Goal: Task Accomplishment & Management: Use online tool/utility

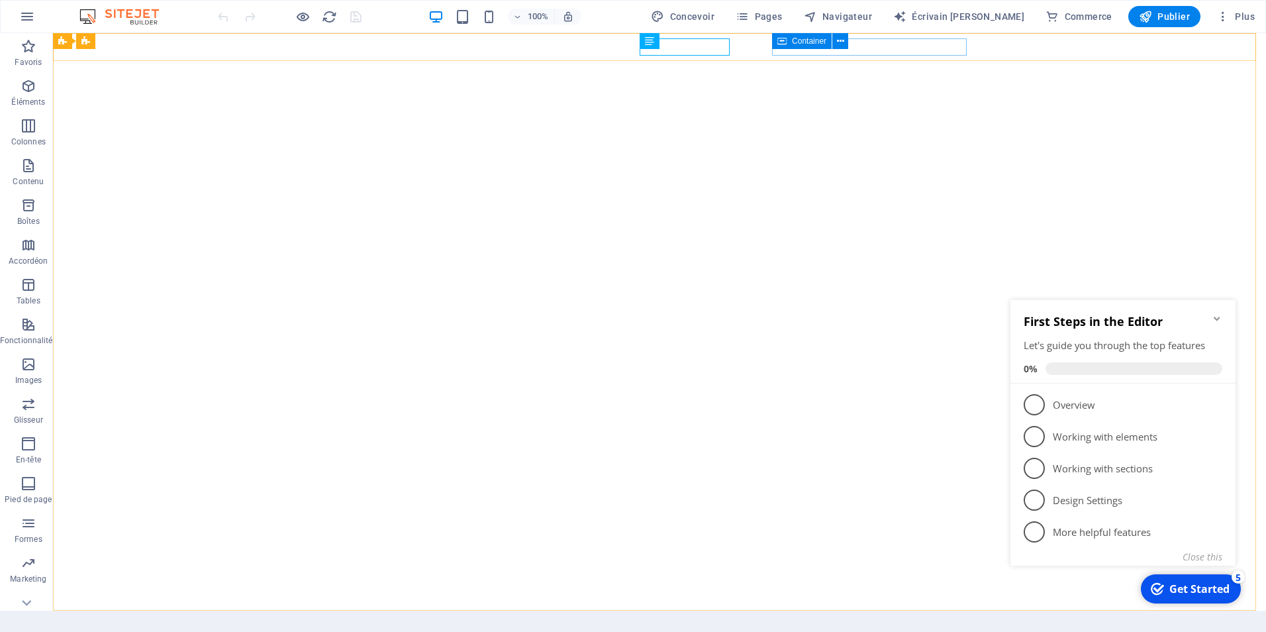
click at [810, 44] on span "Container" at bounding box center [809, 41] width 34 height 8
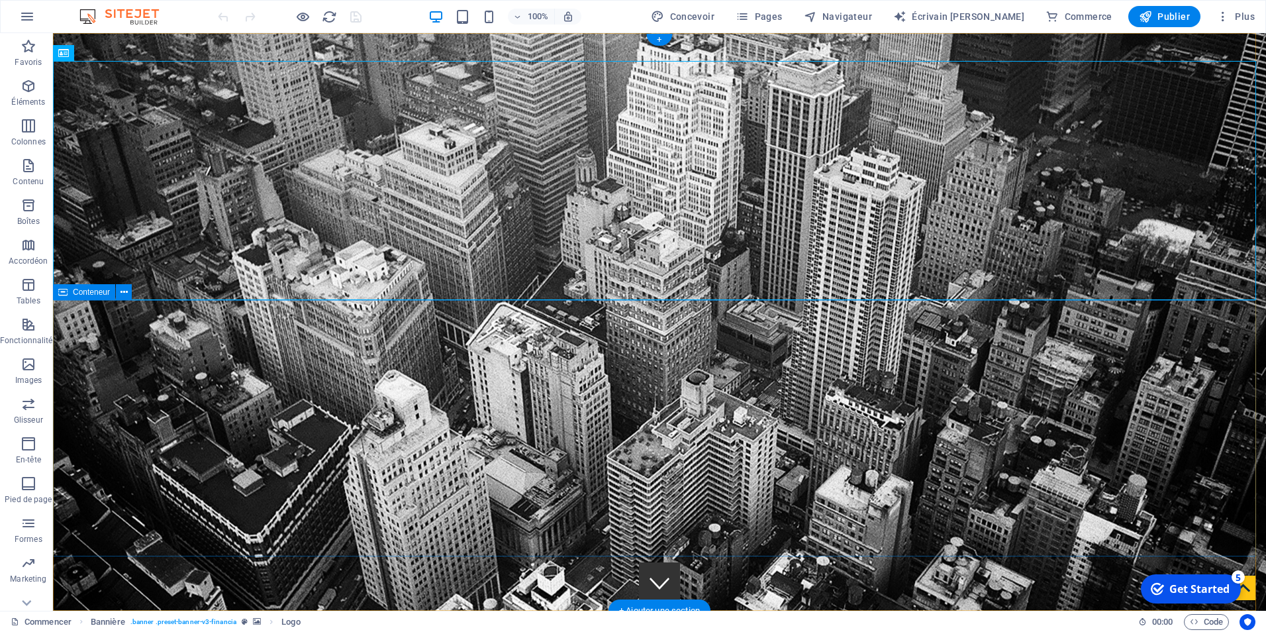
click at [530, 628] on span "HAUT-[GEOGRAPHIC_DATA] , [GEOGRAPHIC_DATA]" at bounding box center [552, 634] width 267 height 13
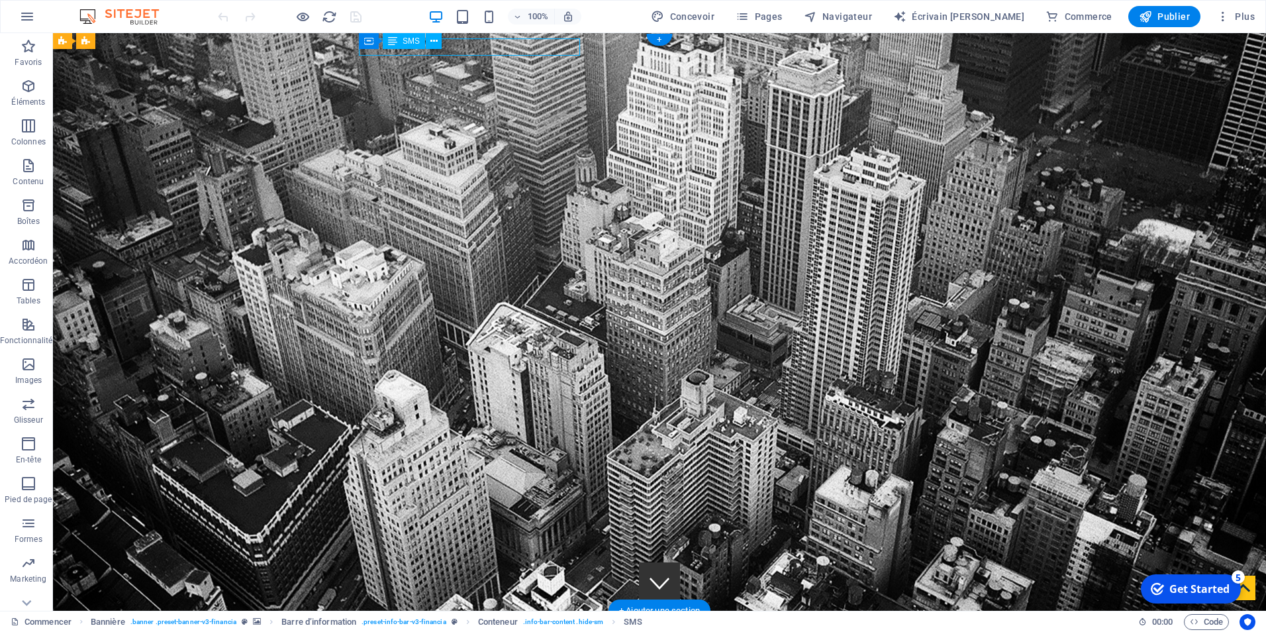
drag, startPoint x: 577, startPoint y: 47, endPoint x: 470, endPoint y: 78, distance: 111.7
click at [417, 626] on p "Lubumbashi , HAUT-KATANGA , DR Congo" at bounding box center [654, 634] width 614 height 17
click at [545, 628] on span "HAUT-[GEOGRAPHIC_DATA] , [GEOGRAPHIC_DATA]" at bounding box center [552, 634] width 267 height 13
drag, startPoint x: 545, startPoint y: 51, endPoint x: 598, endPoint y: 82, distance: 61.4
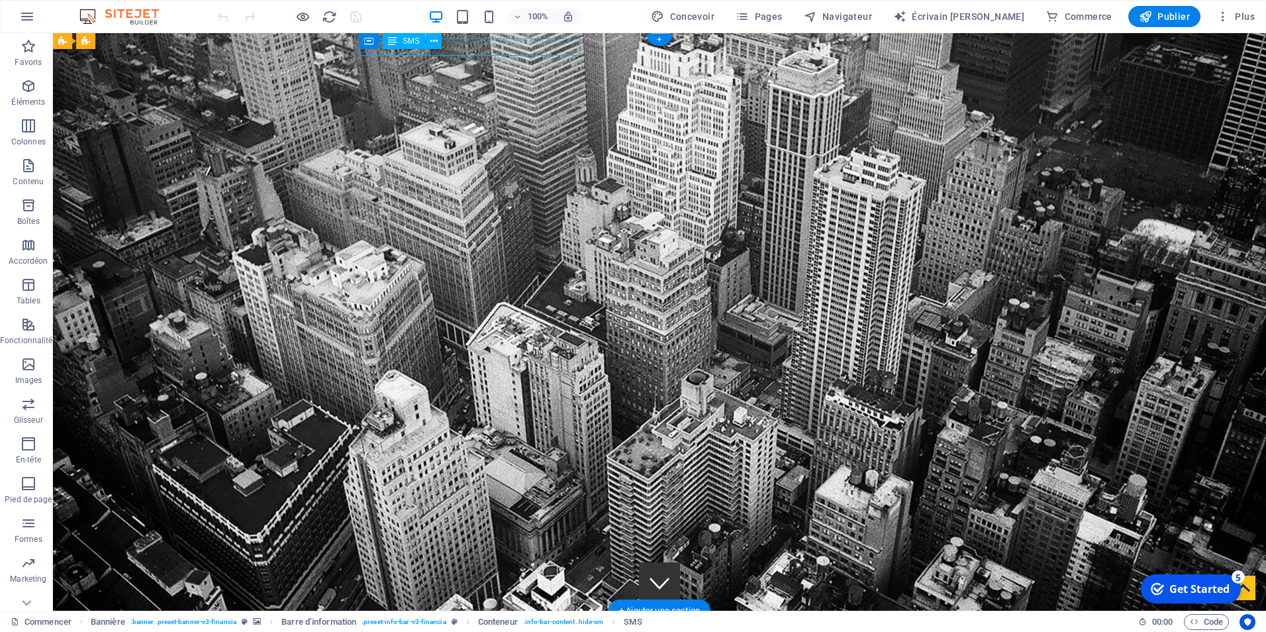
click at [545, 628] on span "HAUT-[GEOGRAPHIC_DATA] , [GEOGRAPHIC_DATA]" at bounding box center [552, 634] width 267 height 13
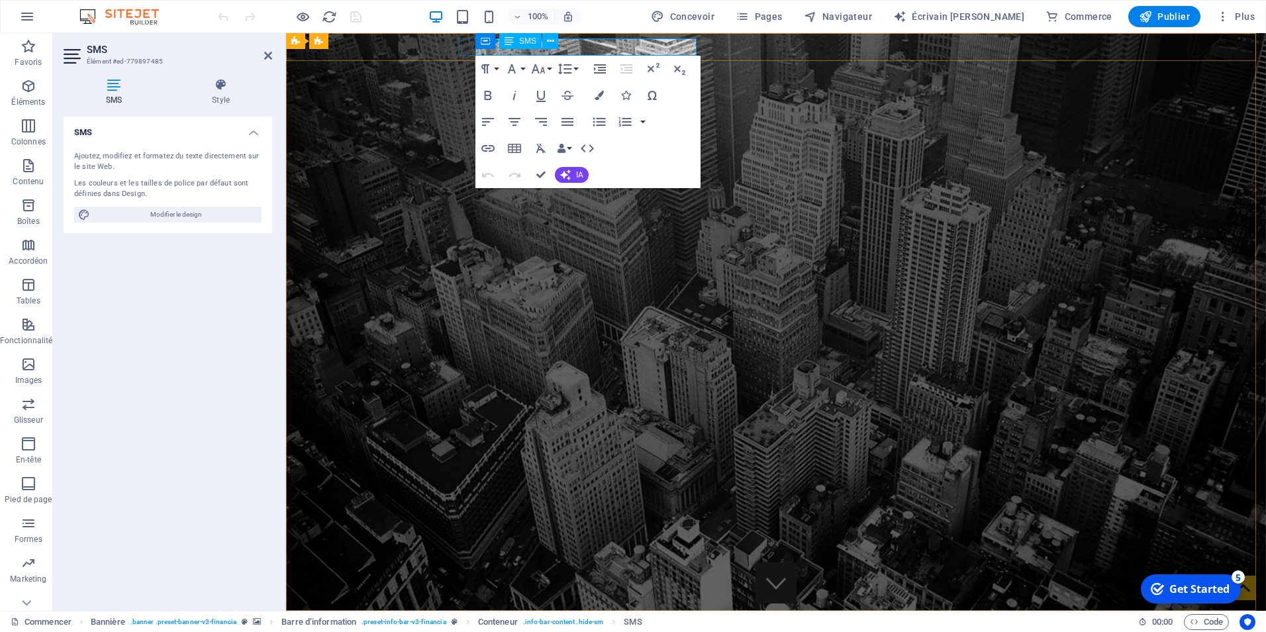
drag, startPoint x: 559, startPoint y: 45, endPoint x: 633, endPoint y: 58, distance: 74.6
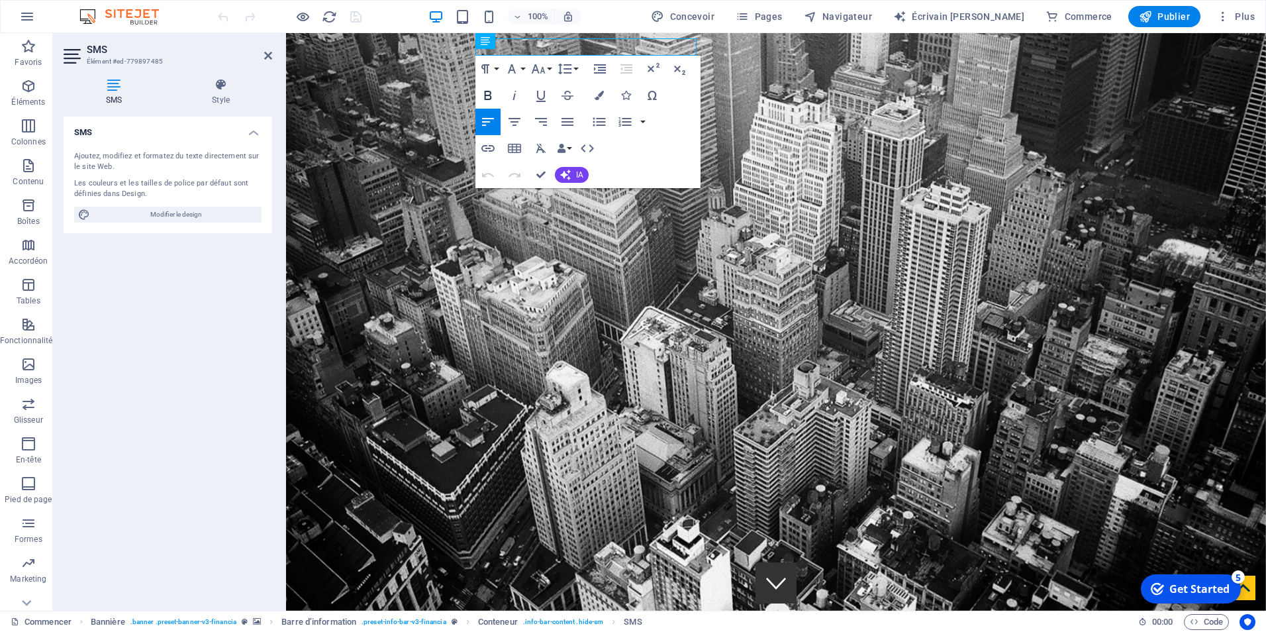
click at [490, 98] on icon "button" at bounding box center [488, 95] width 16 height 16
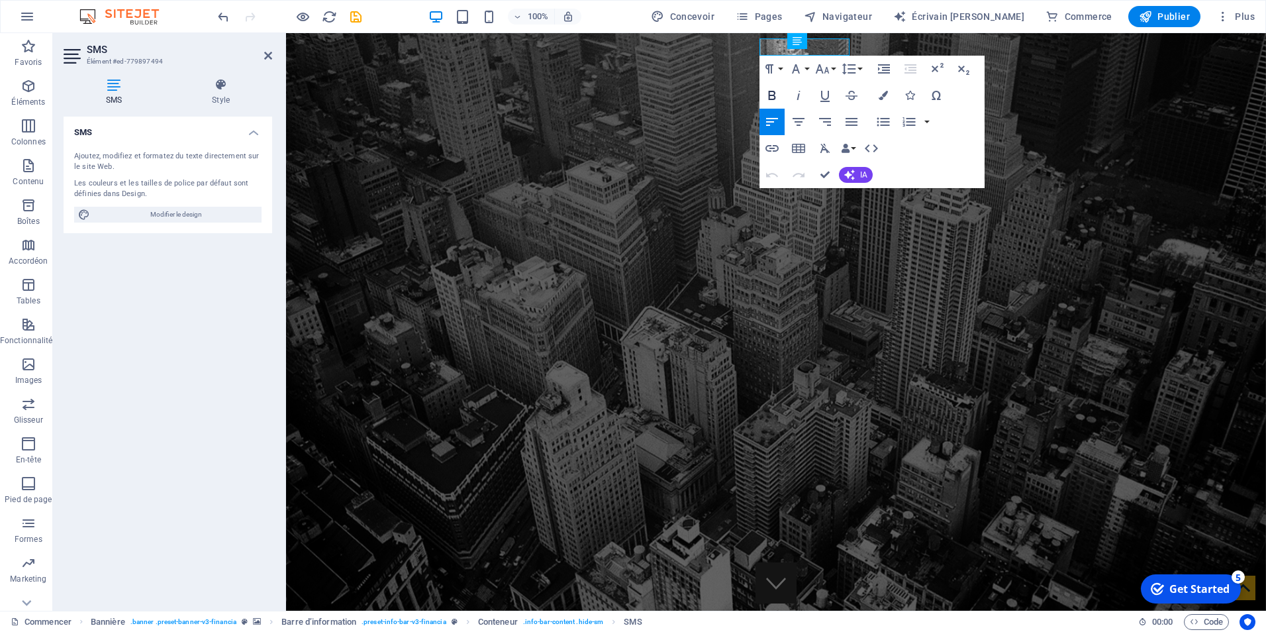
click at [770, 95] on icon "button" at bounding box center [772, 95] width 7 height 9
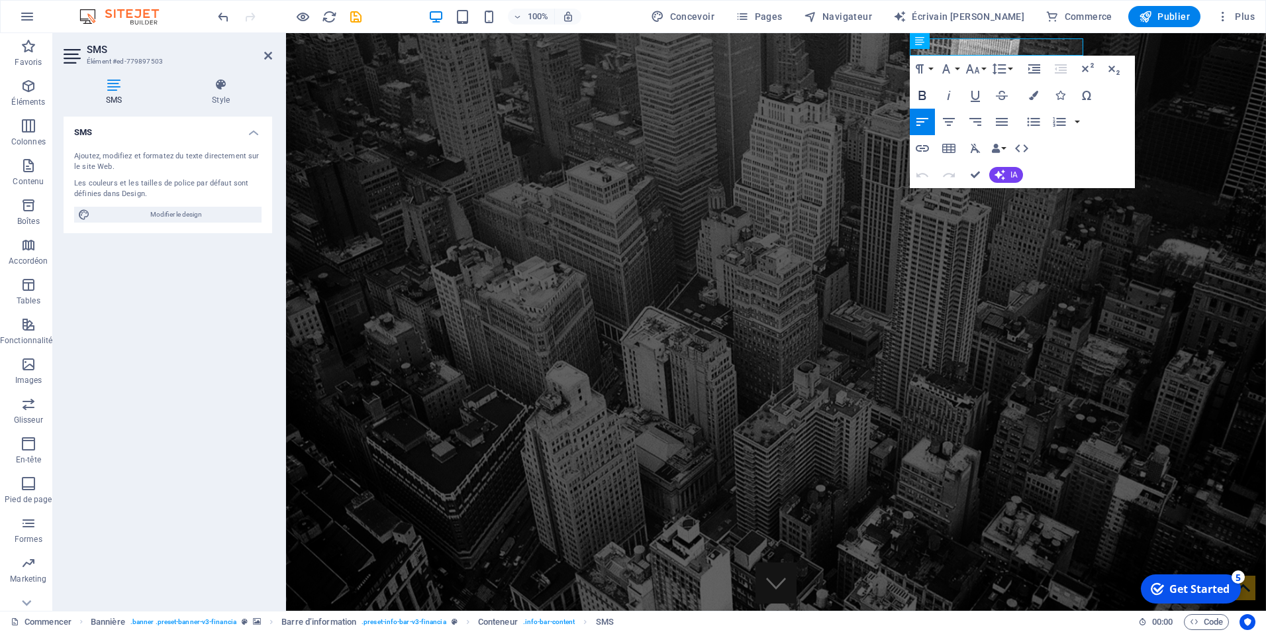
click at [921, 94] on icon "button" at bounding box center [922, 95] width 16 height 16
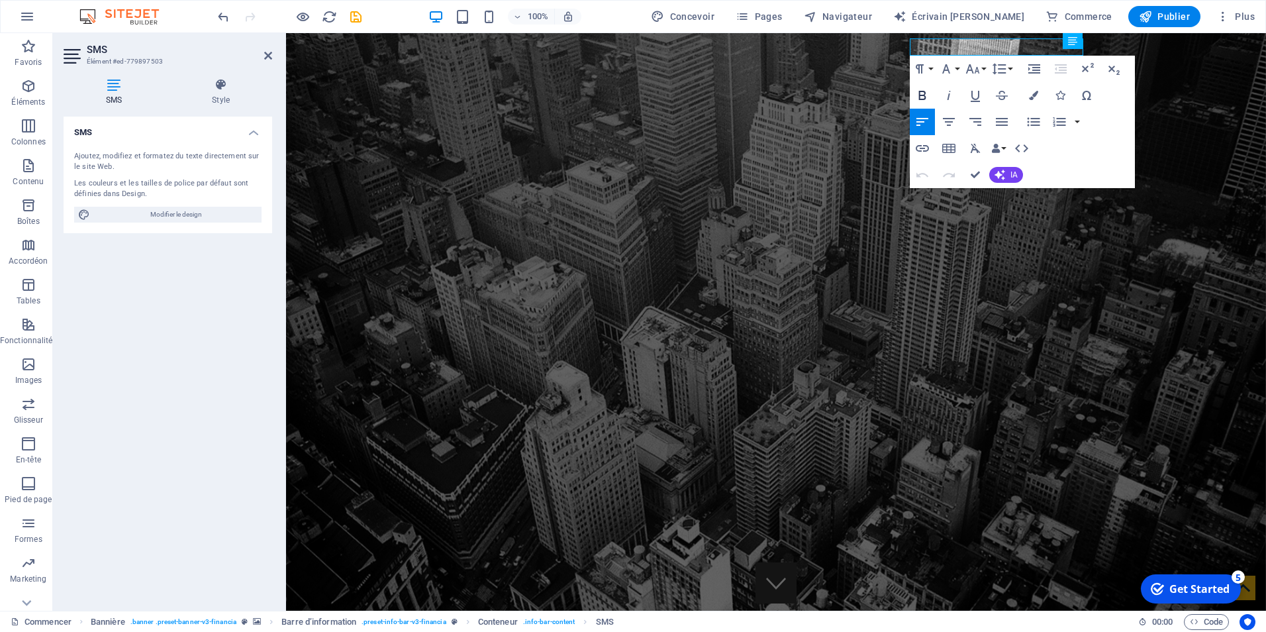
click at [918, 97] on icon "button" at bounding box center [922, 95] width 16 height 16
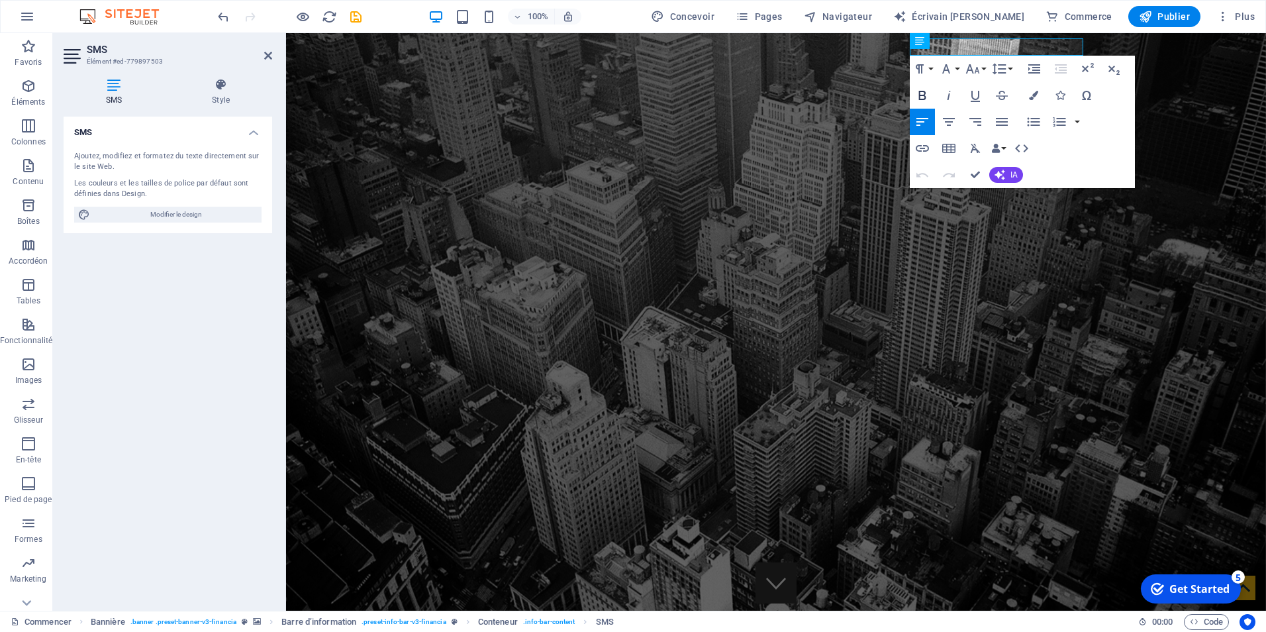
click at [910, 93] on button "Audacieux" at bounding box center [922, 95] width 25 height 26
click at [921, 94] on icon "button" at bounding box center [922, 95] width 16 height 16
click at [920, 94] on icon "button" at bounding box center [922, 95] width 16 height 16
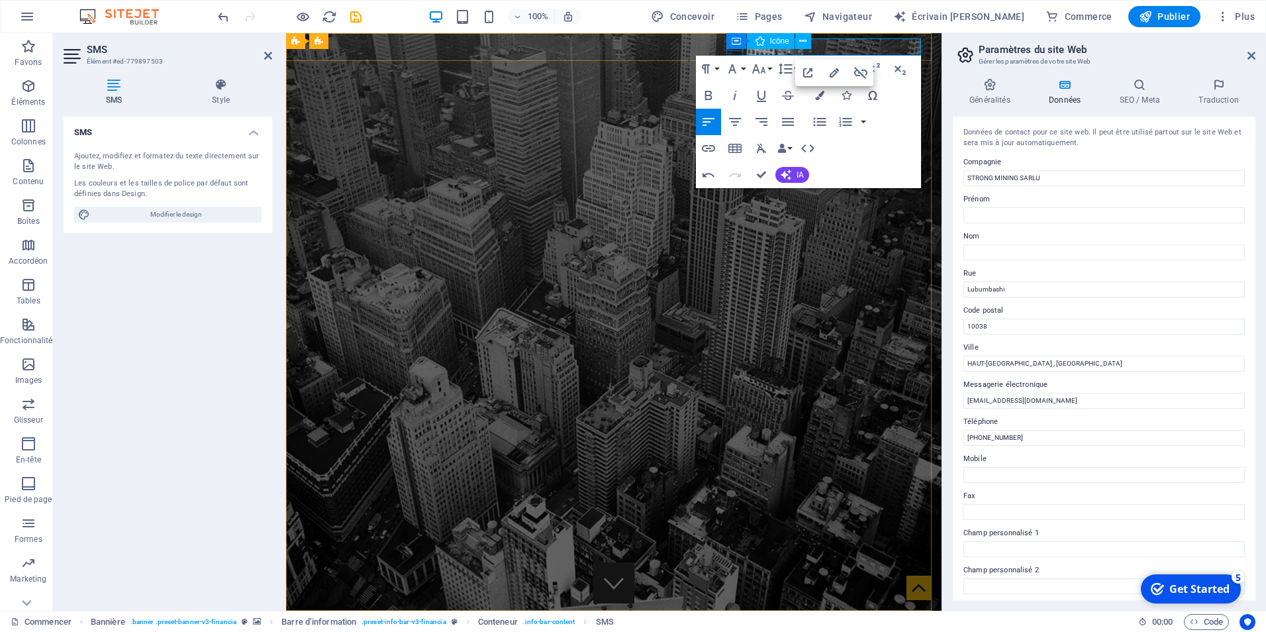
drag, startPoint x: 917, startPoint y: 47, endPoint x: 728, endPoint y: 45, distance: 188.7
click at [711, 90] on icon "button" at bounding box center [708, 95] width 16 height 16
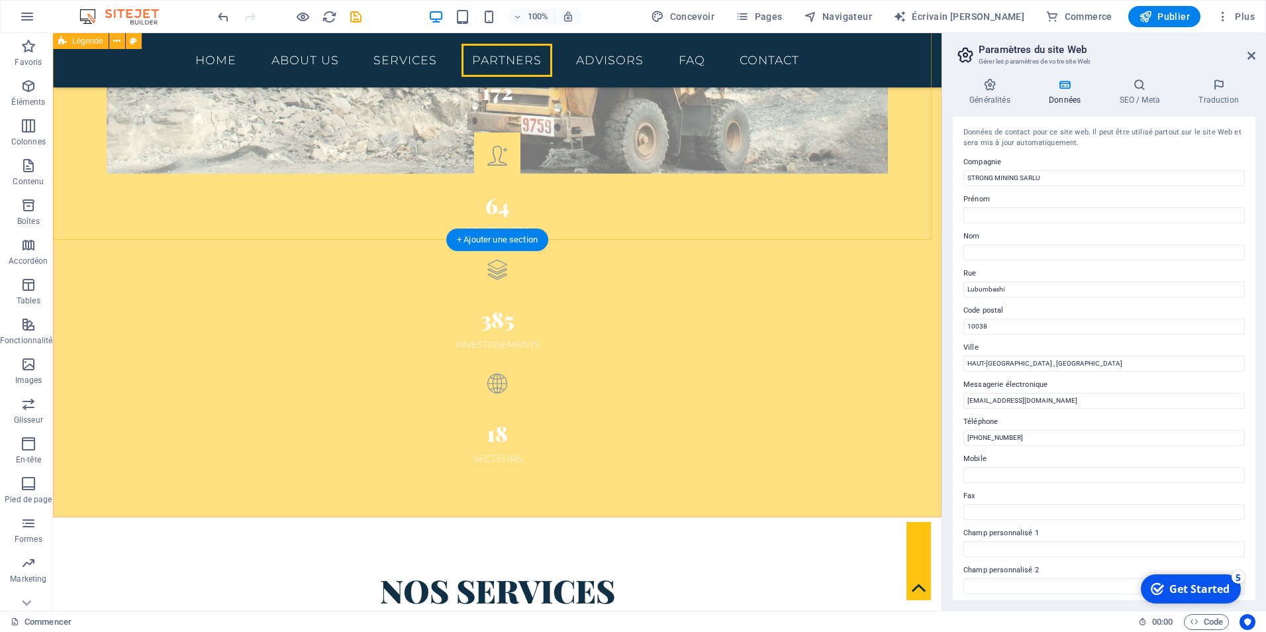
scroll to position [2383, 0]
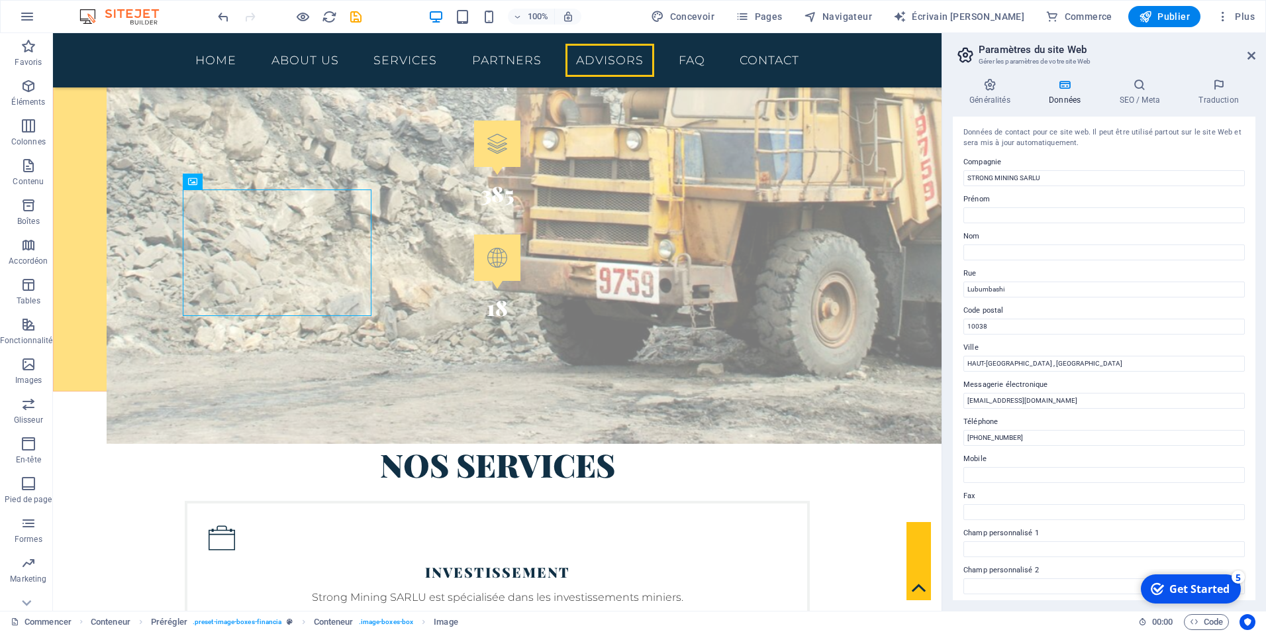
scroll to position [2459, 0]
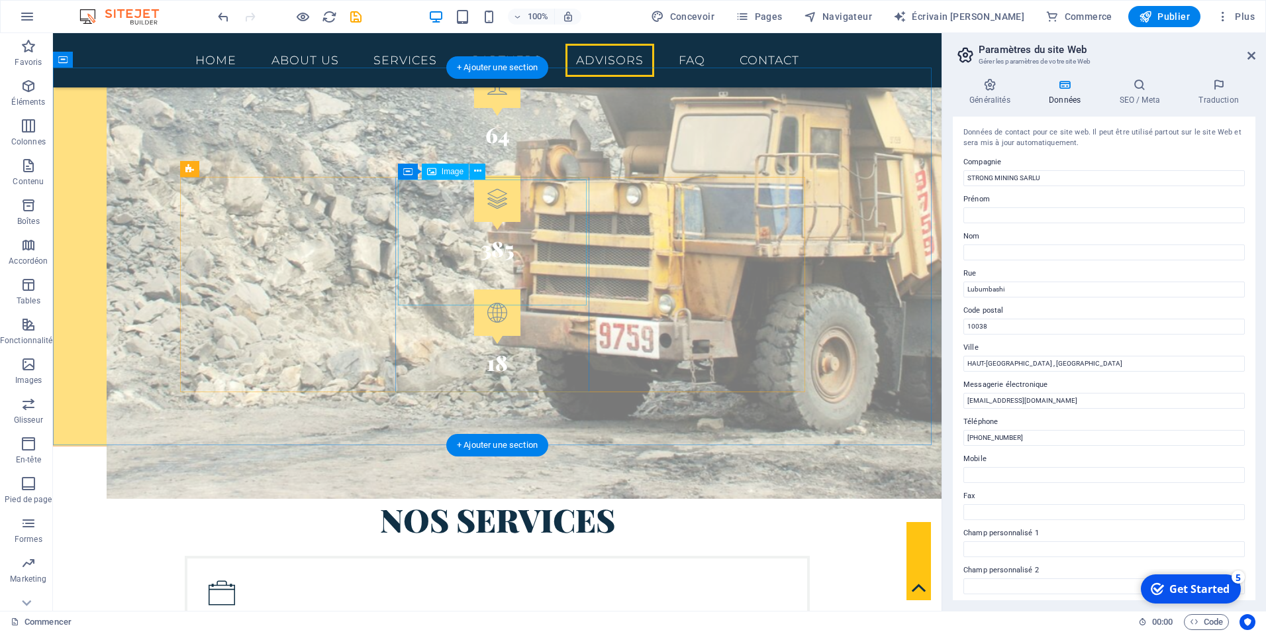
scroll to position [2332, 0]
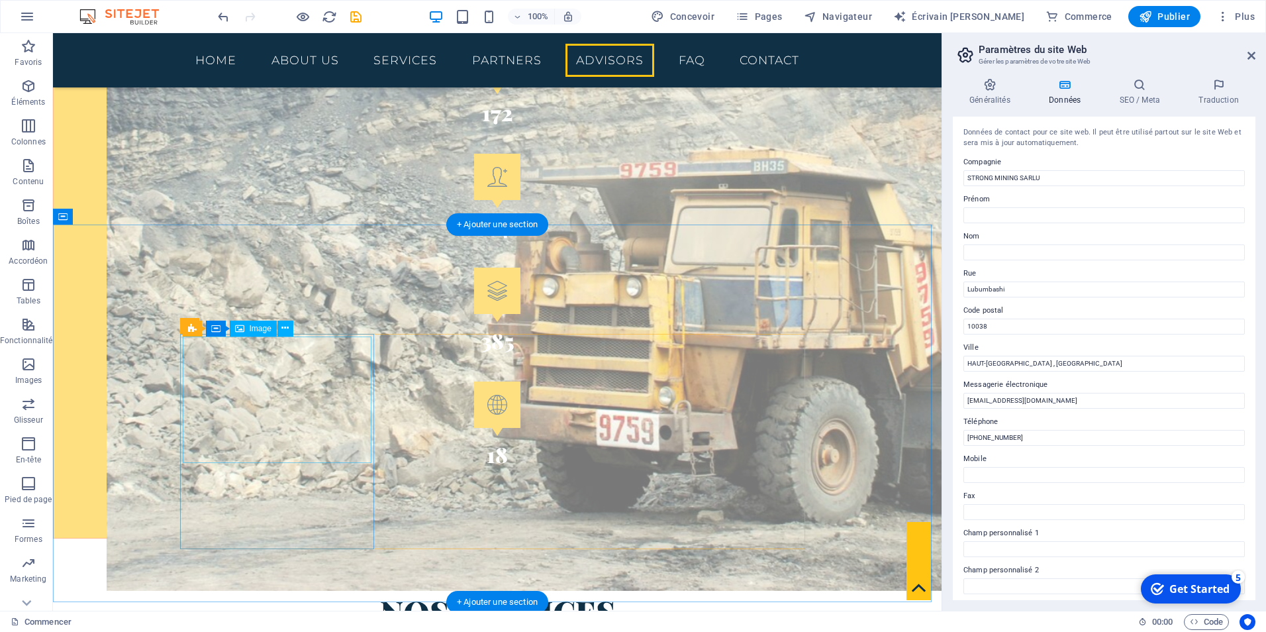
drag, startPoint x: 337, startPoint y: 387, endPoint x: 106, endPoint y: 387, distance: 231.1
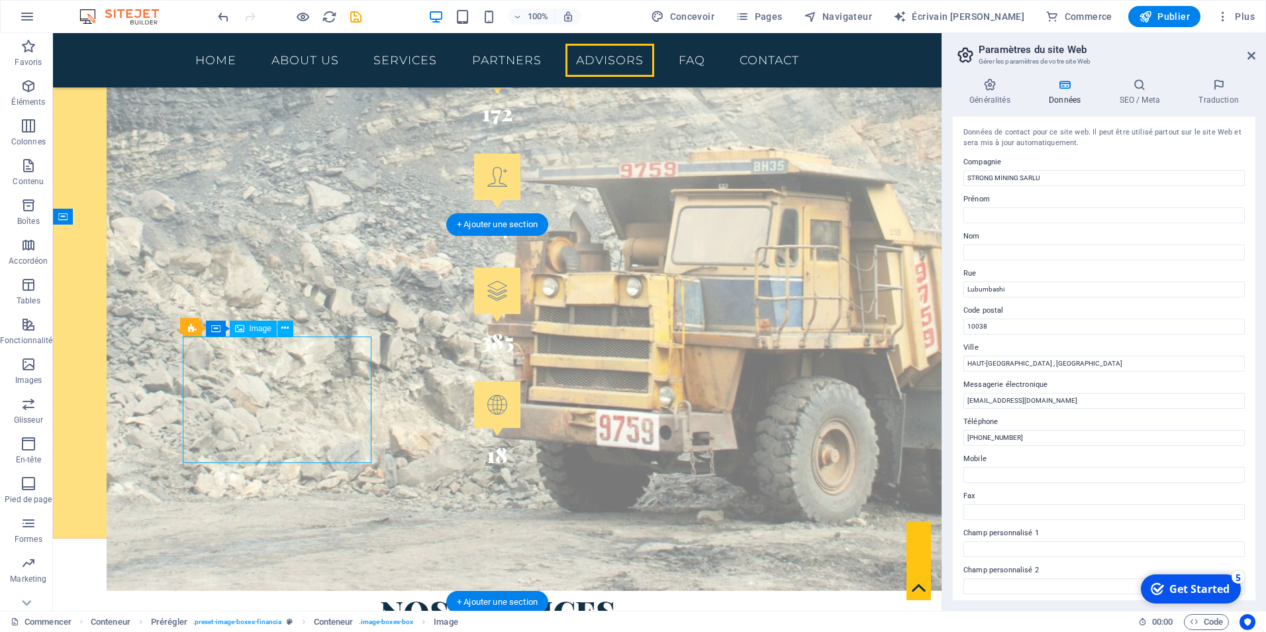
scroll to position [2476, 0]
select select "%"
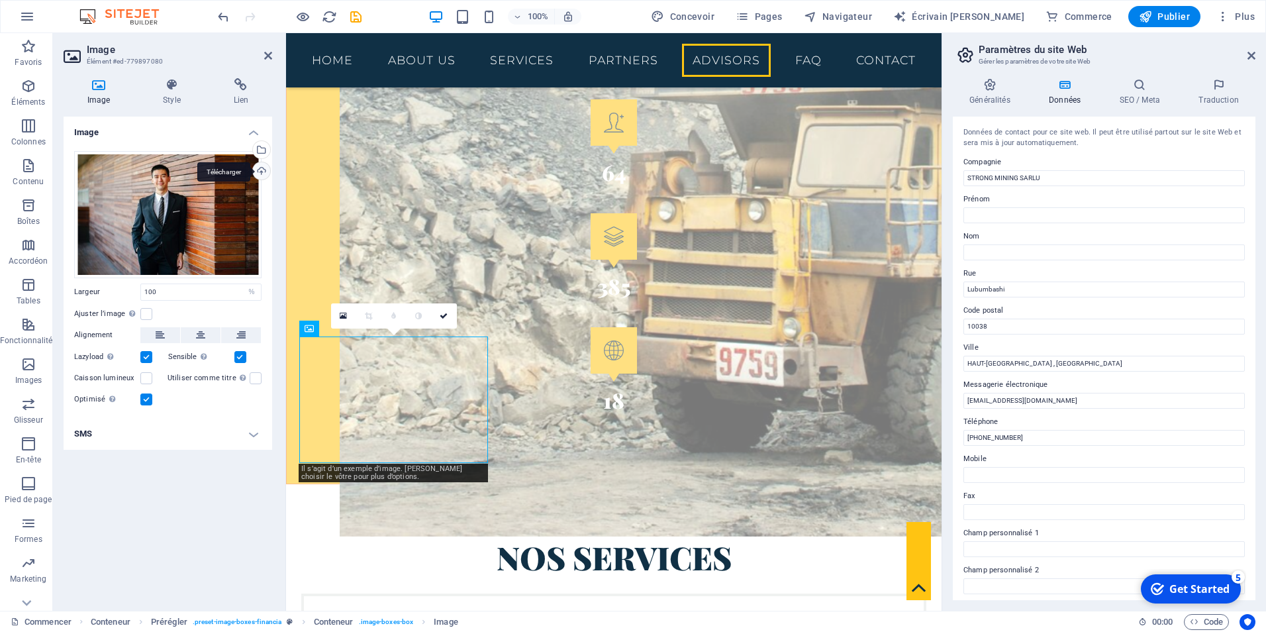
click at [263, 171] on div "Télécharger" at bounding box center [260, 172] width 20 height 20
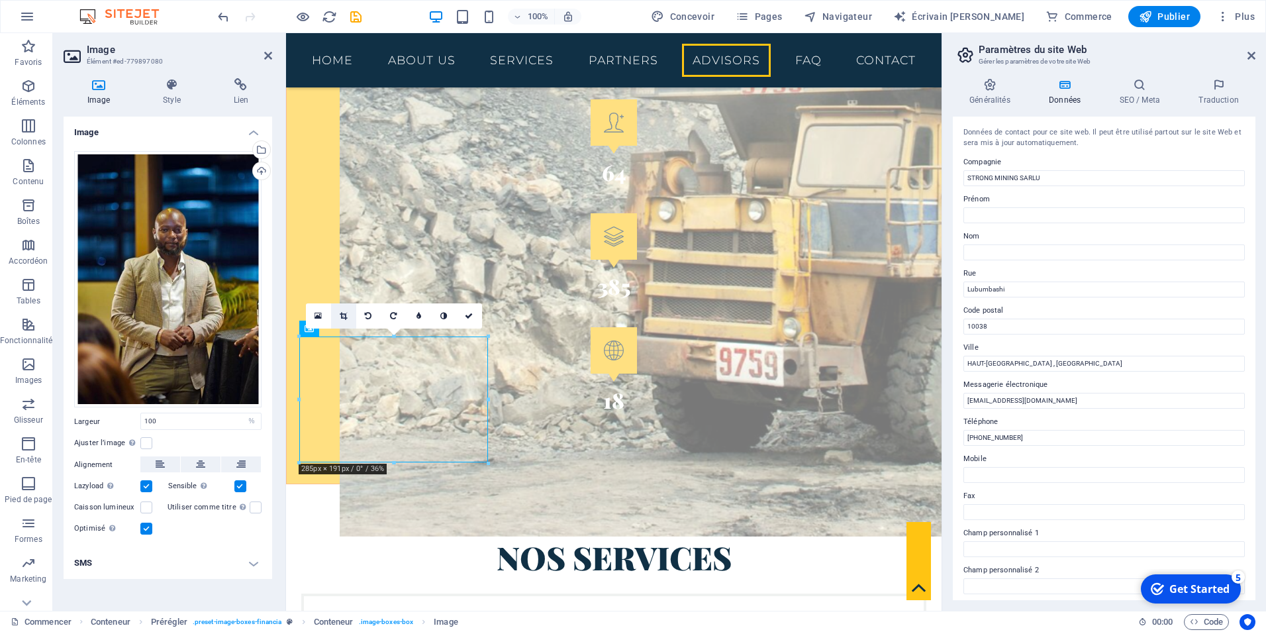
click at [340, 314] on icon at bounding box center [343, 316] width 7 height 8
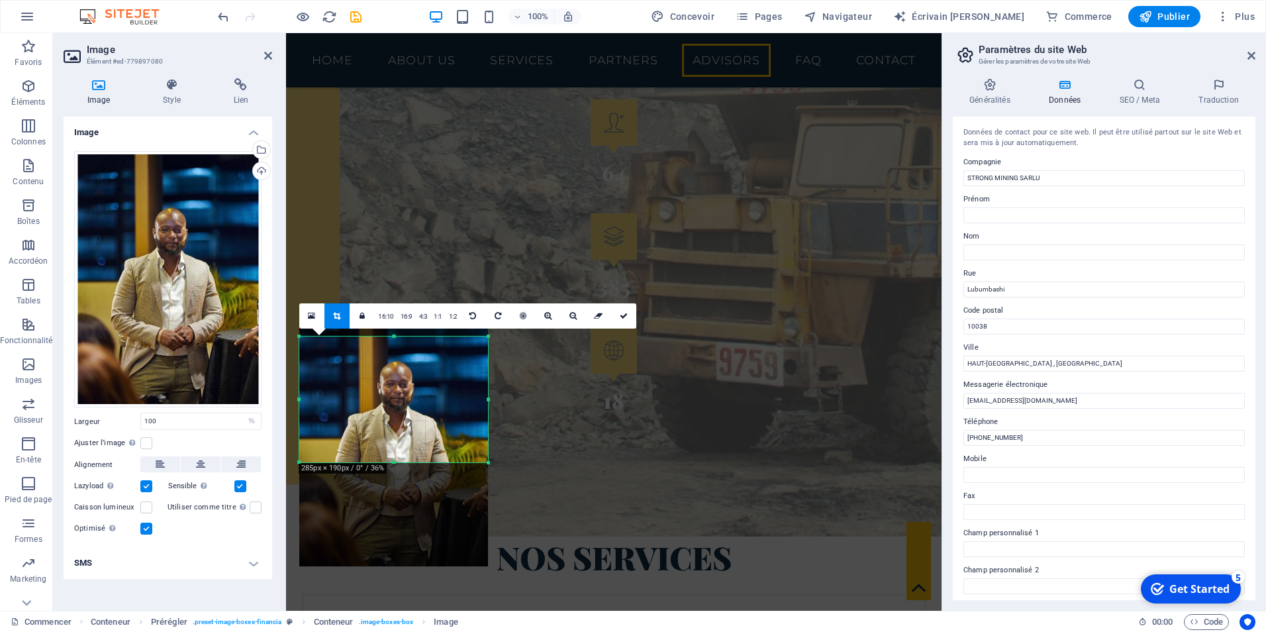
drag, startPoint x: 416, startPoint y: 400, endPoint x: 418, endPoint y: 436, distance: 36.4
click at [418, 436] on div at bounding box center [393, 435] width 189 height 261
drag, startPoint x: 487, startPoint y: 401, endPoint x: 447, endPoint y: 397, distance: 39.9
click at [447, 397] on div at bounding box center [448, 399] width 5 height 126
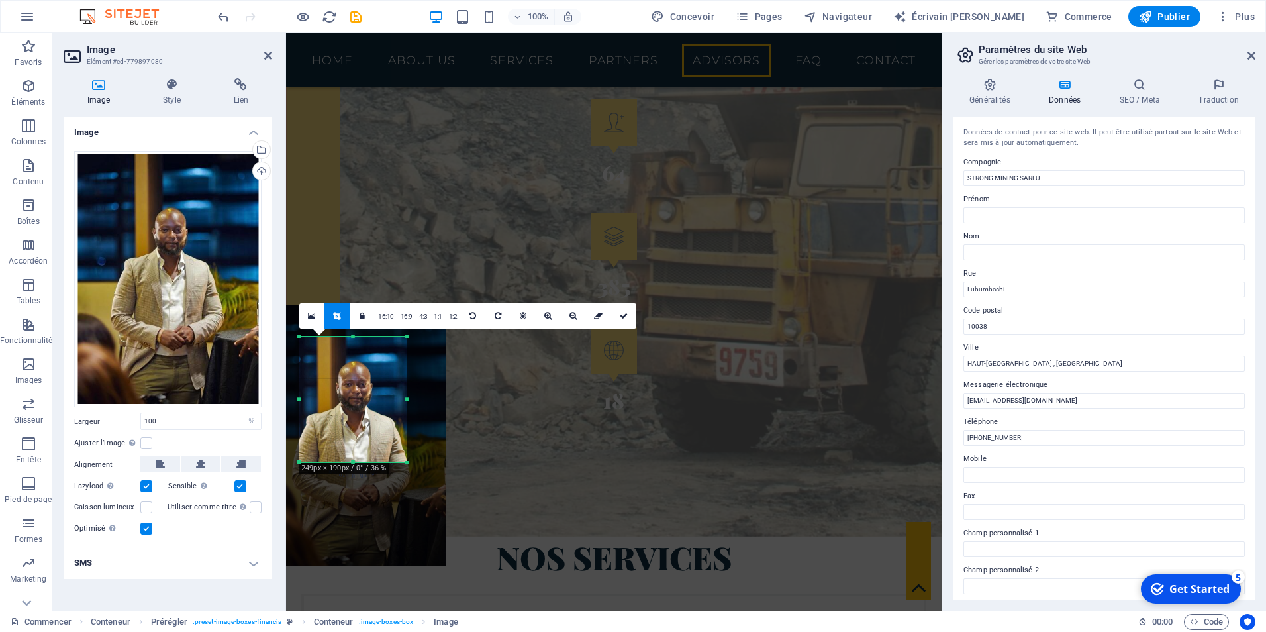
drag, startPoint x: 300, startPoint y: 400, endPoint x: 342, endPoint y: 405, distance: 42.0
click at [342, 405] on div "180 170 160 150 140 130 120 110 100 90 80 70 60 50 40 30 20 10 0 -10 -20 -30 -4…" at bounding box center [352, 399] width 107 height 126
drag, startPoint x: 354, startPoint y: 460, endPoint x: 354, endPoint y: 434, distance: 25.8
click at [354, 434] on div at bounding box center [352, 436] width 107 height 5
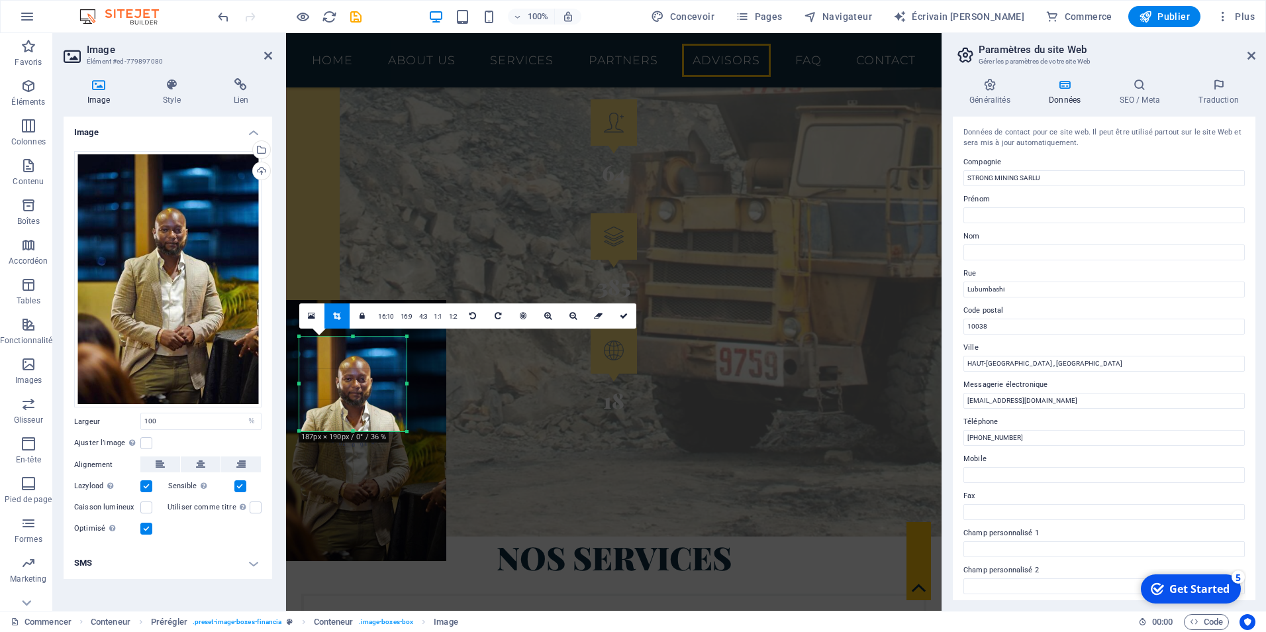
click at [352, 343] on div "180 170 160 150 140 130 120 110 100 90 80 70 60 50 40 30 20 10 0 -10 -20 -30 -4…" at bounding box center [352, 383] width 107 height 95
drag, startPoint x: 354, startPoint y: 429, endPoint x: 354, endPoint y: 437, distance: 8.0
click at [354, 437] on div at bounding box center [352, 439] width 107 height 5
click at [620, 315] on icon at bounding box center [624, 316] width 8 height 8
type input "162"
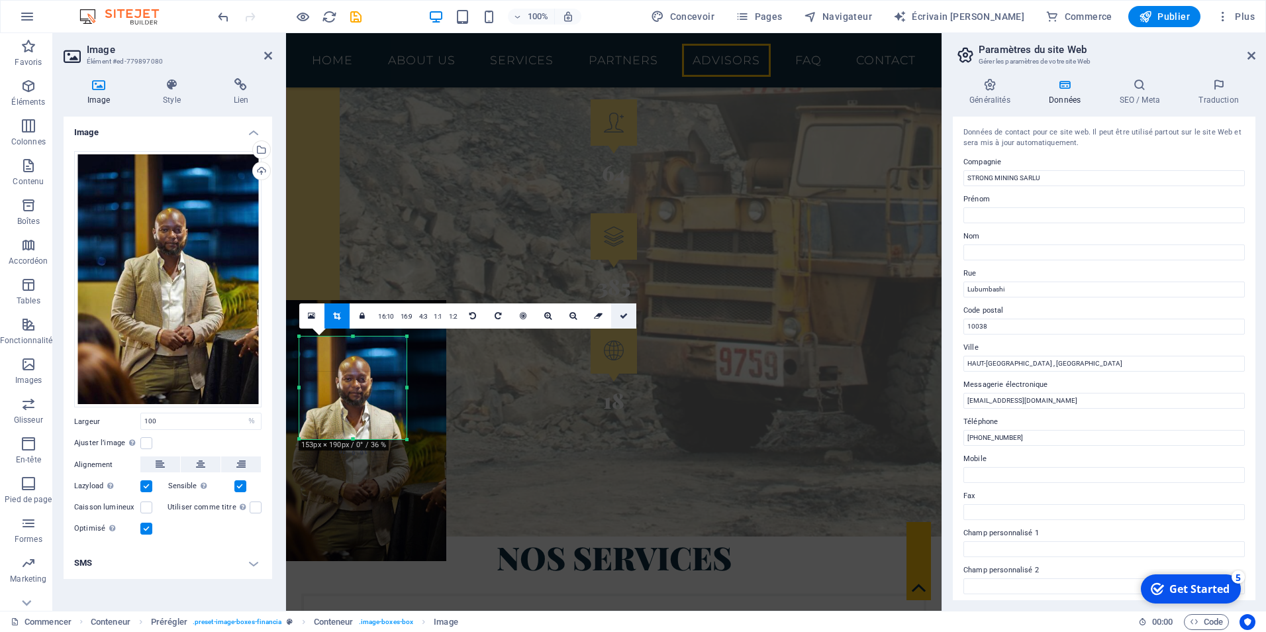
select select "px"
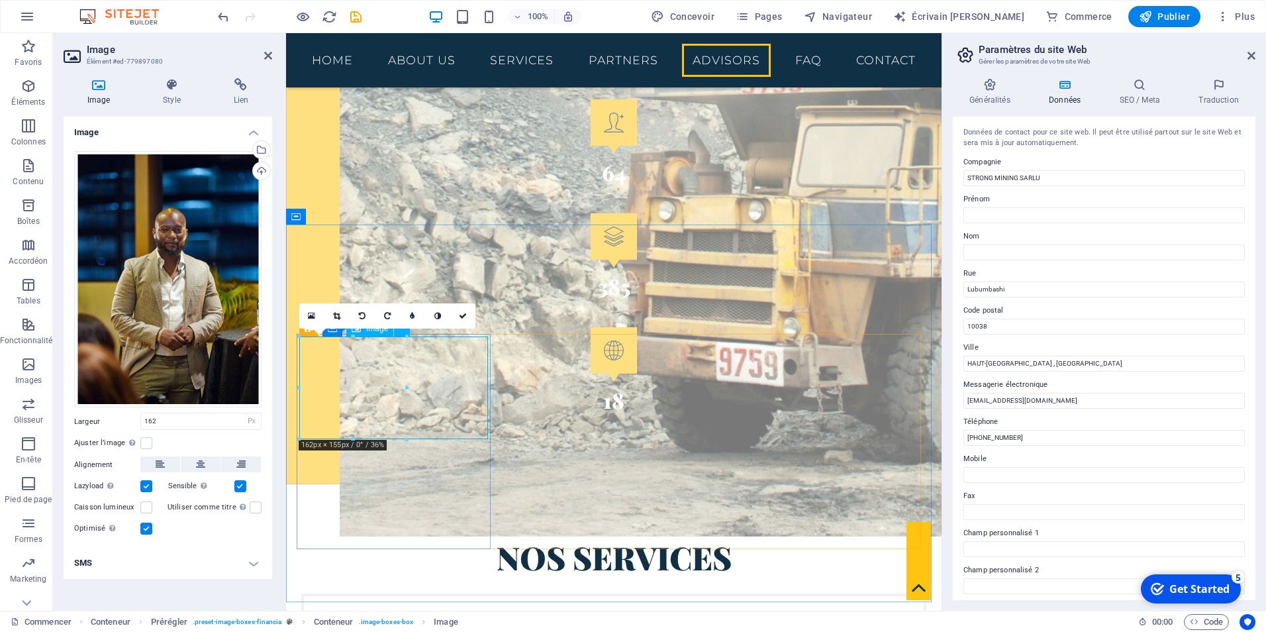
drag, startPoint x: 694, startPoint y: 418, endPoint x: 436, endPoint y: 391, distance: 260.3
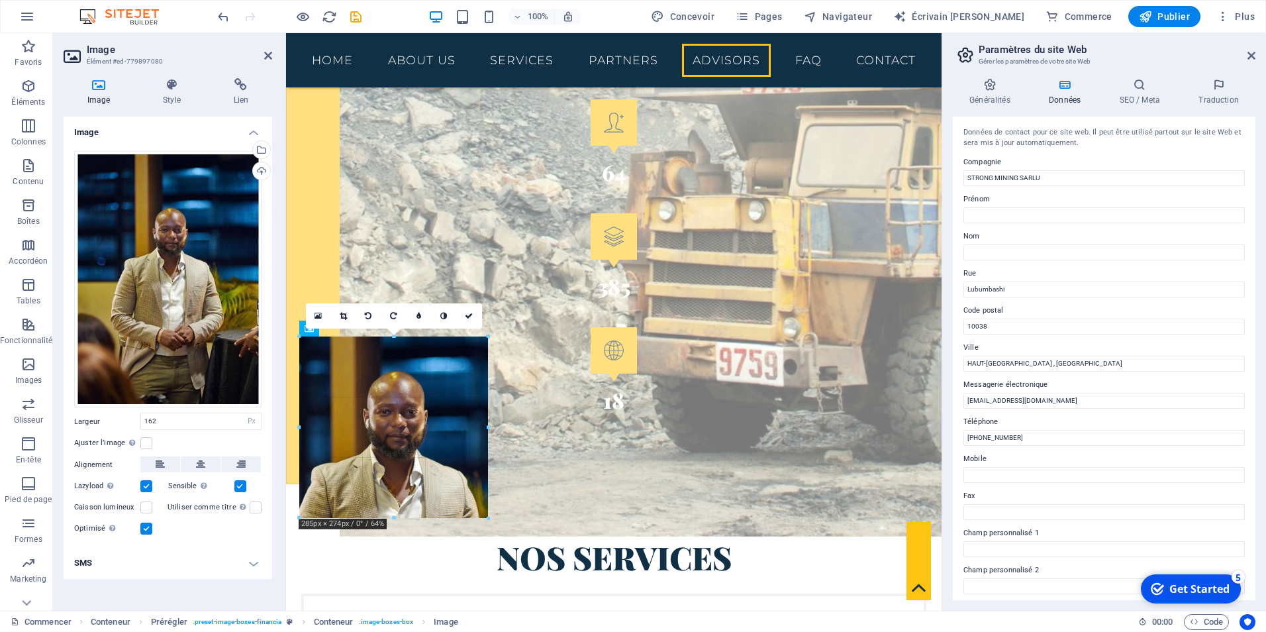
drag, startPoint x: 408, startPoint y: 387, endPoint x: 491, endPoint y: 385, distance: 82.8
type input "285"
drag, startPoint x: 393, startPoint y: 518, endPoint x: 434, endPoint y: 517, distance: 41.7
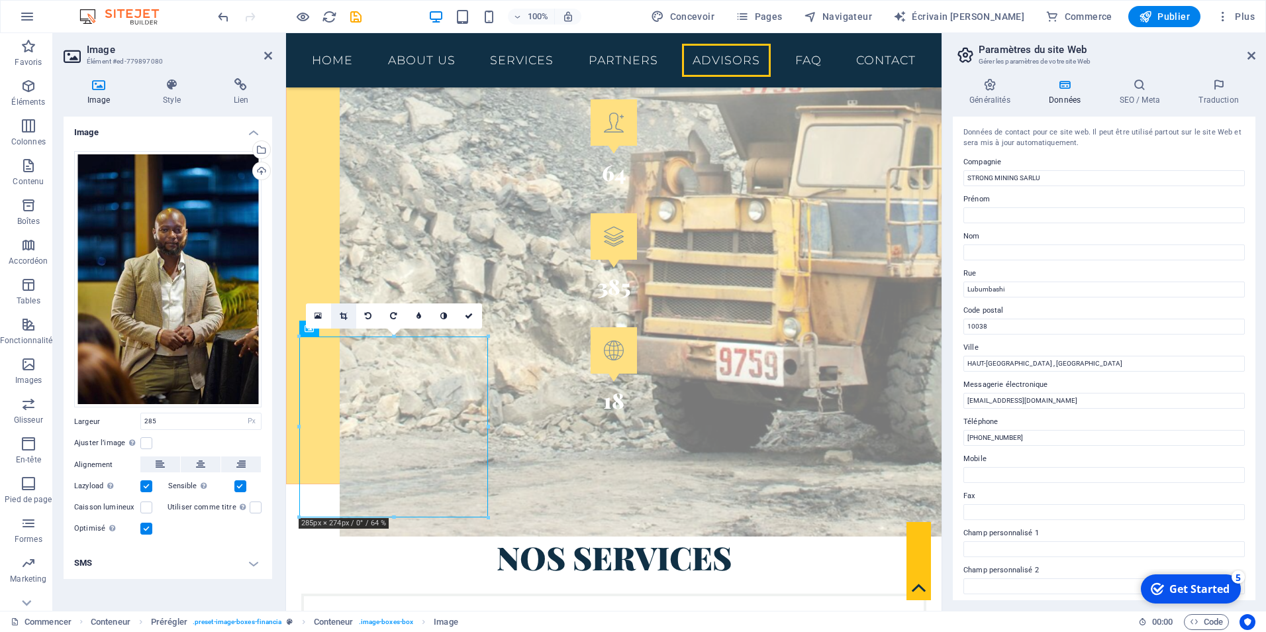
click at [346, 316] on icon at bounding box center [343, 316] width 7 height 8
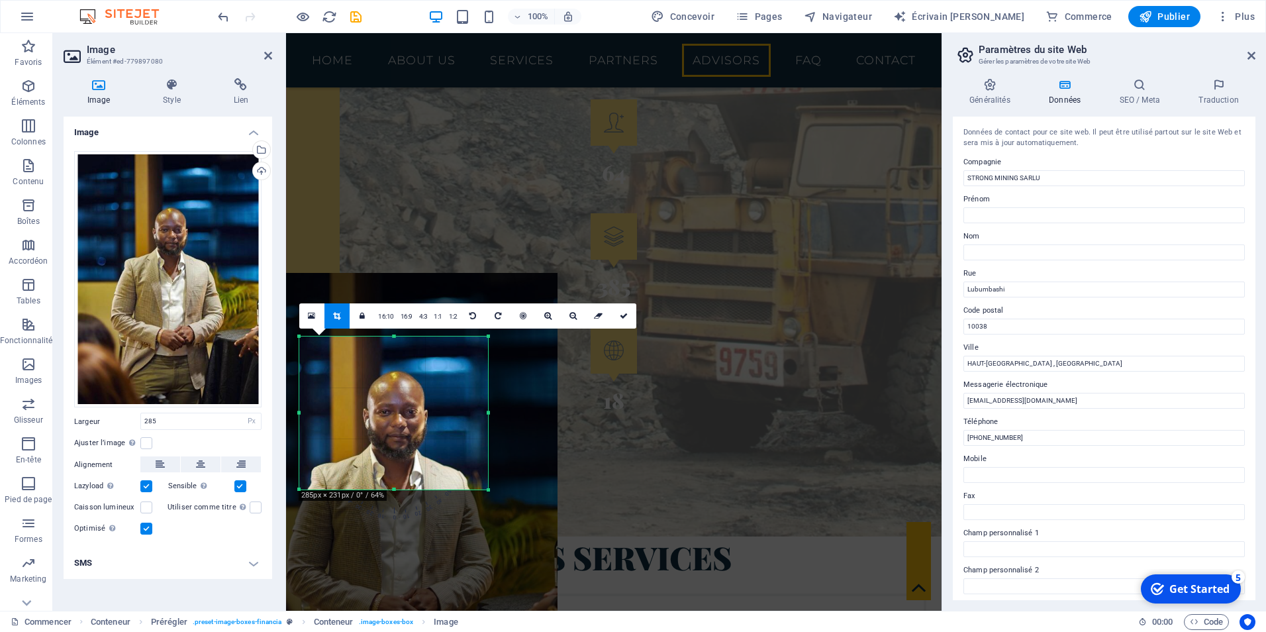
drag, startPoint x: 393, startPoint y: 518, endPoint x: 399, endPoint y: 490, distance: 28.4
click at [399, 490] on div at bounding box center [393, 489] width 189 height 5
click at [621, 316] on icon at bounding box center [624, 316] width 8 height 8
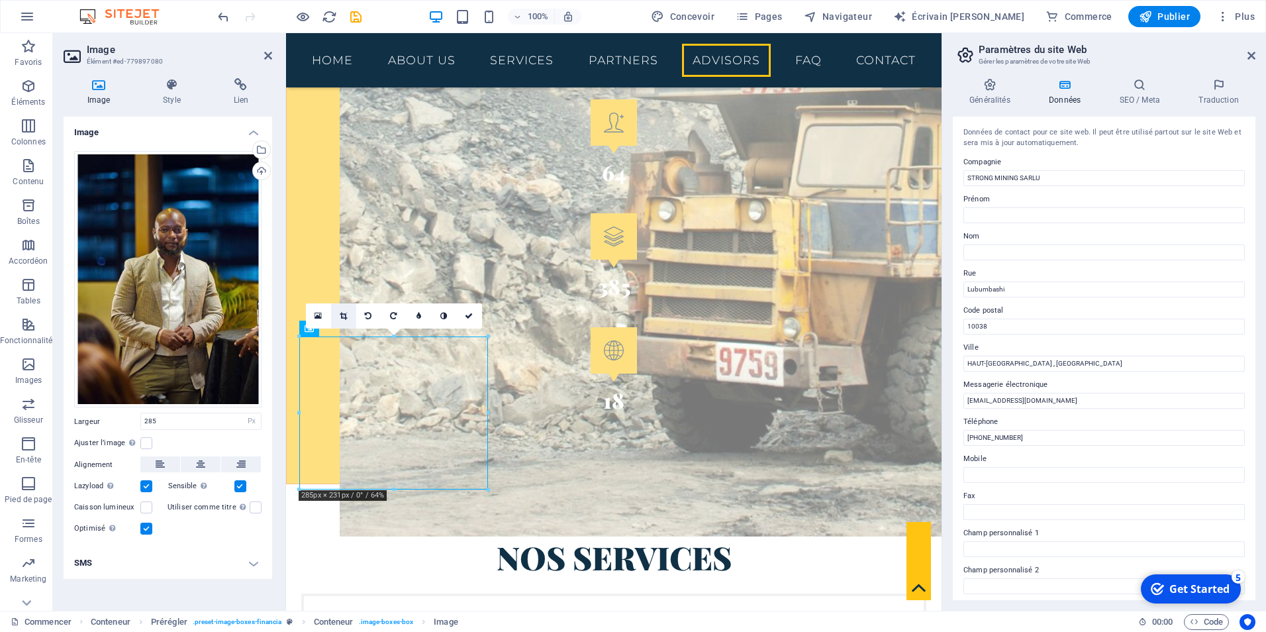
click at [344, 314] on icon at bounding box center [343, 316] width 7 height 8
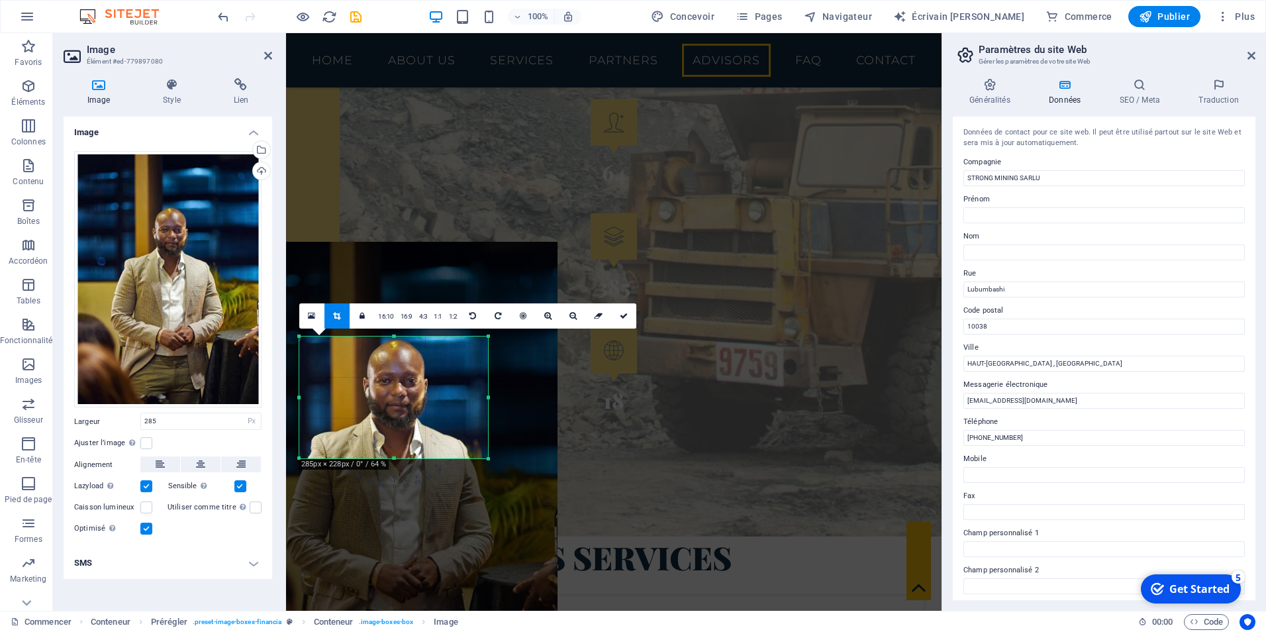
drag, startPoint x: 394, startPoint y: 338, endPoint x: 393, endPoint y: 369, distance: 31.1
click at [393, 369] on div "180 170 160 150 140 130 120 110 100 90 80 70 60 50 40 30 20 10 0 -10 -20 -30 -4…" at bounding box center [393, 397] width 189 height 122
drag, startPoint x: 620, startPoint y: 310, endPoint x: 334, endPoint y: 279, distance: 287.8
click at [620, 310] on link at bounding box center [623, 315] width 25 height 25
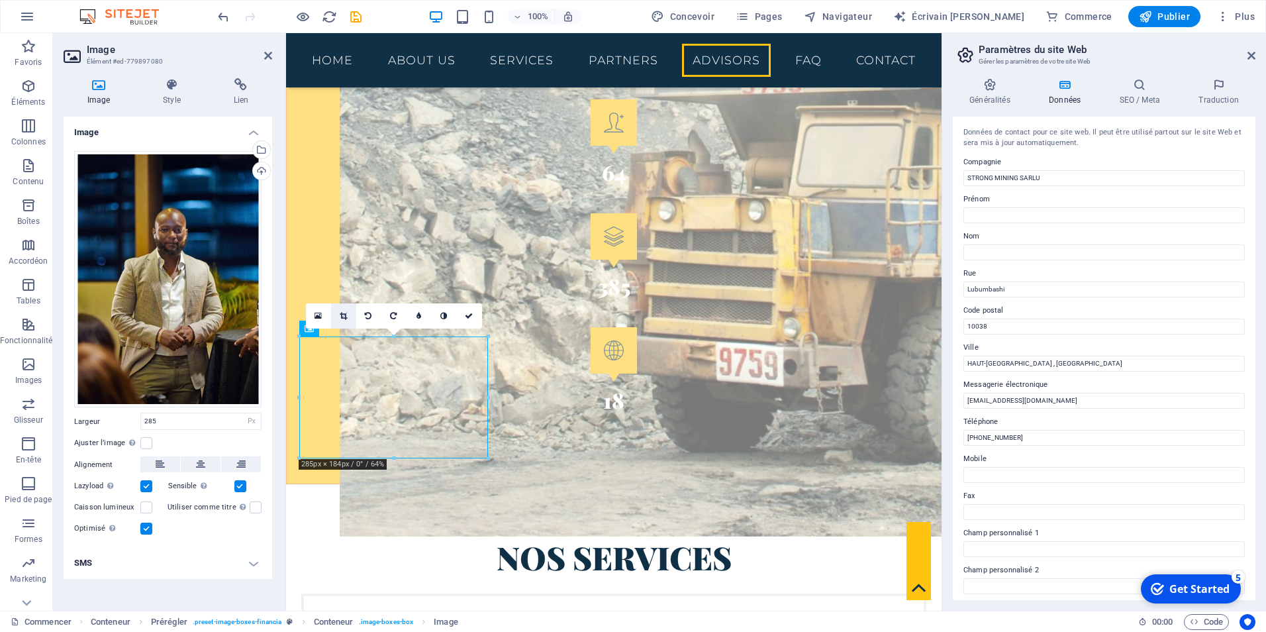
click at [348, 314] on link at bounding box center [343, 315] width 25 height 25
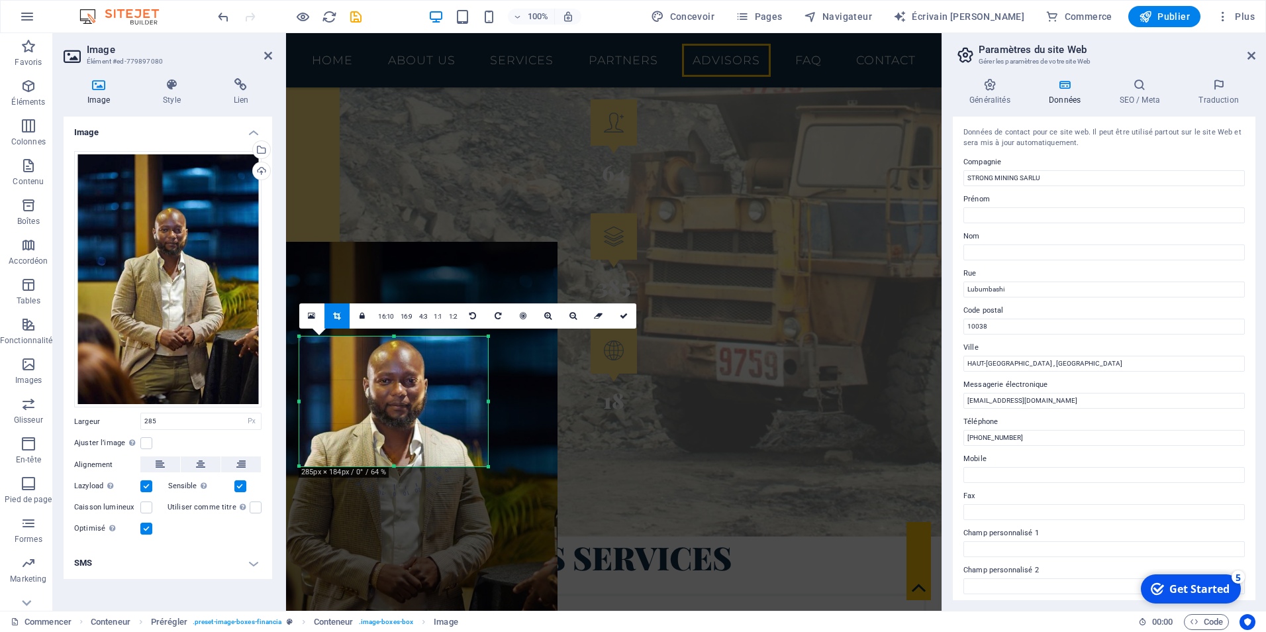
drag, startPoint x: 406, startPoint y: 459, endPoint x: 406, endPoint y: 467, distance: 7.9
click at [406, 467] on div at bounding box center [393, 466] width 189 height 5
click at [622, 316] on icon at bounding box center [624, 316] width 8 height 8
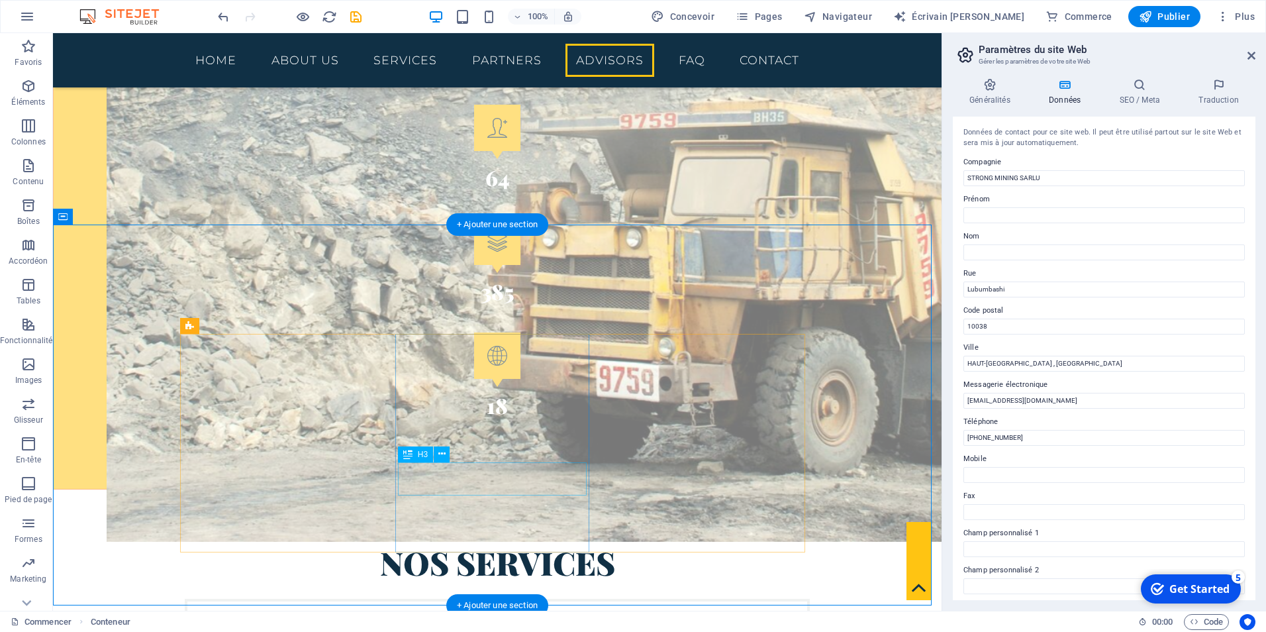
scroll to position [2399, 0]
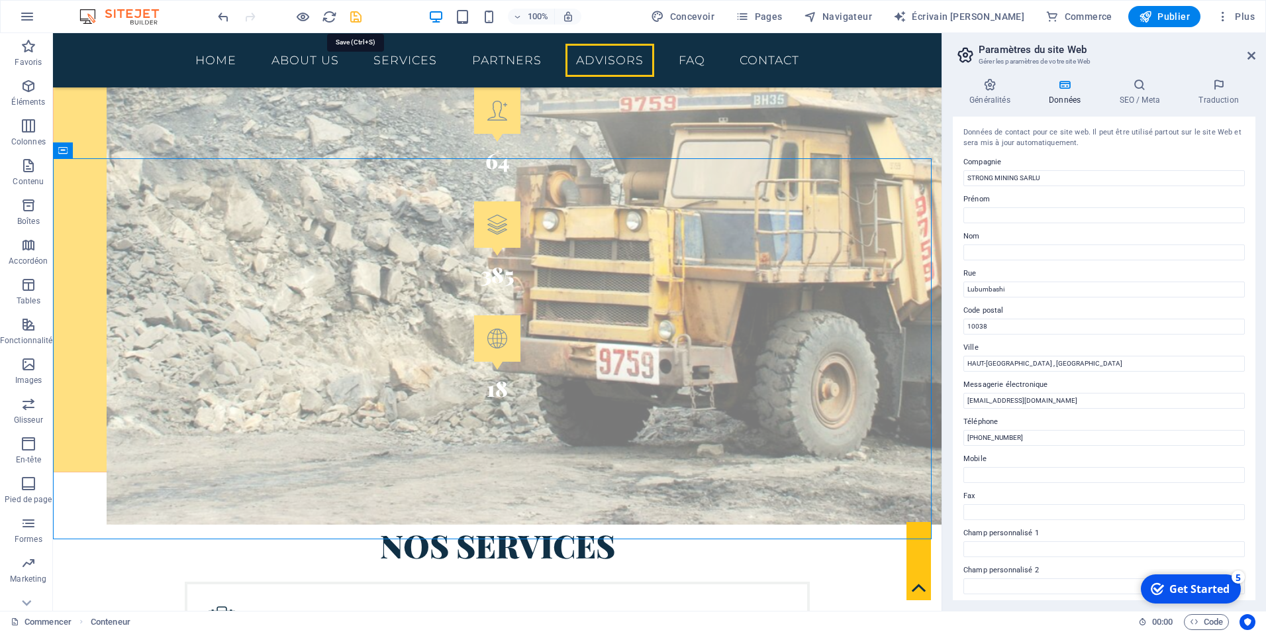
click at [359, 492] on icon "sauvegarder" at bounding box center [444, 512] width 625 height 40
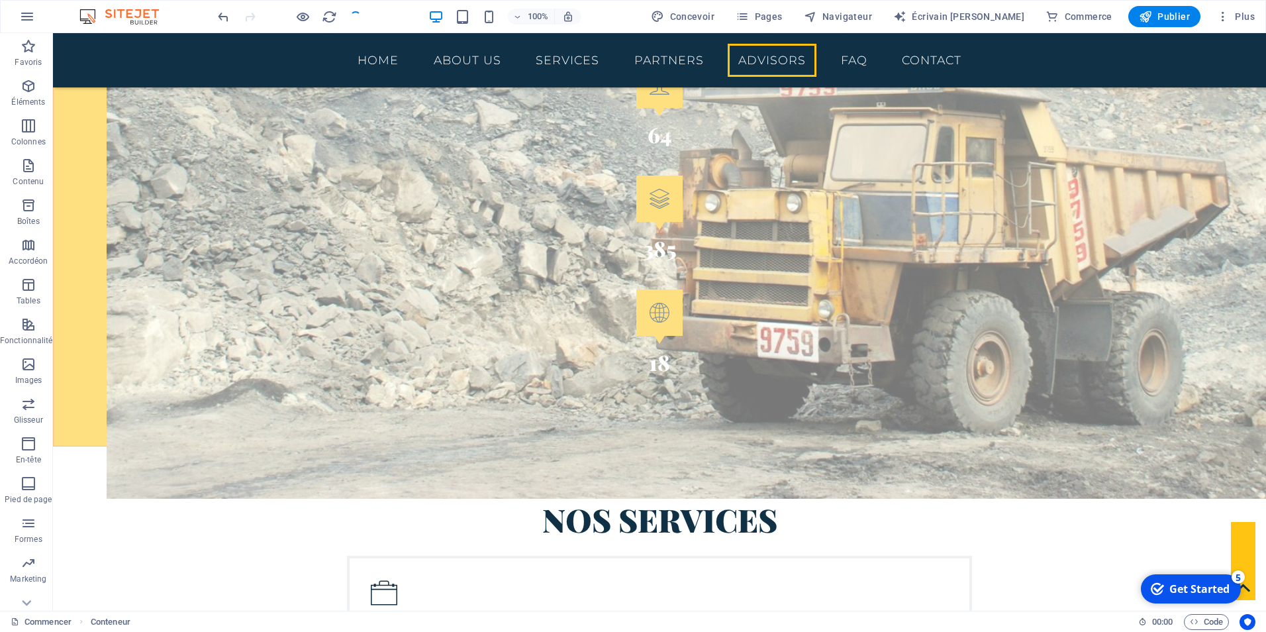
scroll to position [2346, 0]
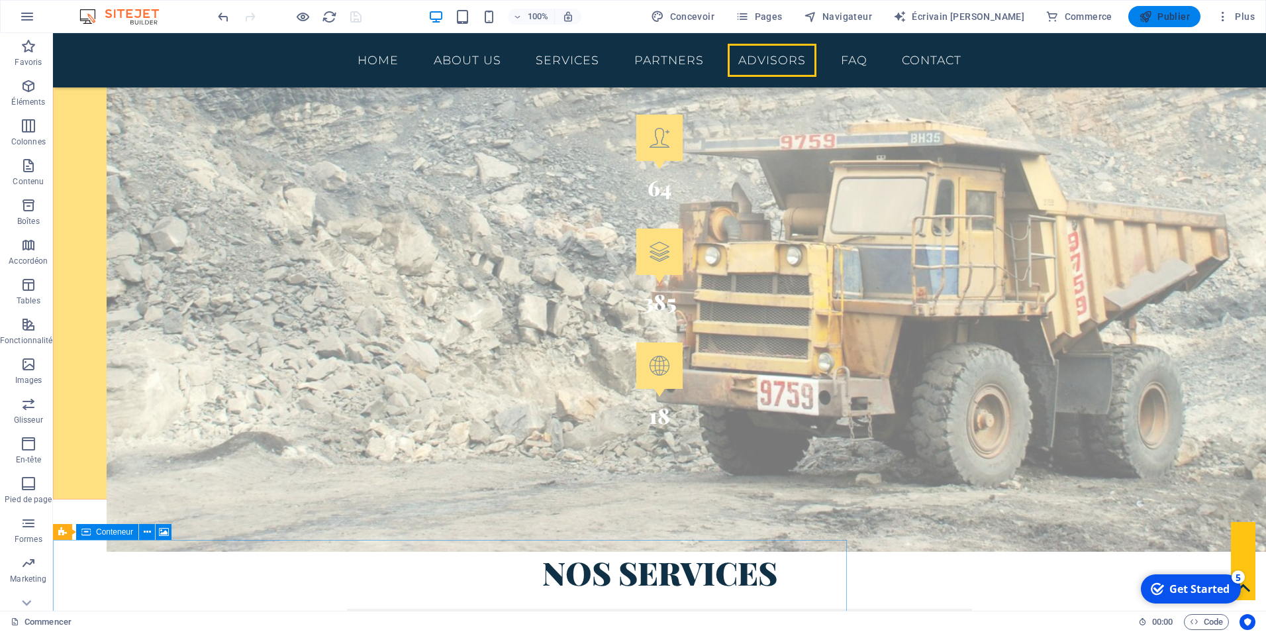
click at [1164, 19] on font "Publier" at bounding box center [1173, 16] width 32 height 11
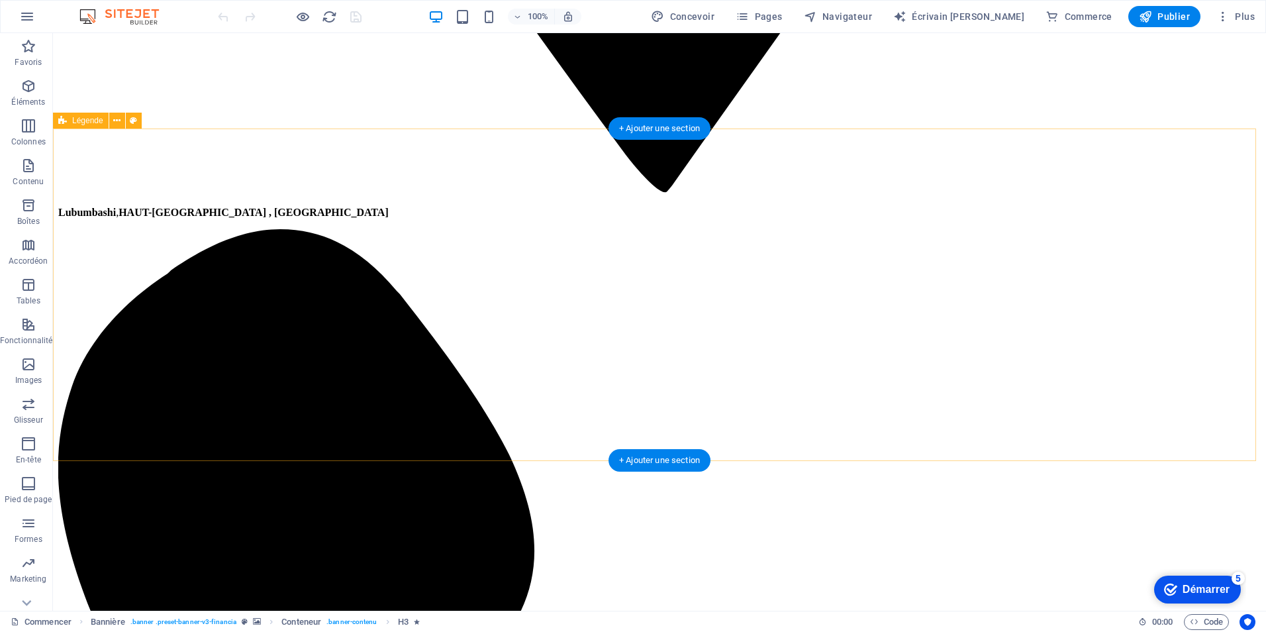
scroll to position [2383, 0]
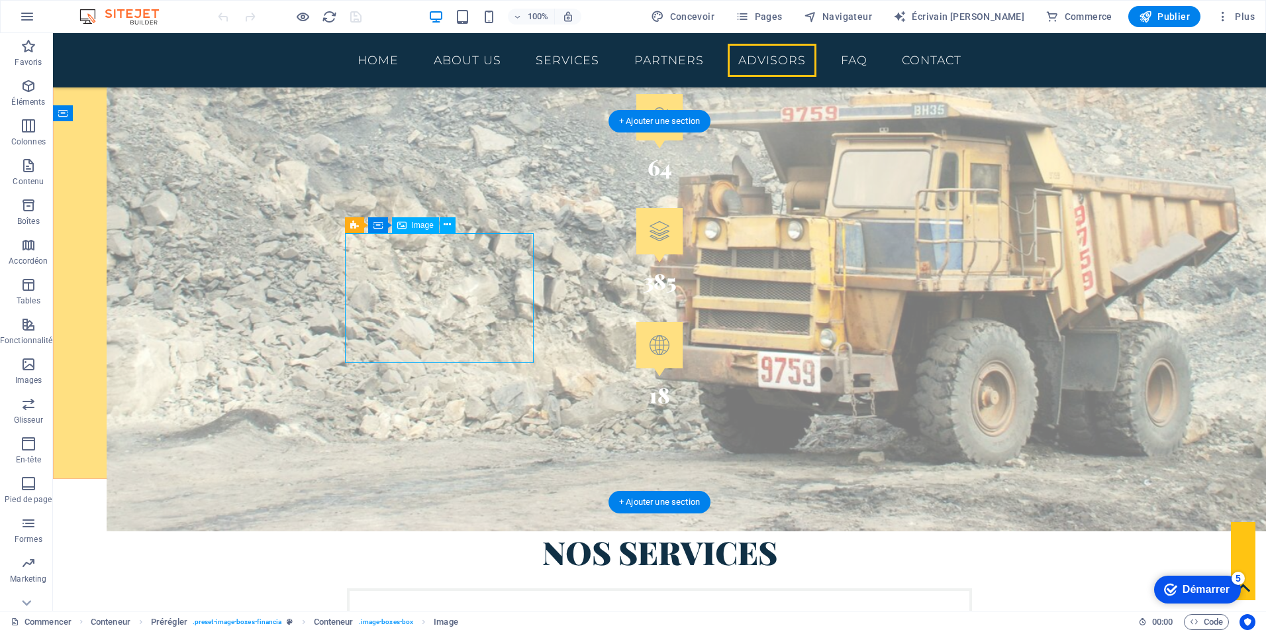
select select "px"
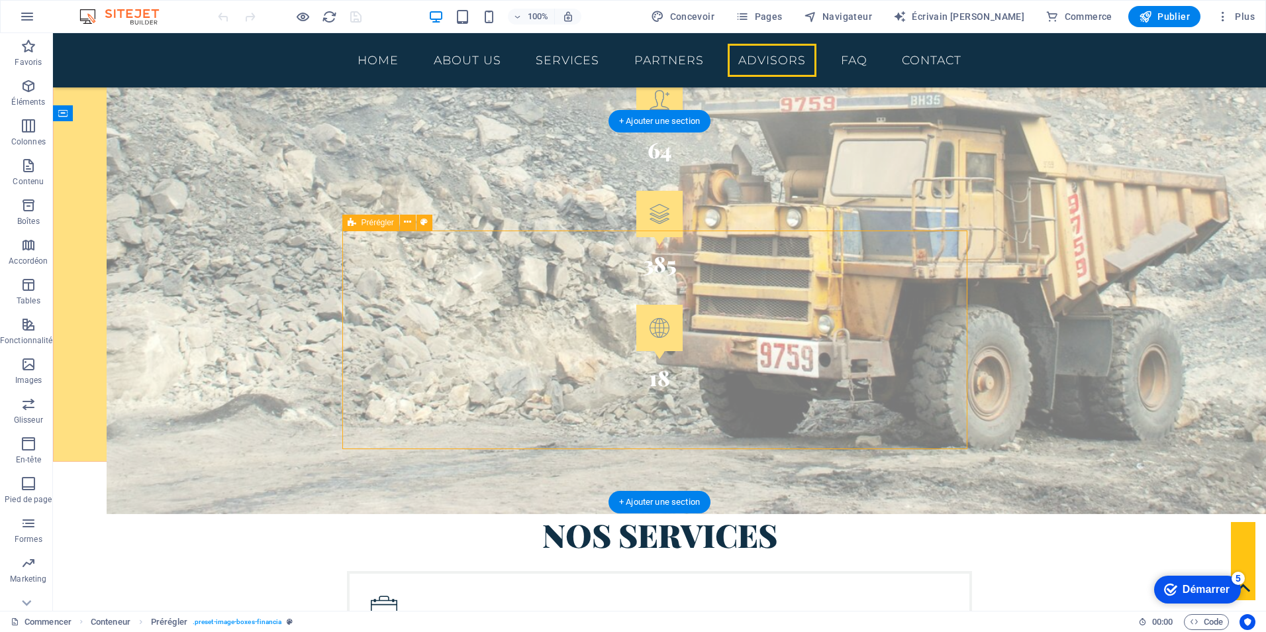
drag, startPoint x: 659, startPoint y: 297, endPoint x: 705, endPoint y: 330, distance: 57.0
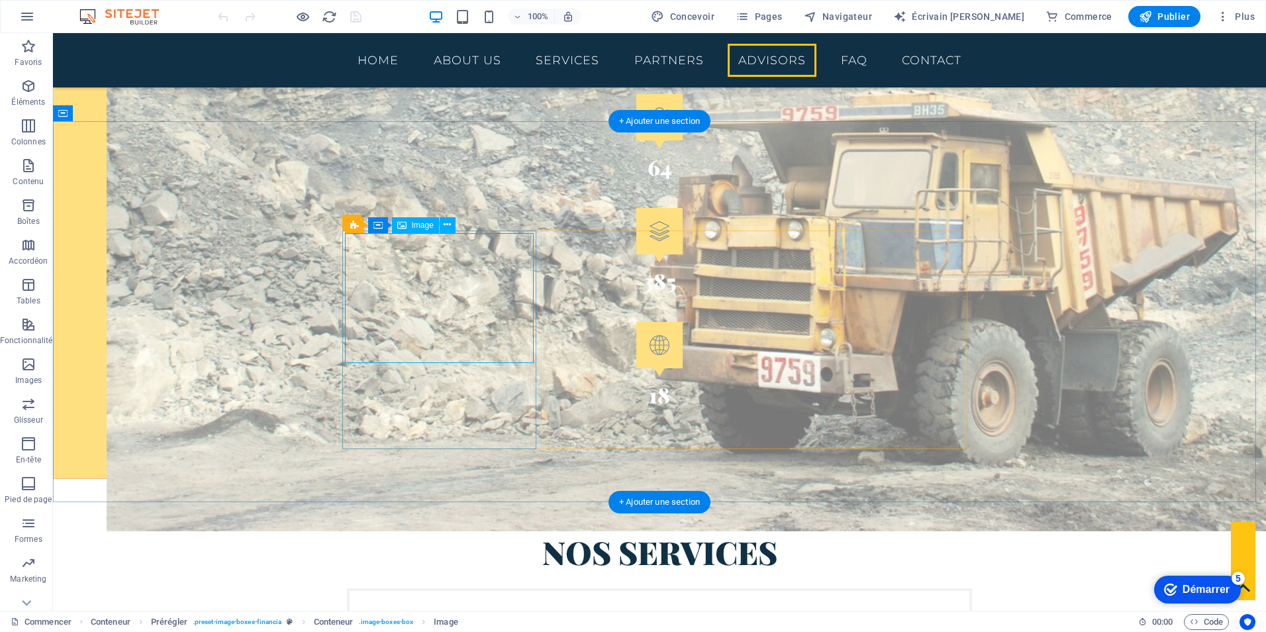
select select "px"
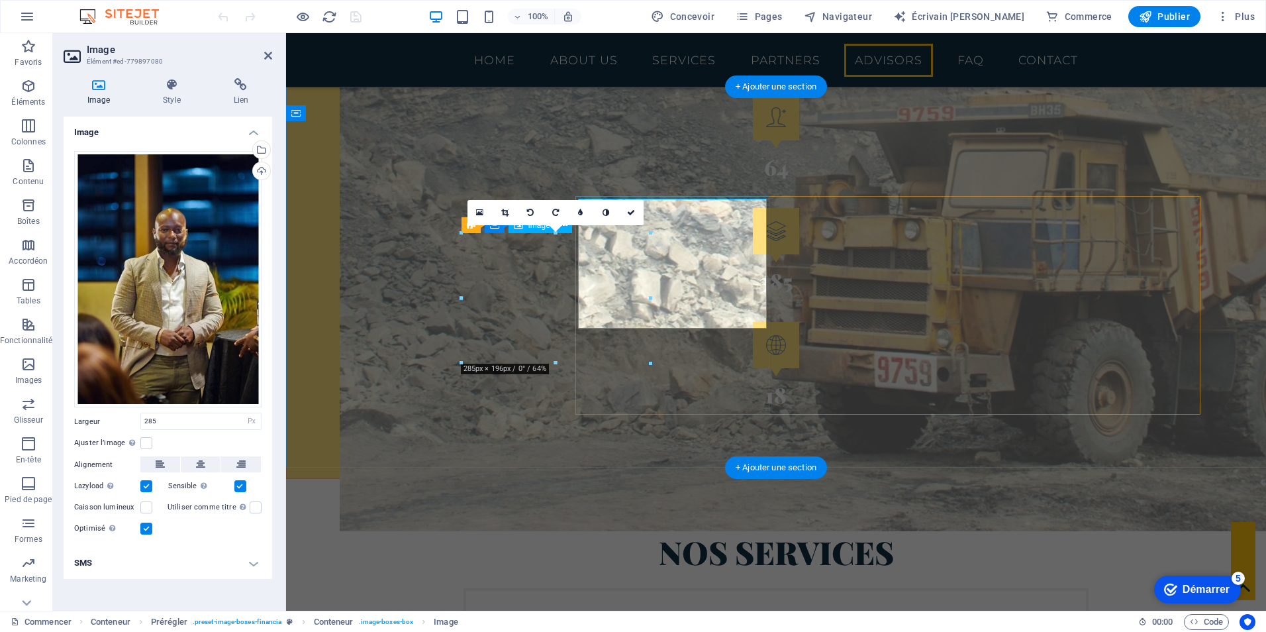
scroll to position [2418, 0]
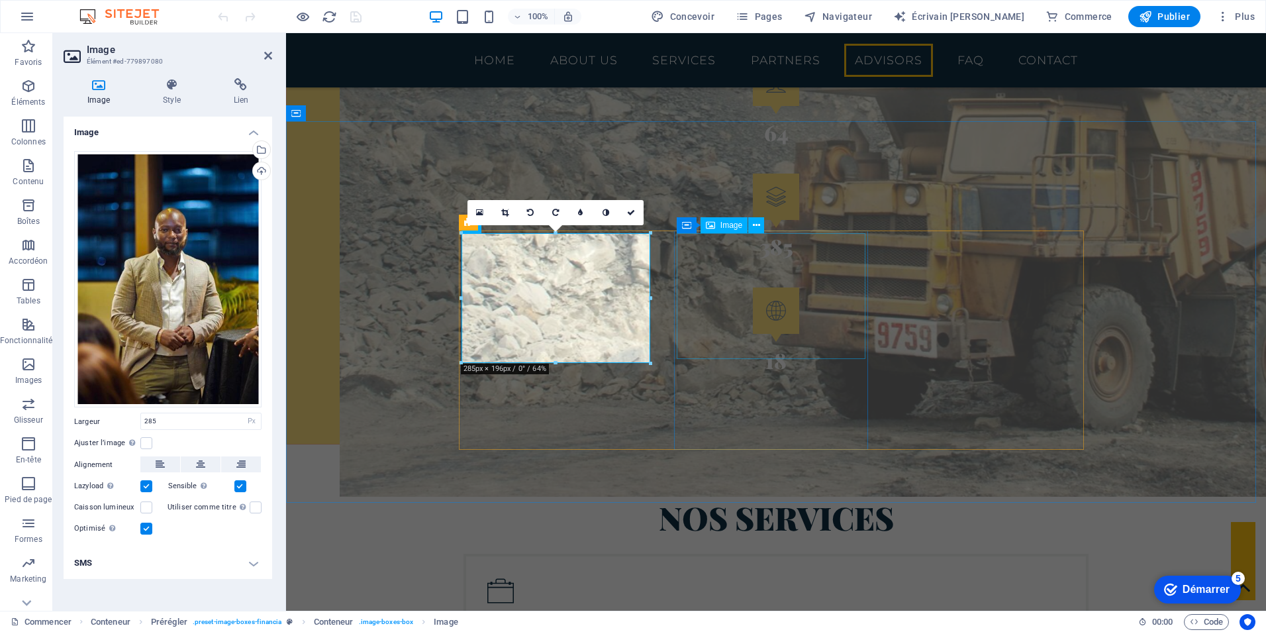
select select "%"
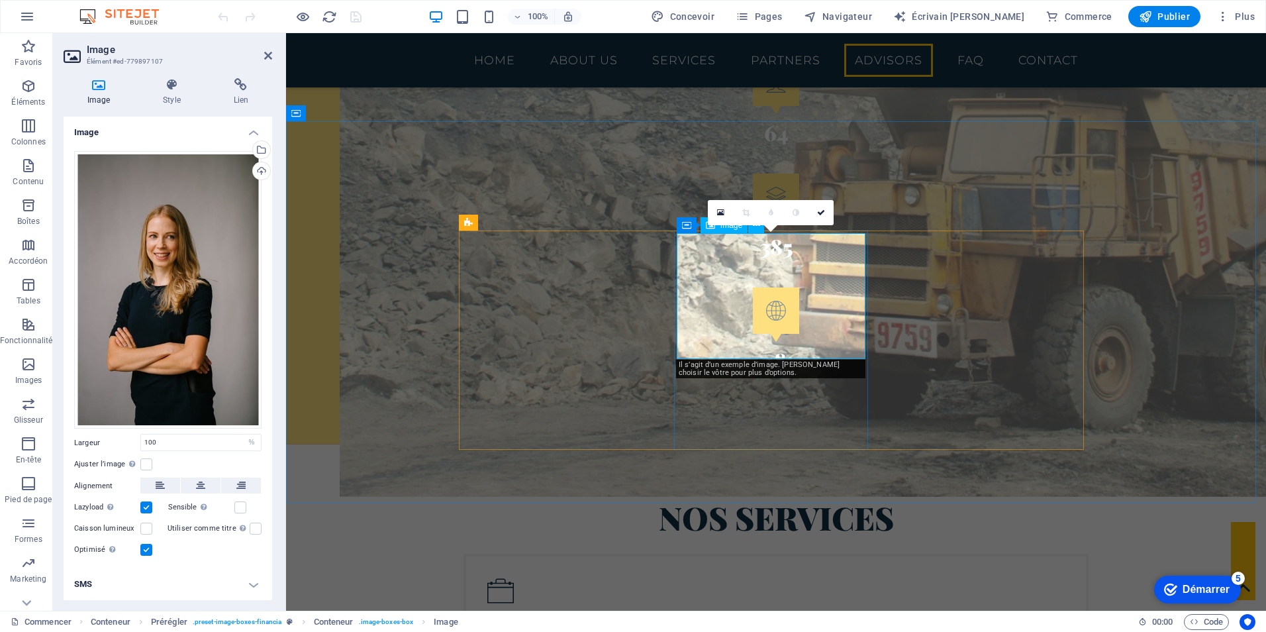
select select "px"
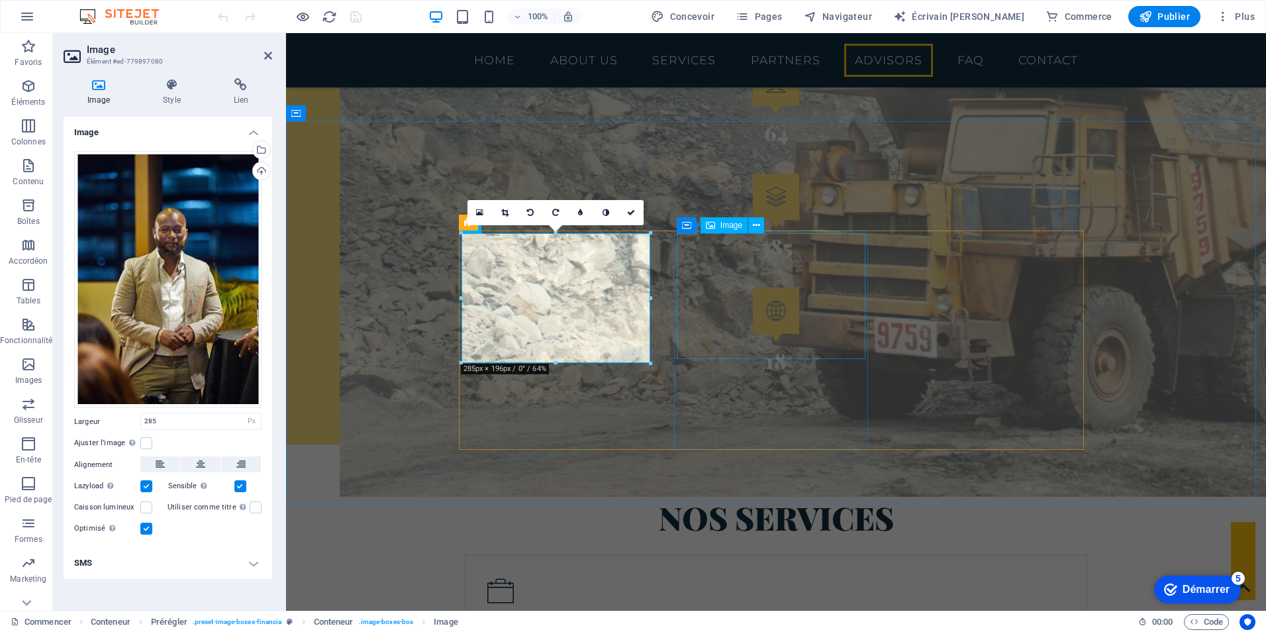
select select "%"
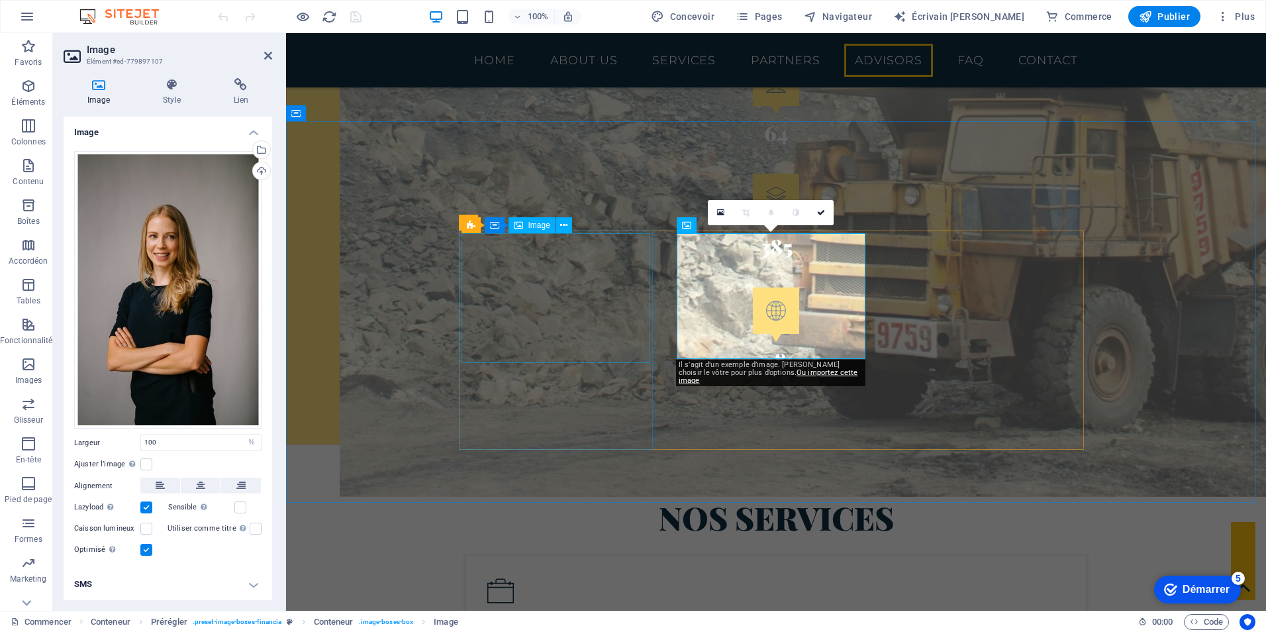
select select "px"
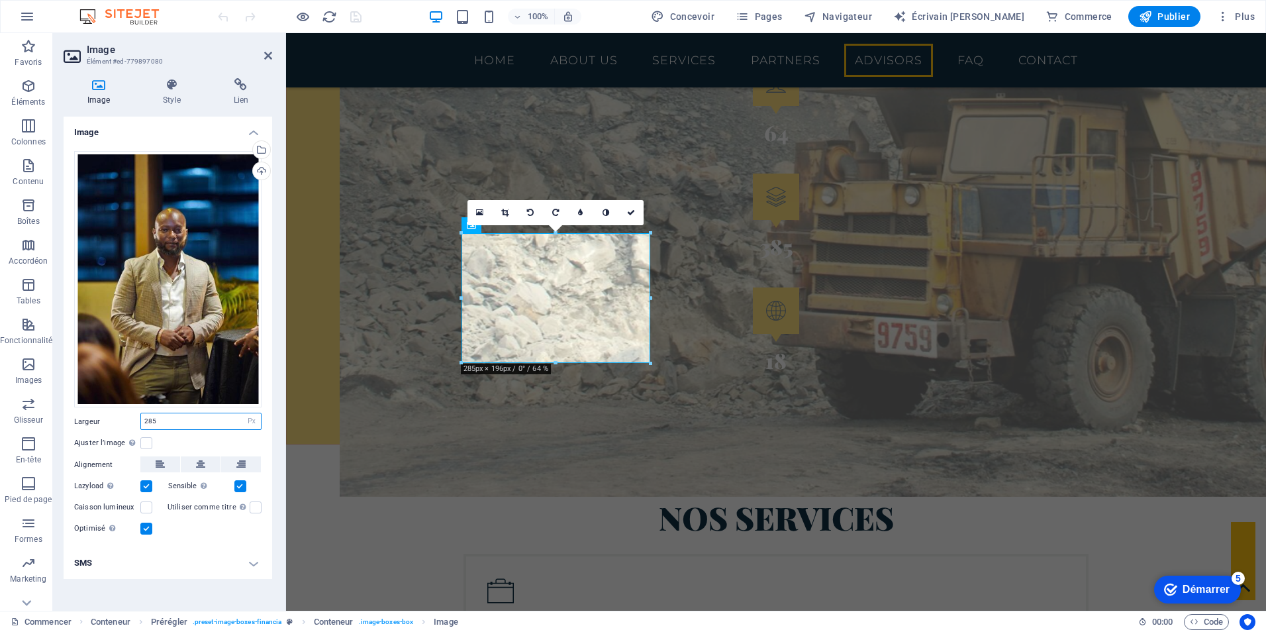
drag, startPoint x: 177, startPoint y: 418, endPoint x: 139, endPoint y: 414, distance: 38.7
click at [138, 416] on div "Largeur 285 Faire défaut auto Px Rem % Em vh Vw" at bounding box center [167, 420] width 187 height 17
drag, startPoint x: 181, startPoint y: 427, endPoint x: 120, endPoint y: 421, distance: 60.5
click at [120, 421] on div "Largeur 285 Faire défaut auto Px Rem % Em vh Vw" at bounding box center [167, 420] width 187 height 17
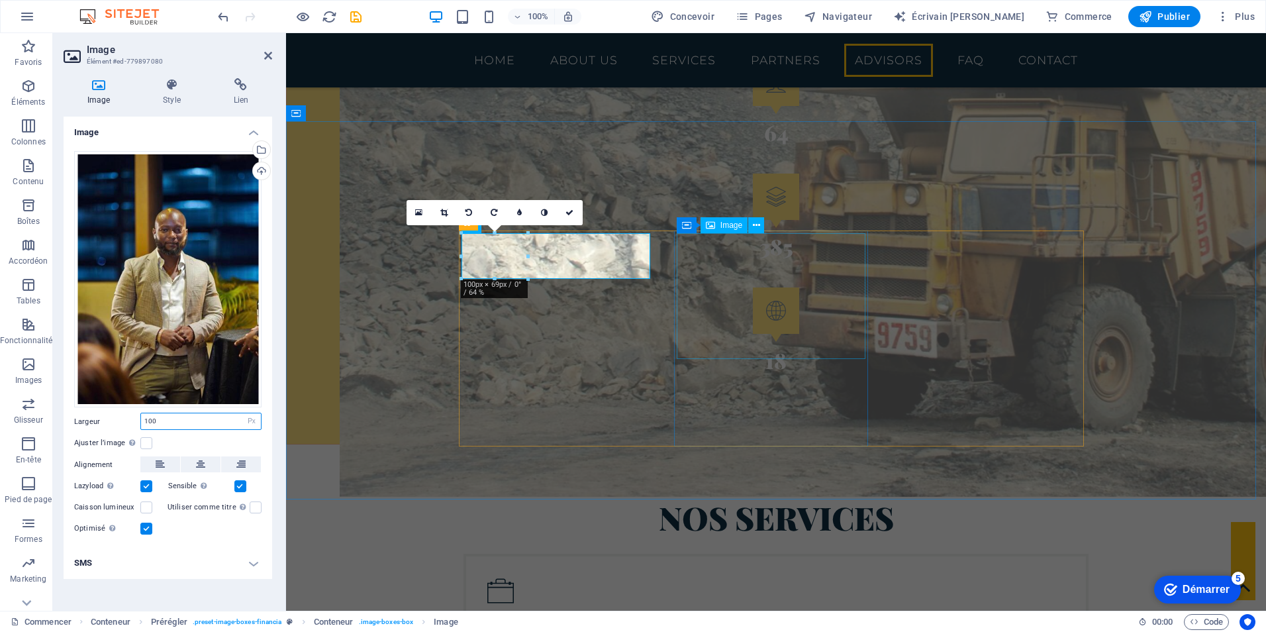
type input "100"
select select "%"
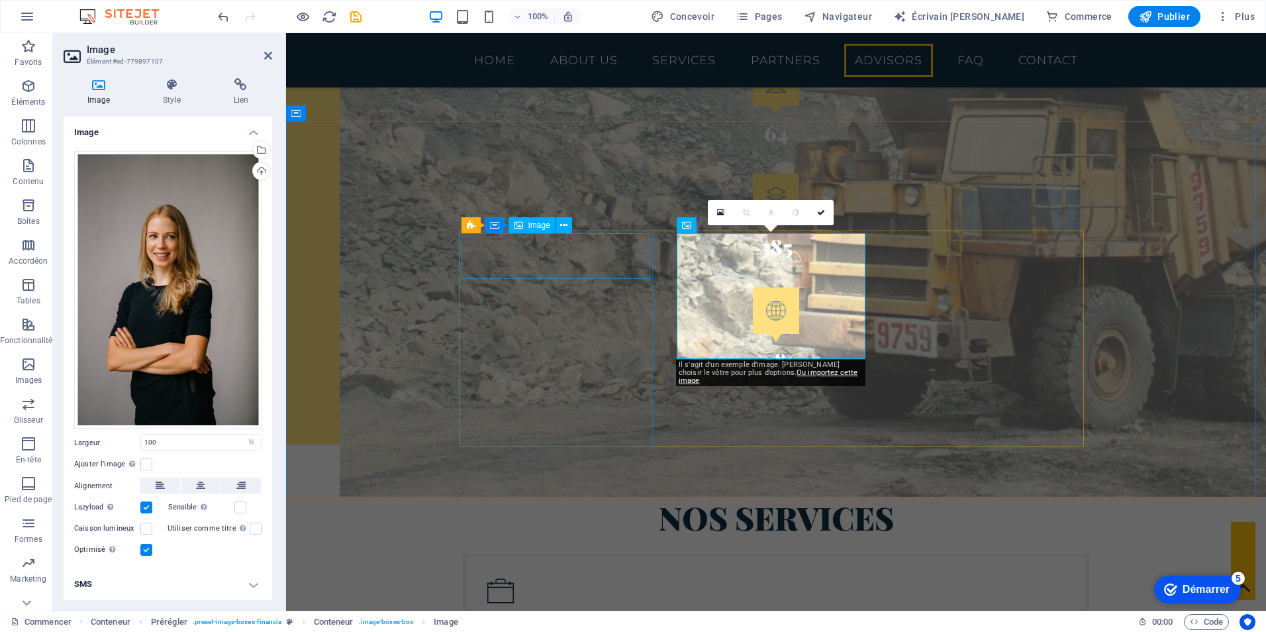
select select "px"
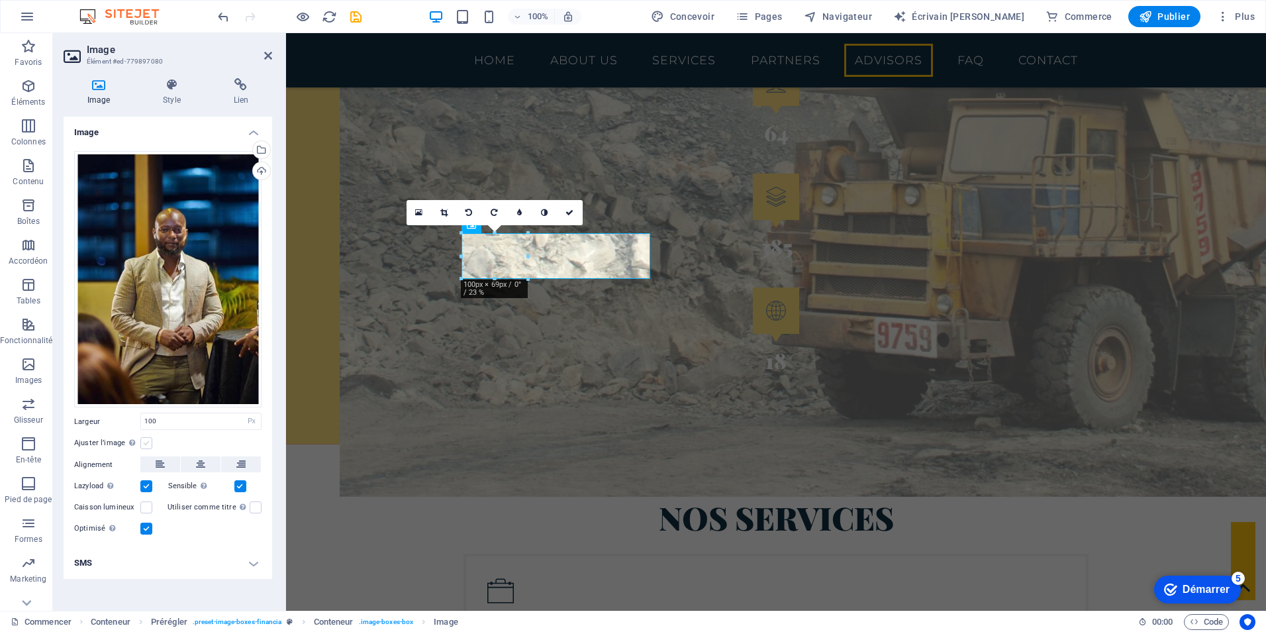
click at [148, 442] on label at bounding box center [146, 443] width 12 height 12
click at [0, 0] on input "Ajuster l’image Ajuster automatiquement l’image à une largeur et une hauteur fi…" at bounding box center [0, 0] width 0 height 0
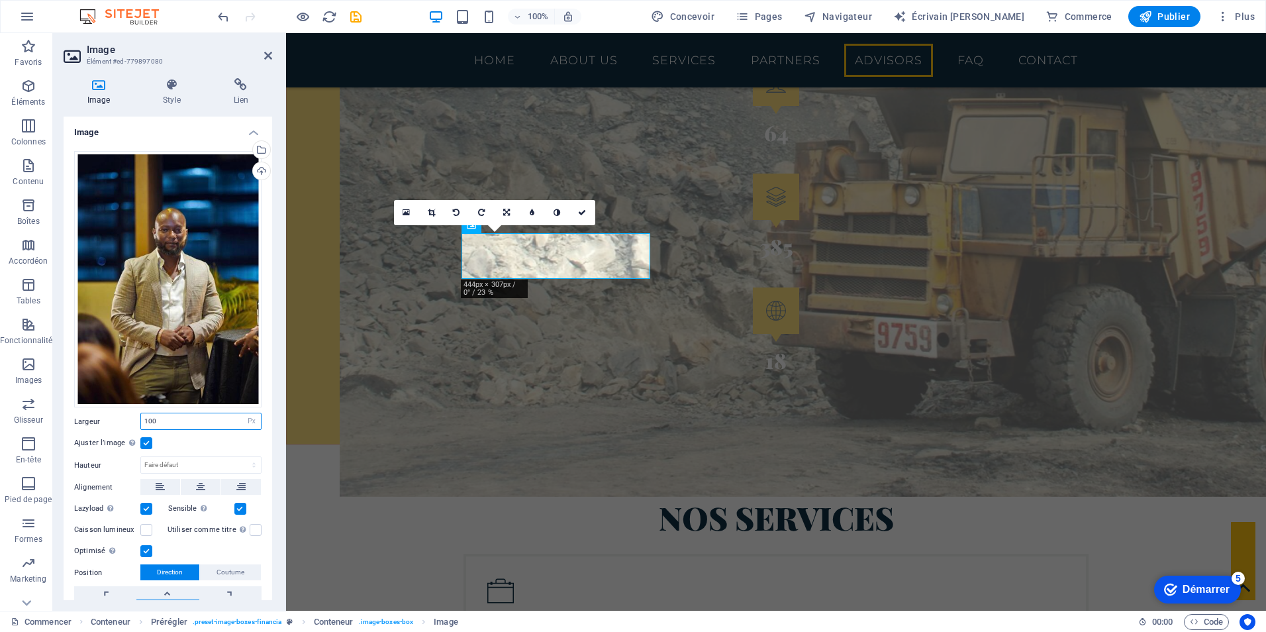
click at [187, 418] on input "100" at bounding box center [201, 421] width 120 height 16
drag, startPoint x: 187, startPoint y: 418, endPoint x: 144, endPoint y: 405, distance: 44.2
click at [142, 412] on div "100 Faire défaut auto Px Rem % Em vh Vw" at bounding box center [200, 420] width 121 height 17
type input "400"
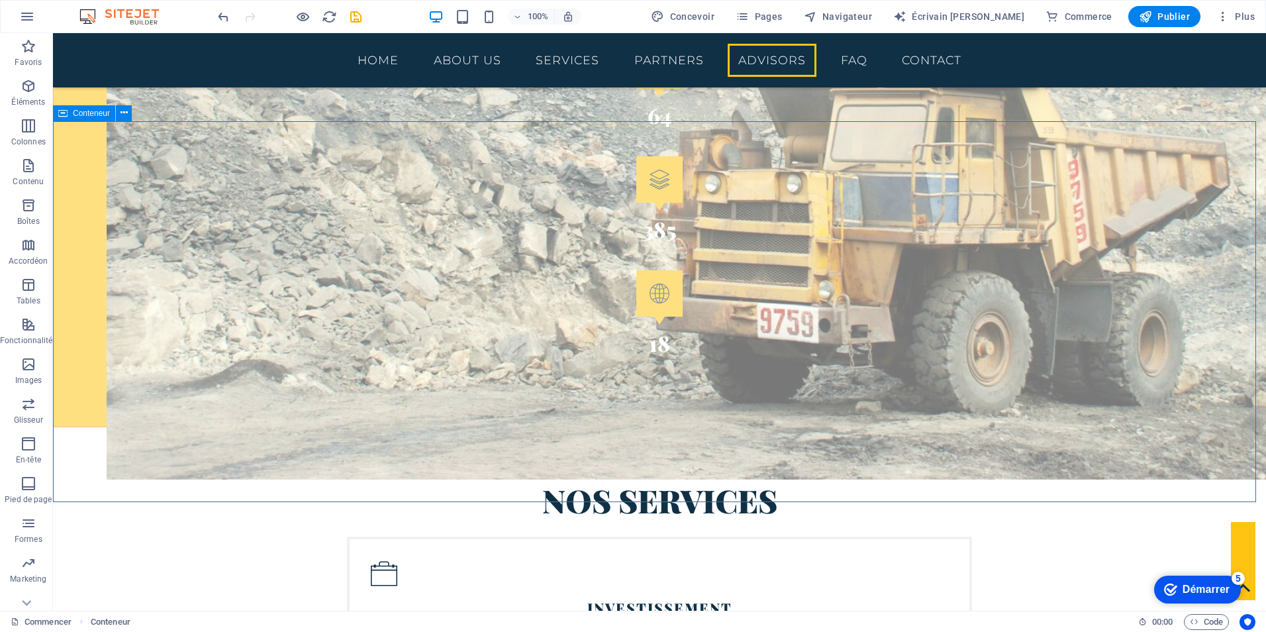
scroll to position [2383, 0]
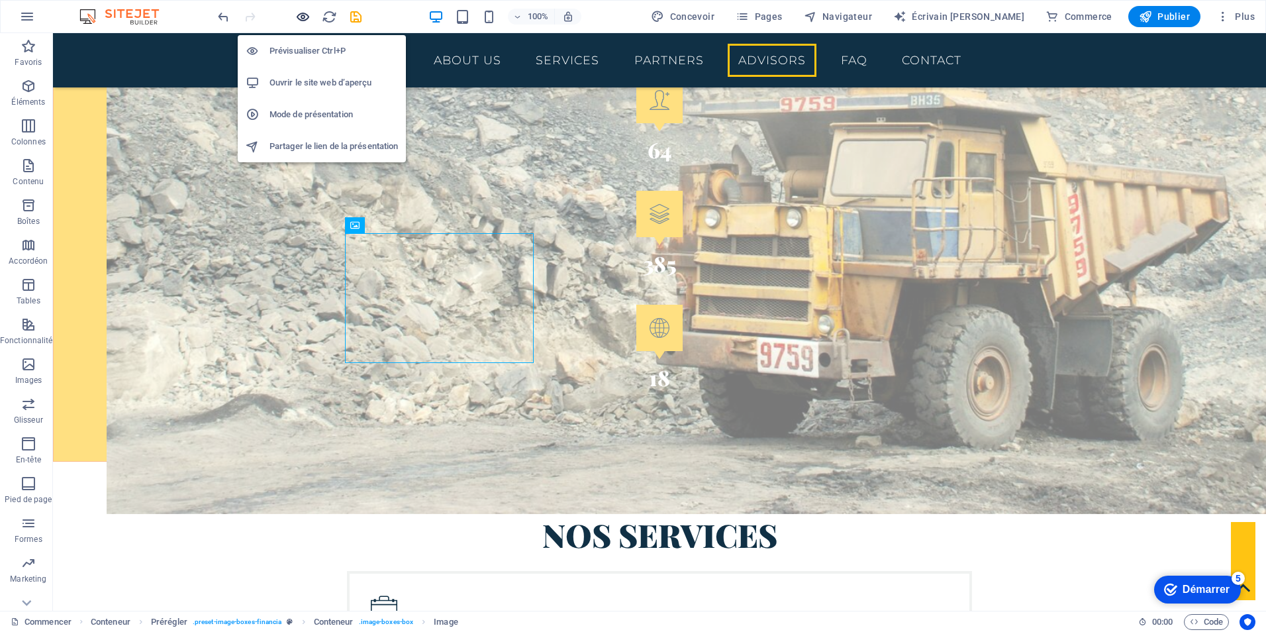
click at [305, 365] on icon "button" at bounding box center [607, 369] width 1106 height 9
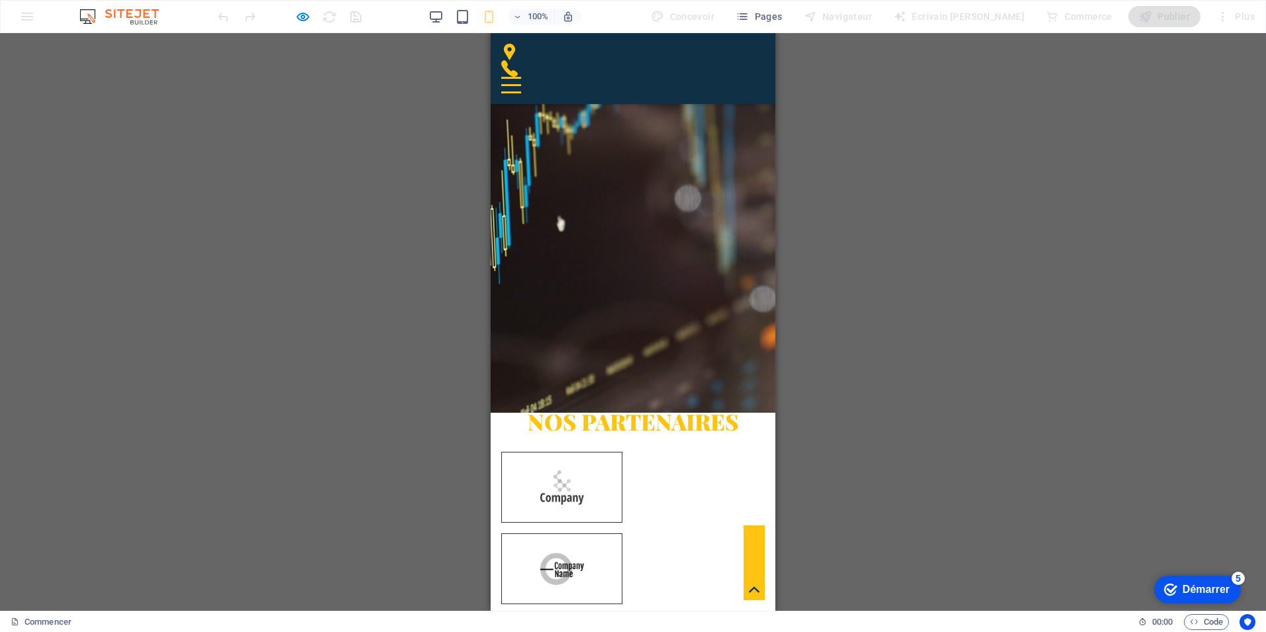
scroll to position [4020, 0]
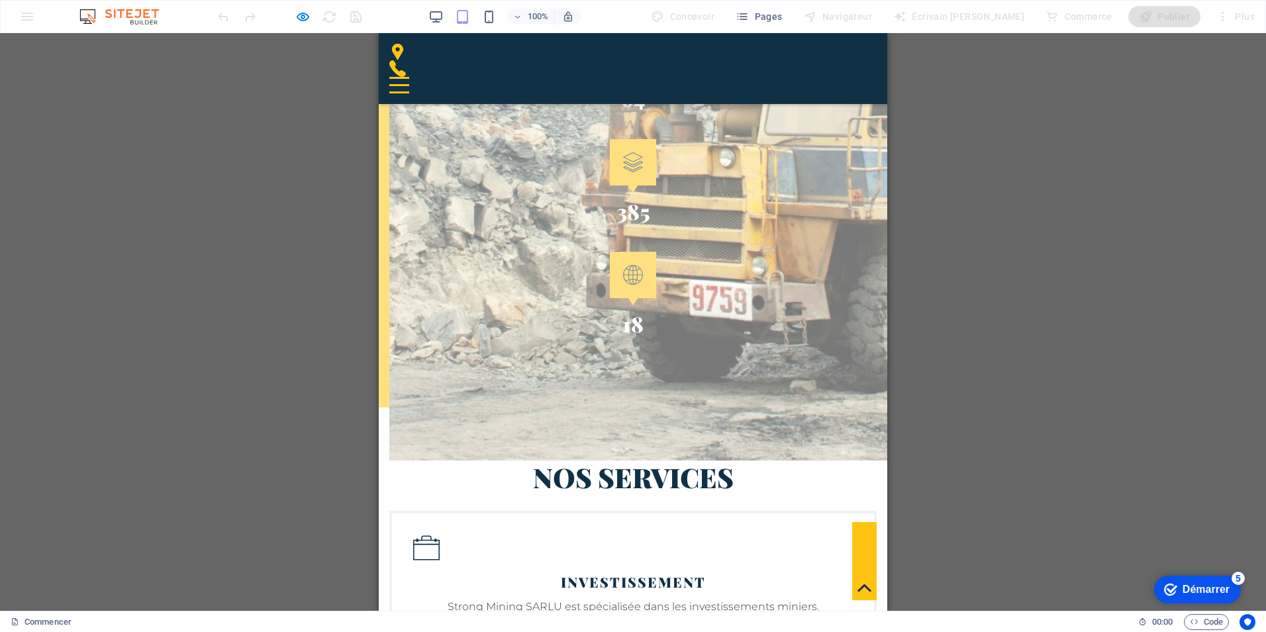
scroll to position [2425, 0]
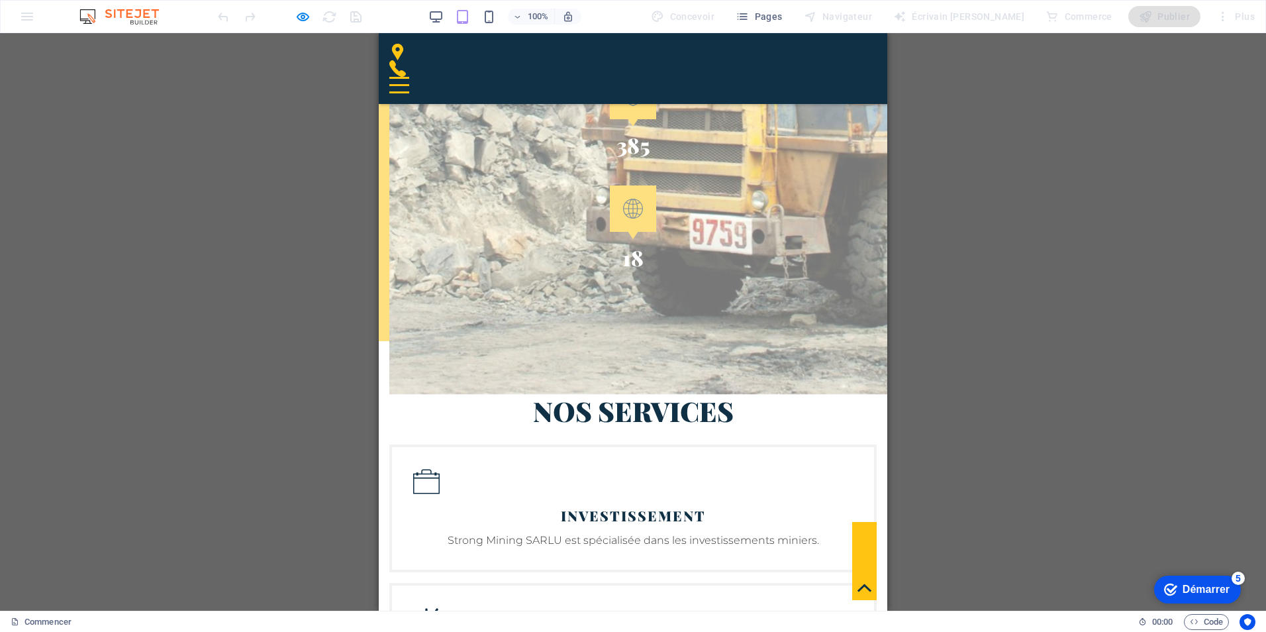
click at [455, 13] on div "100% Concevoir Pages Navigateur Écrivain IA Commerce Publier Plus" at bounding box center [737, 16] width 1045 height 21
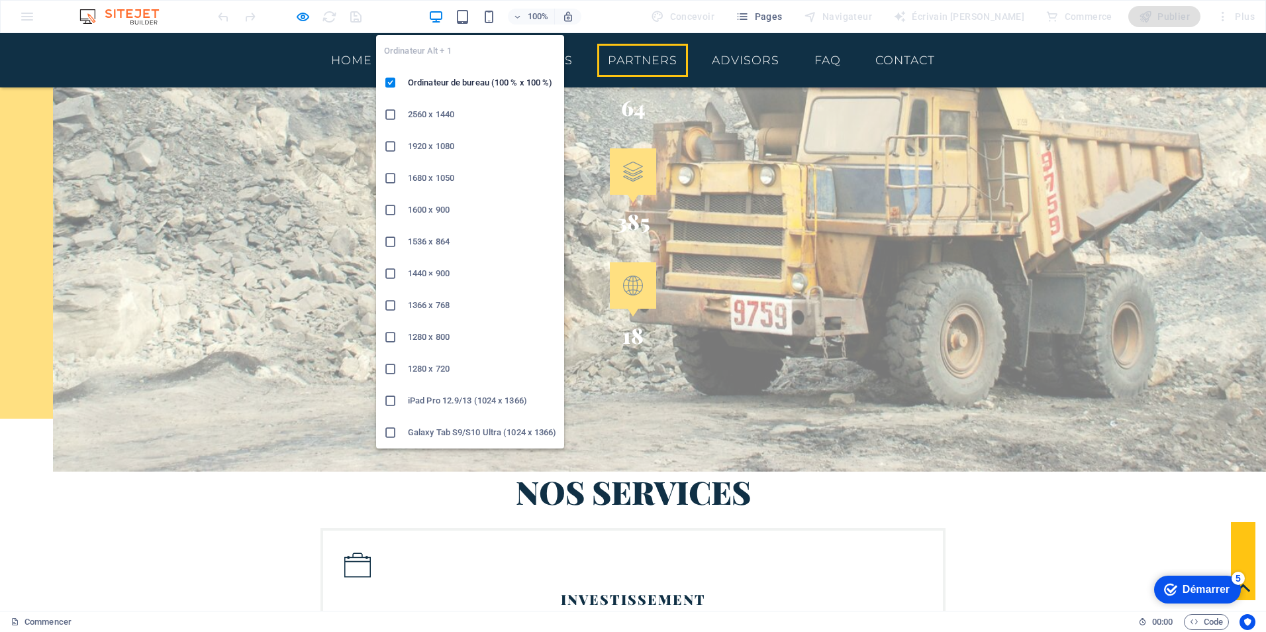
scroll to position [2183, 0]
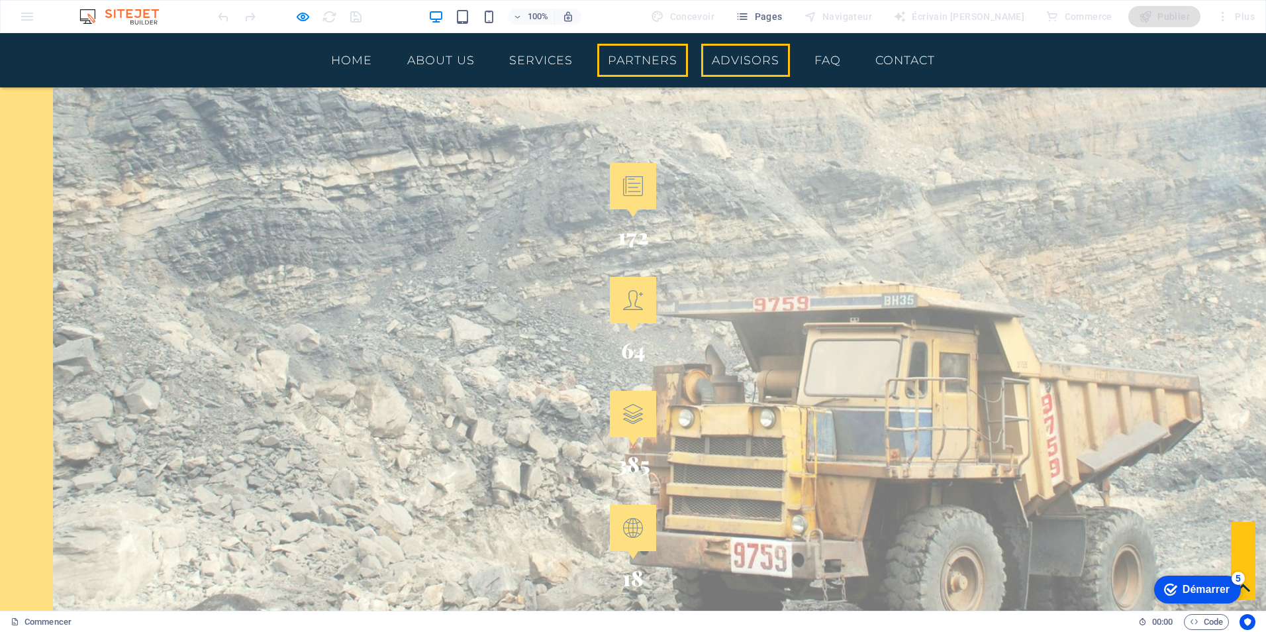
click at [740, 50] on link "Advisors" at bounding box center [745, 60] width 89 height 33
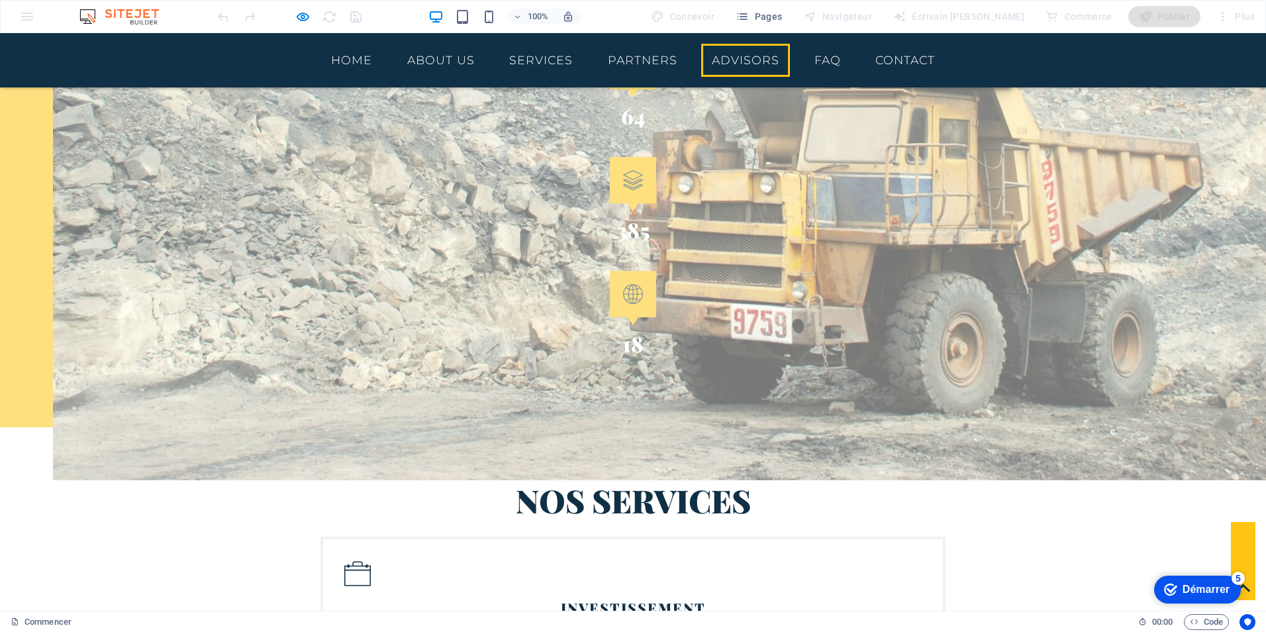
scroll to position [2417, 0]
click at [740, 55] on link "Advisors" at bounding box center [745, 60] width 89 height 33
click at [741, 56] on link "Advisors" at bounding box center [745, 60] width 89 height 33
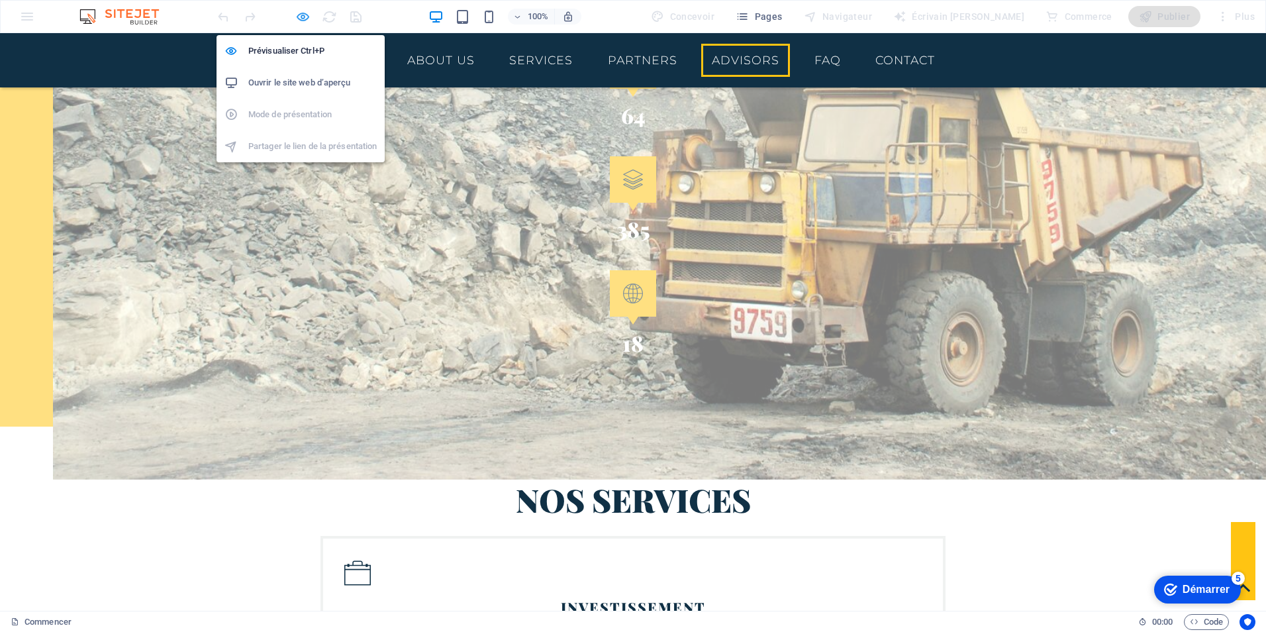
click at [301, 331] on icon "button" at bounding box center [633, 335] width 1160 height 9
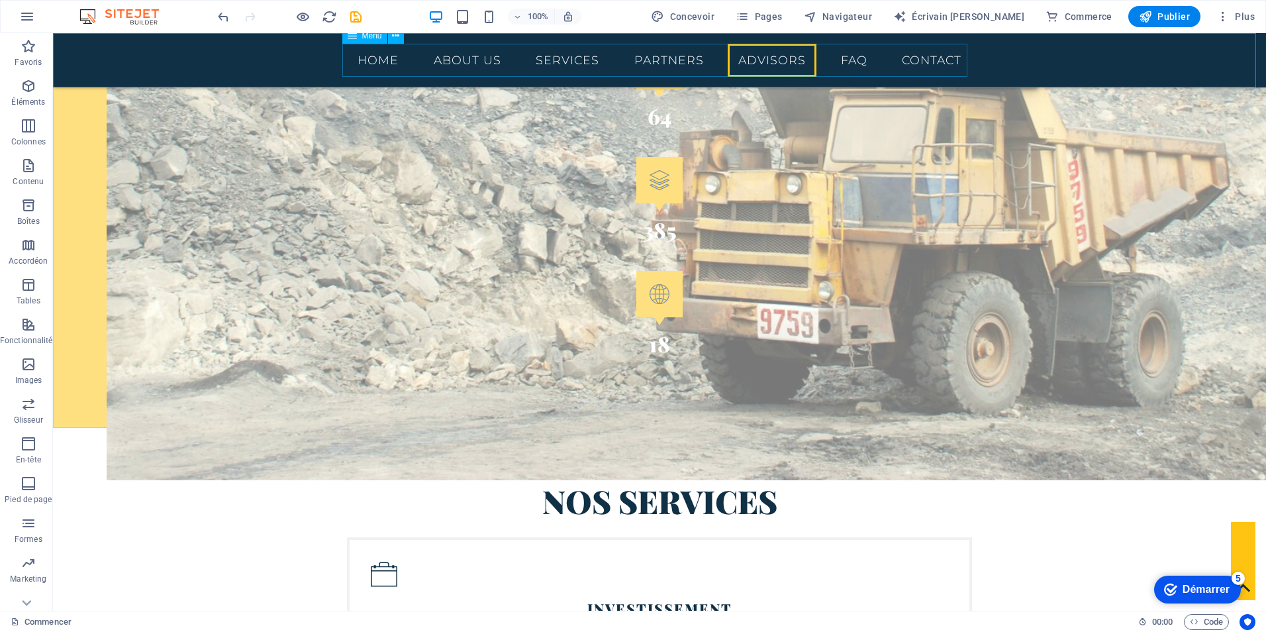
click at [759, 60] on nav "Home About us Services Partners Advisors FAQ Contact" at bounding box center [659, 60] width 625 height 33
select select
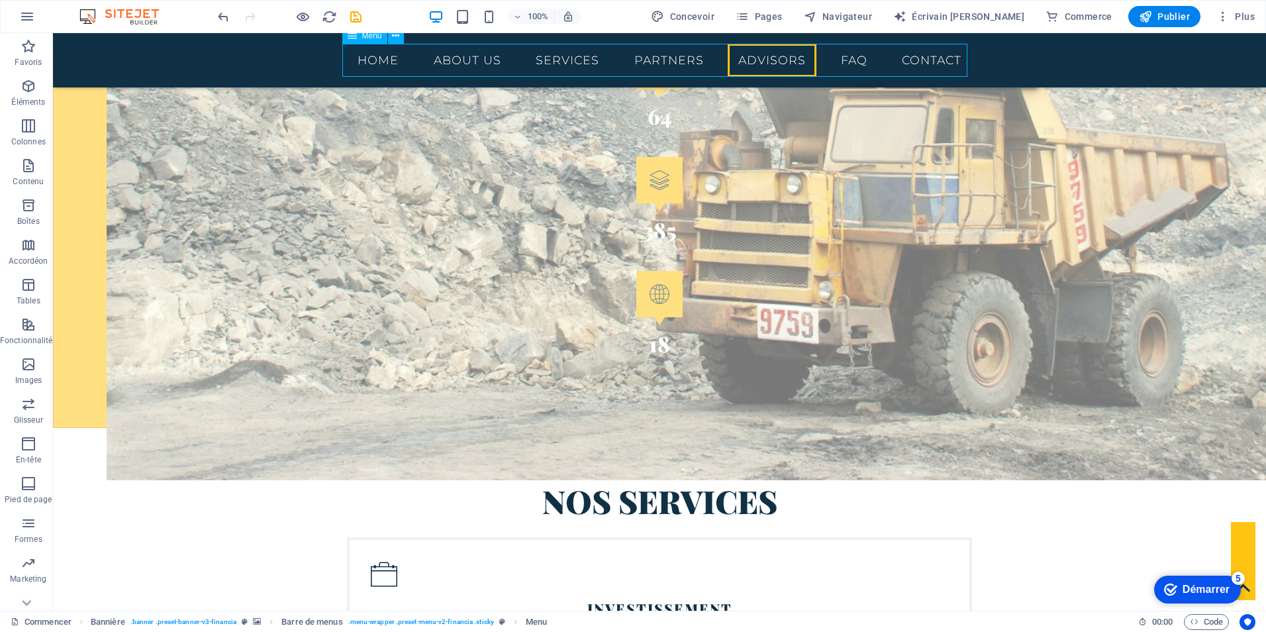
select select
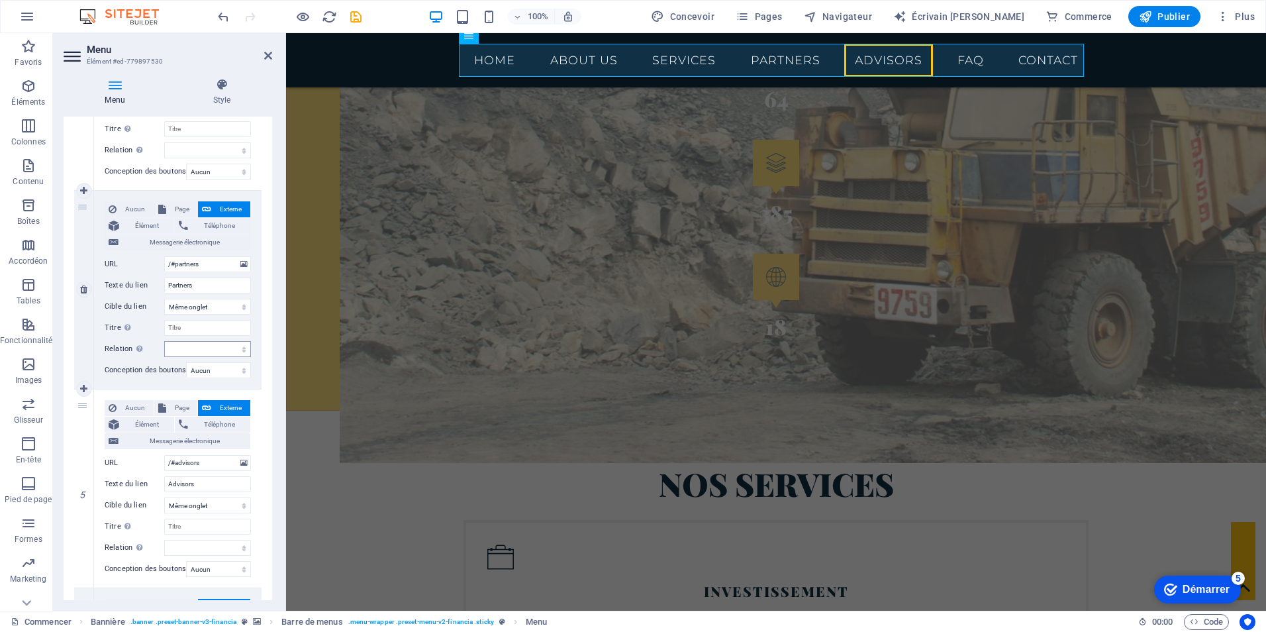
scroll to position [728, 0]
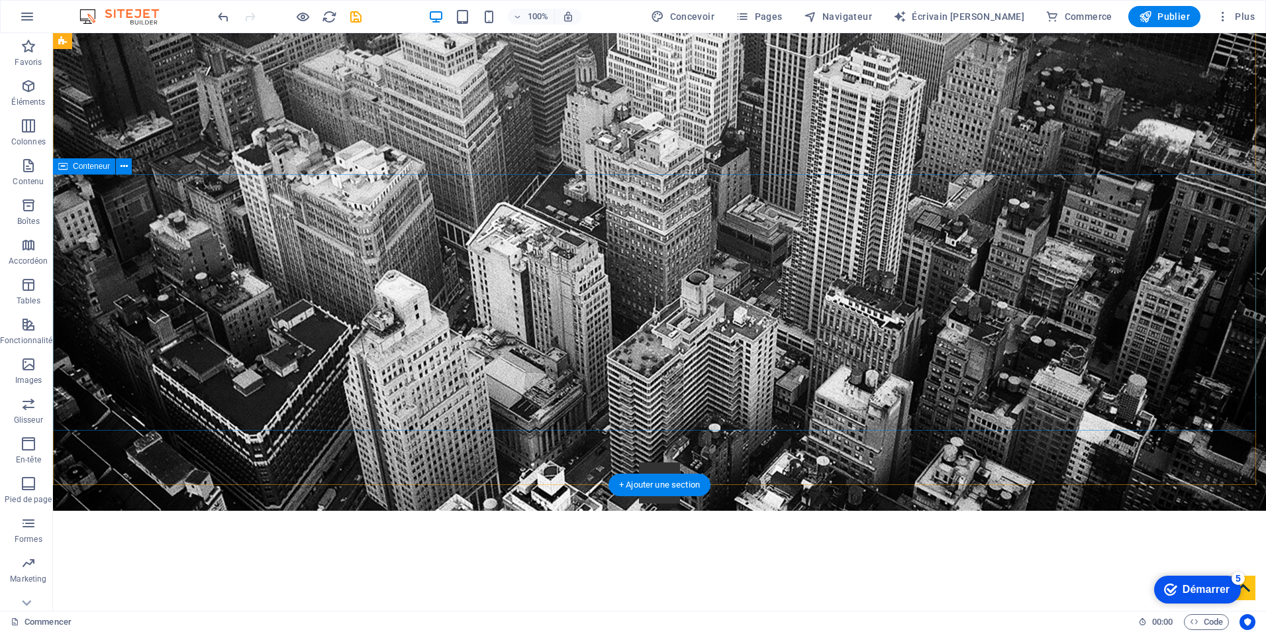
scroll to position [497, 0]
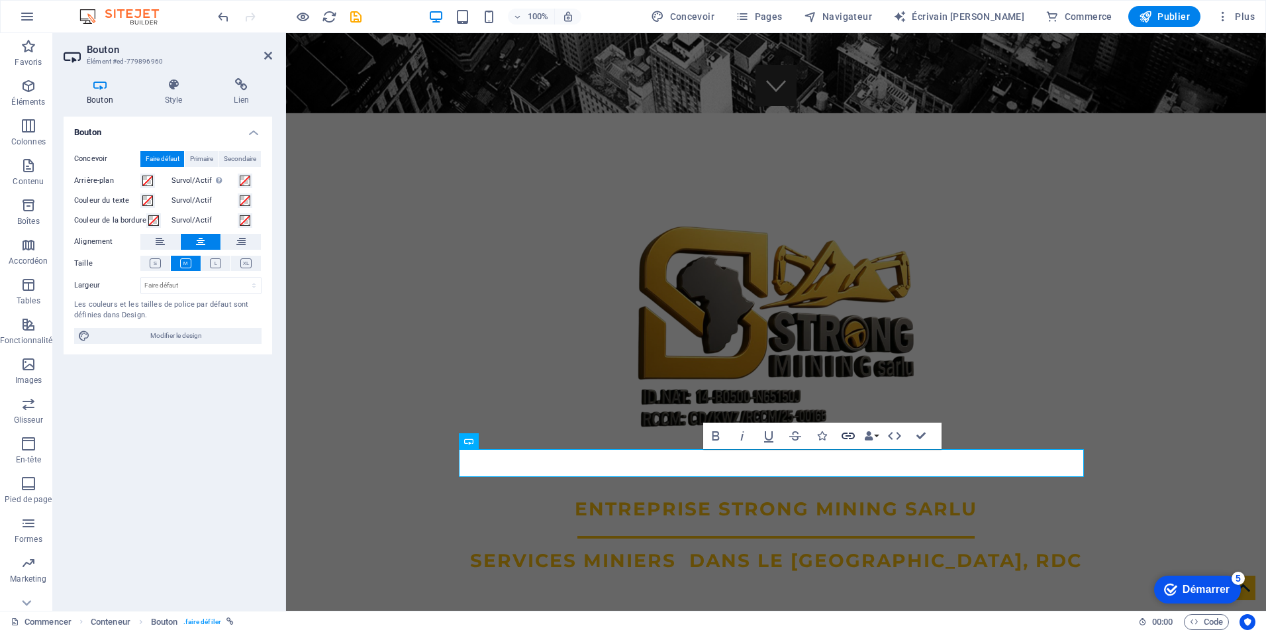
click at [846, 434] on icon "button" at bounding box center [848, 436] width 16 height 16
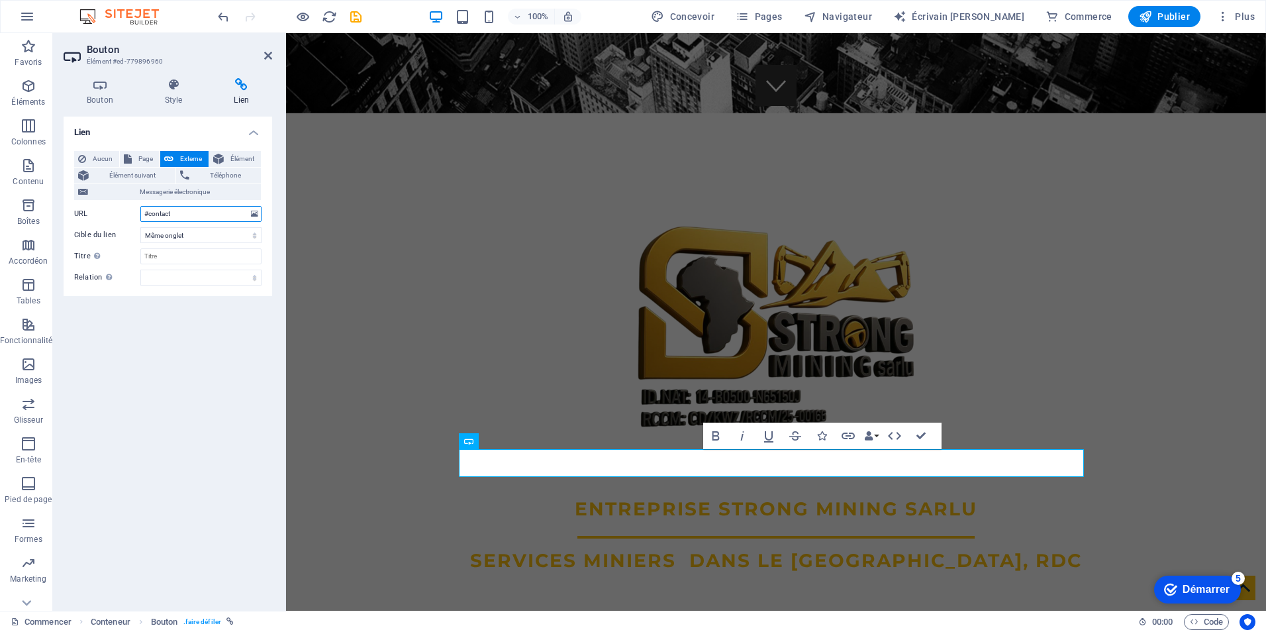
click at [191, 217] on input "#contact" at bounding box center [200, 214] width 121 height 16
drag, startPoint x: 254, startPoint y: 216, endPoint x: 212, endPoint y: 222, distance: 42.8
click at [224, 237] on div "Aucun Page Externe Élément Élément suivant Téléphone Messagerie électronique Pa…" at bounding box center [167, 218] width 187 height 134
click at [195, 216] on input "#contact" at bounding box center [200, 214] width 121 height 16
drag, startPoint x: 193, startPoint y: 216, endPoint x: 140, endPoint y: 210, distance: 52.6
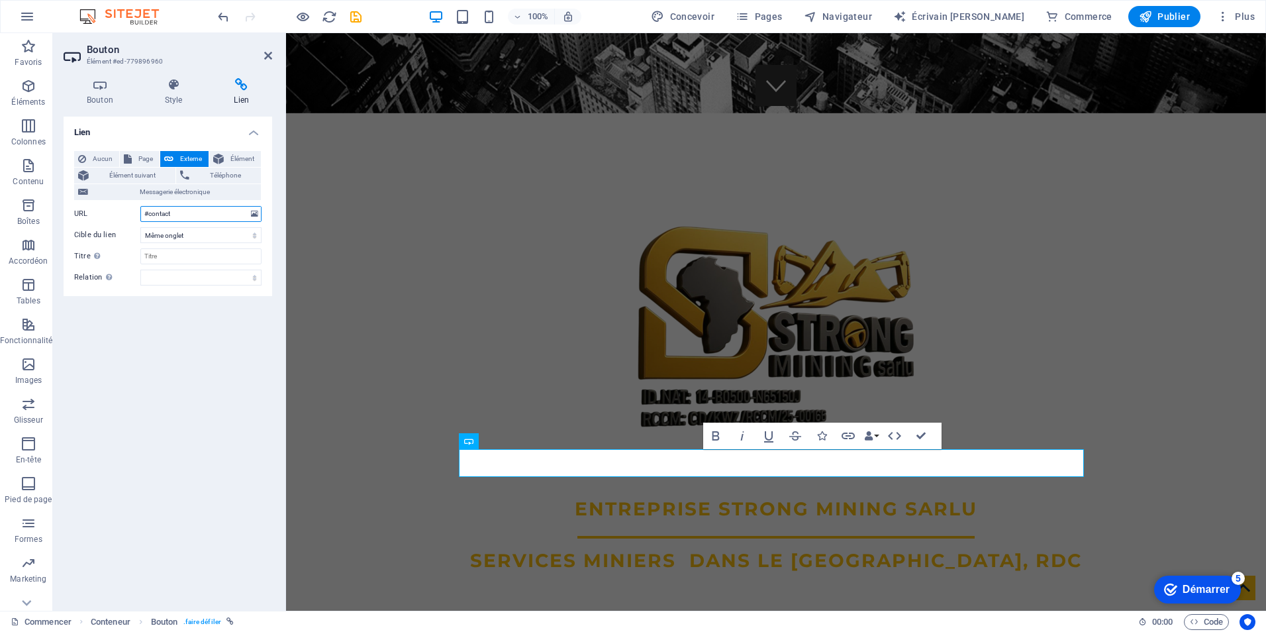
click at [140, 210] on input "#contact" at bounding box center [200, 214] width 121 height 16
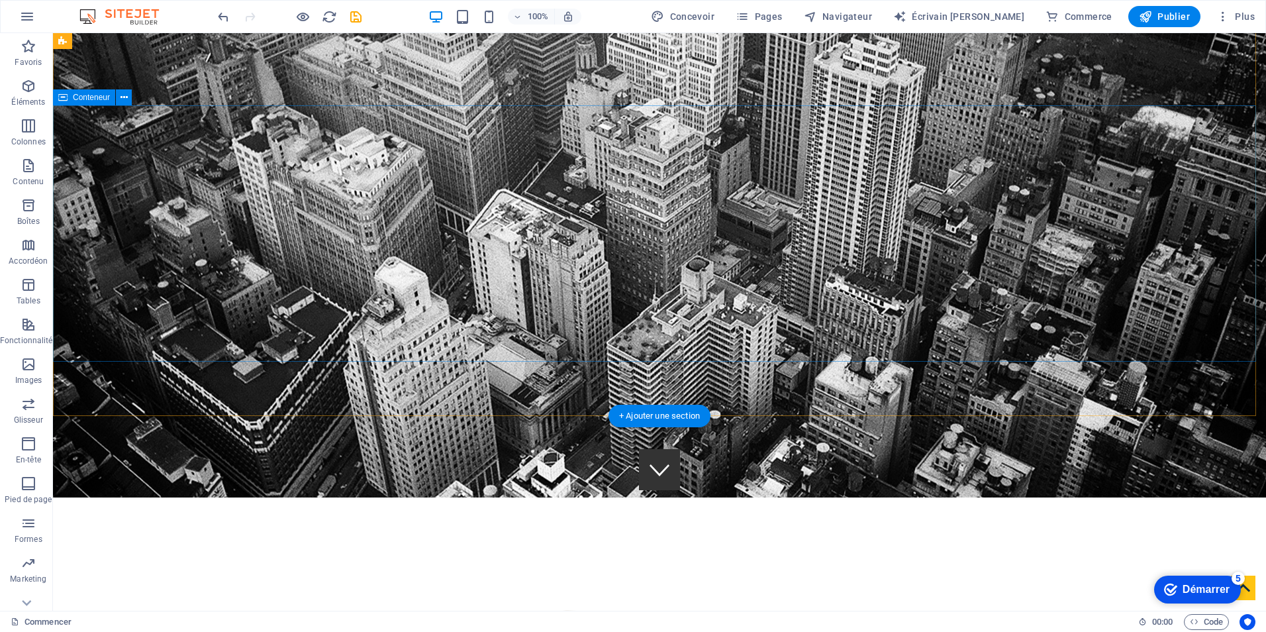
scroll to position [0, 0]
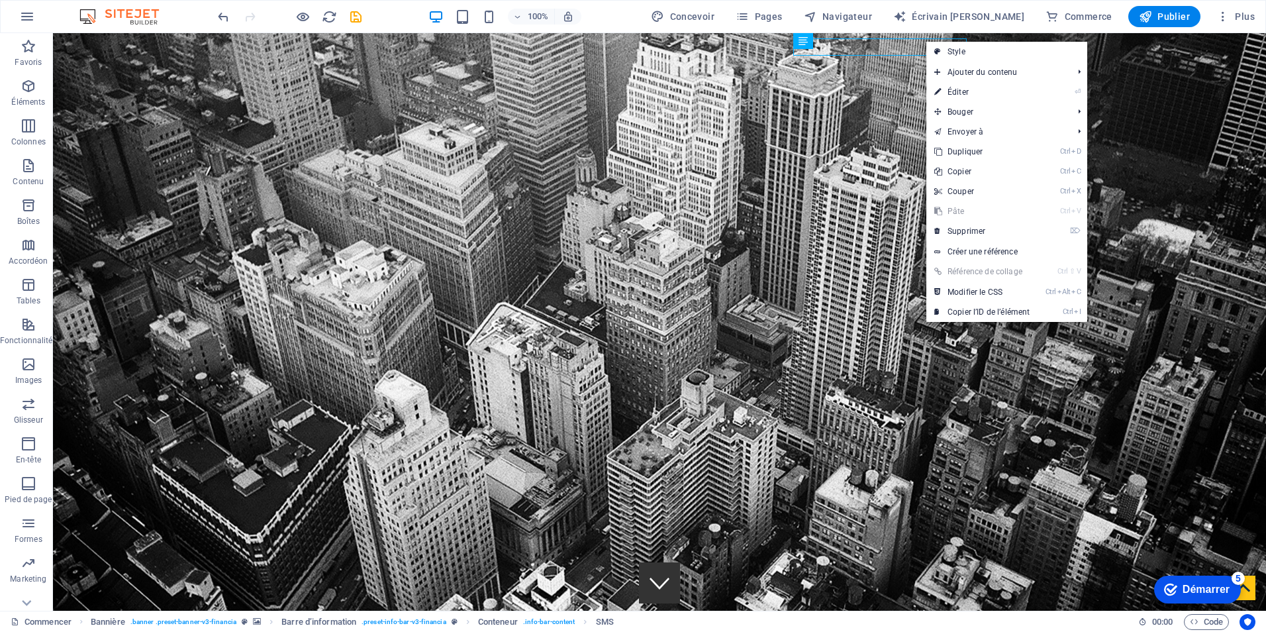
click at [928, 42] on link "Style" at bounding box center [1006, 52] width 161 height 20
click at [0, 0] on span "Conteneur" at bounding box center [0, 0] width 0 height 0
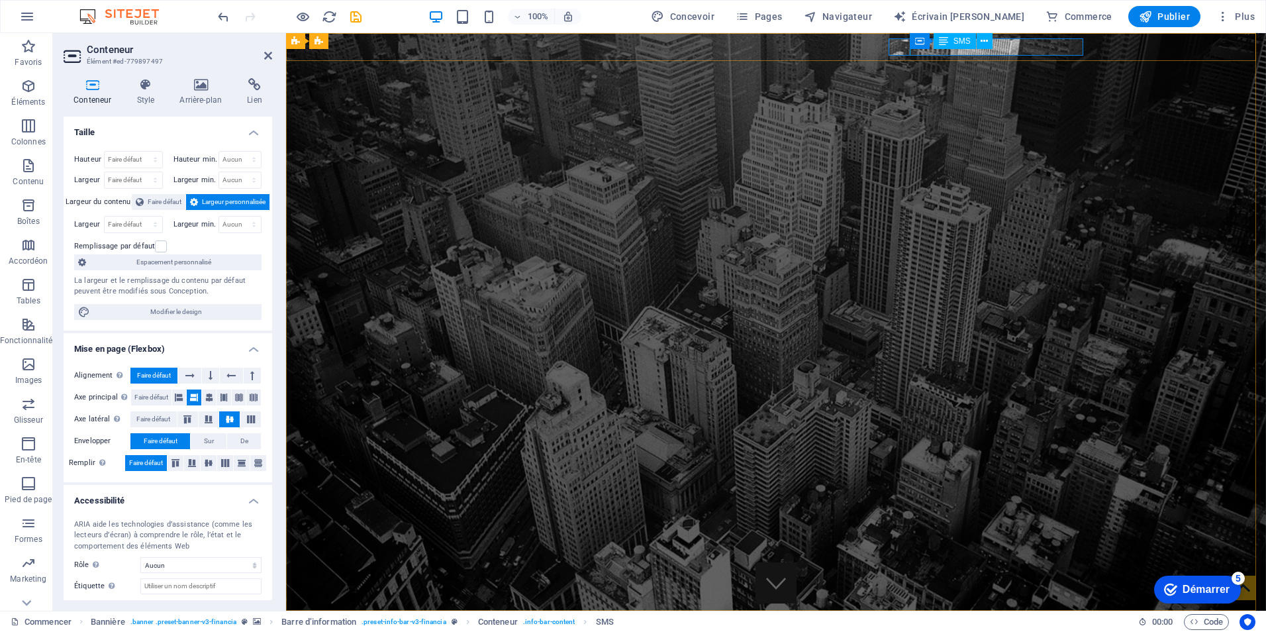
click at [998, 46] on div "Container SMS" at bounding box center [955, 41] width 91 height 17
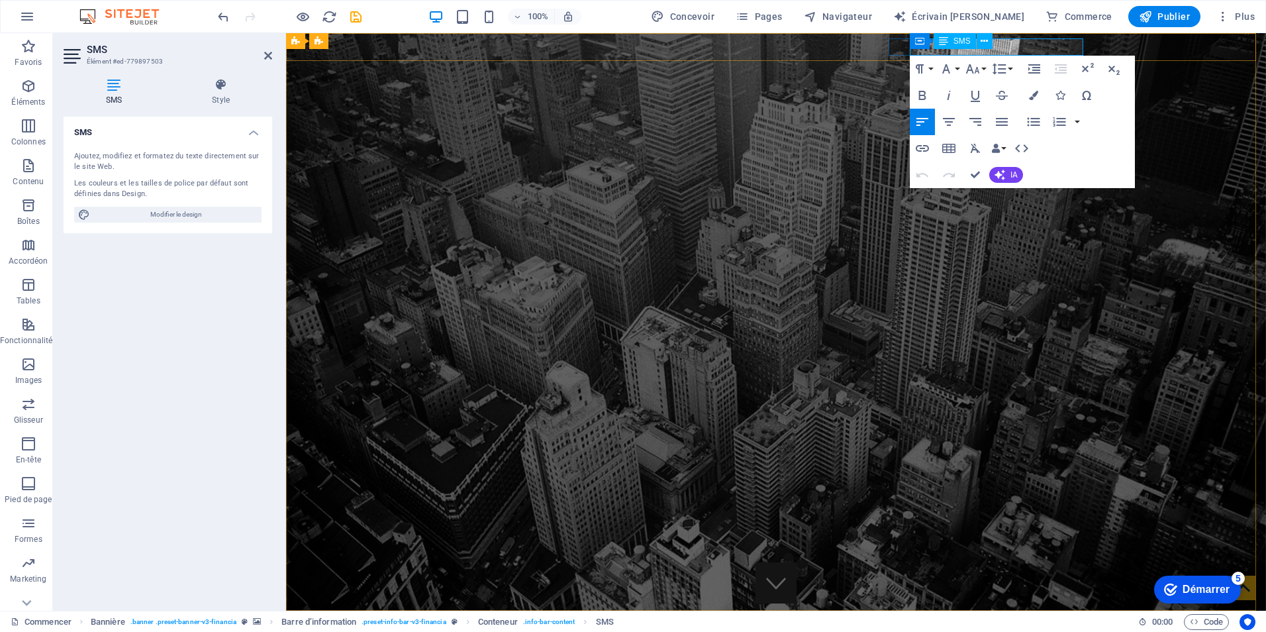
drag, startPoint x: 1080, startPoint y: 47, endPoint x: 1214, endPoint y: 105, distance: 146.5
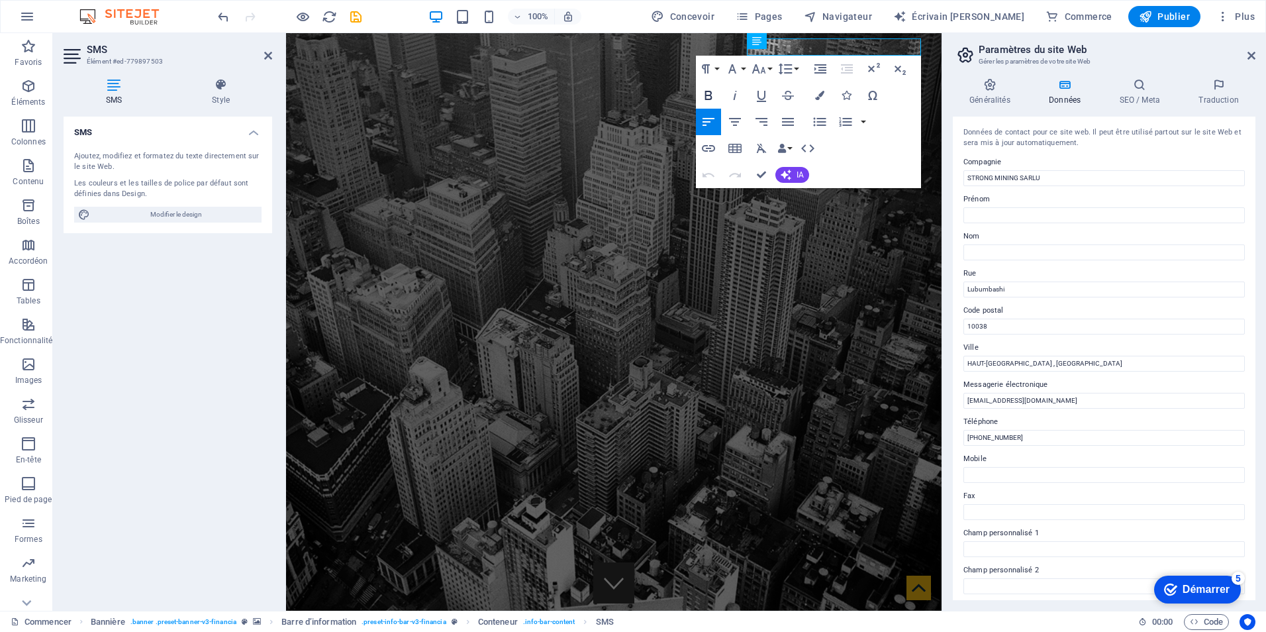
click at [706, 94] on icon "button" at bounding box center [708, 95] width 7 height 9
click at [1245, 55] on h2 "Paramètres du site Web" at bounding box center [1116, 50] width 277 height 12
click at [1249, 58] on icon at bounding box center [1251, 55] width 8 height 11
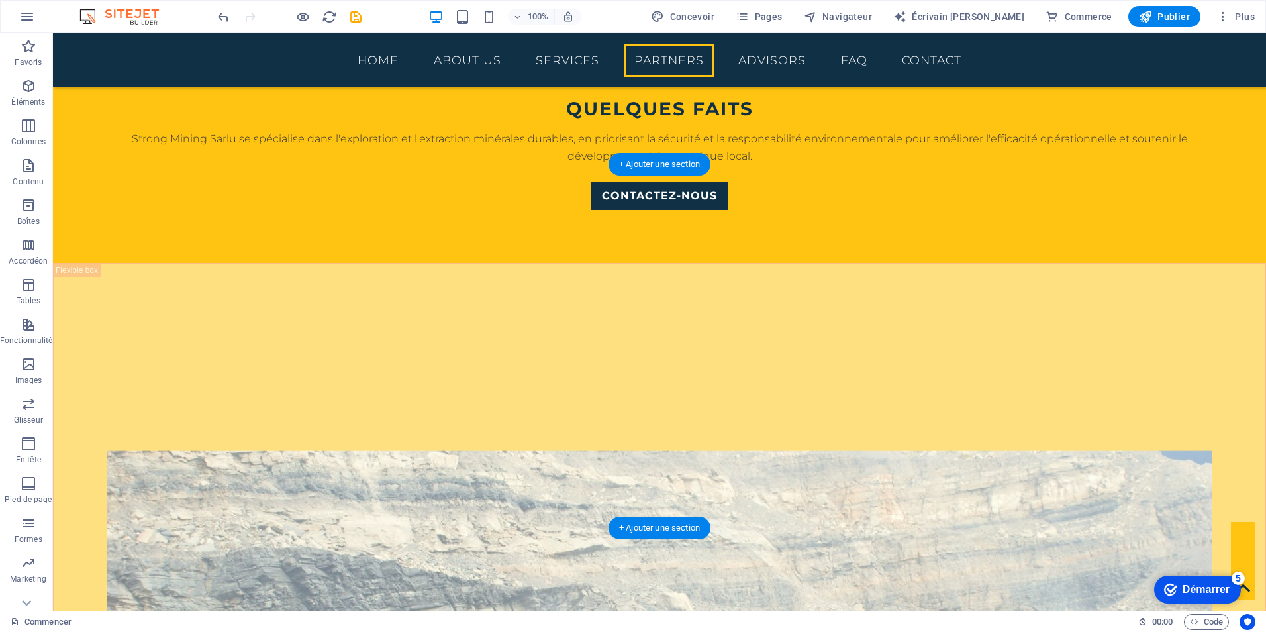
scroll to position [1655, 0]
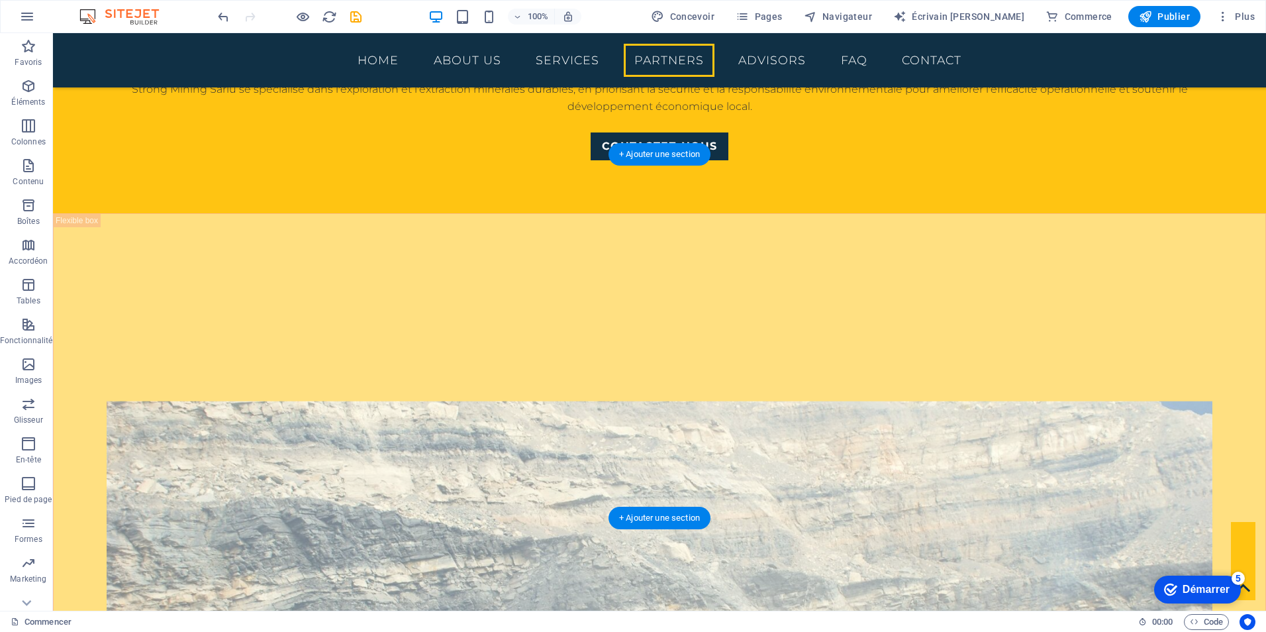
drag, startPoint x: 167, startPoint y: 232, endPoint x: 239, endPoint y: 207, distance: 76.2
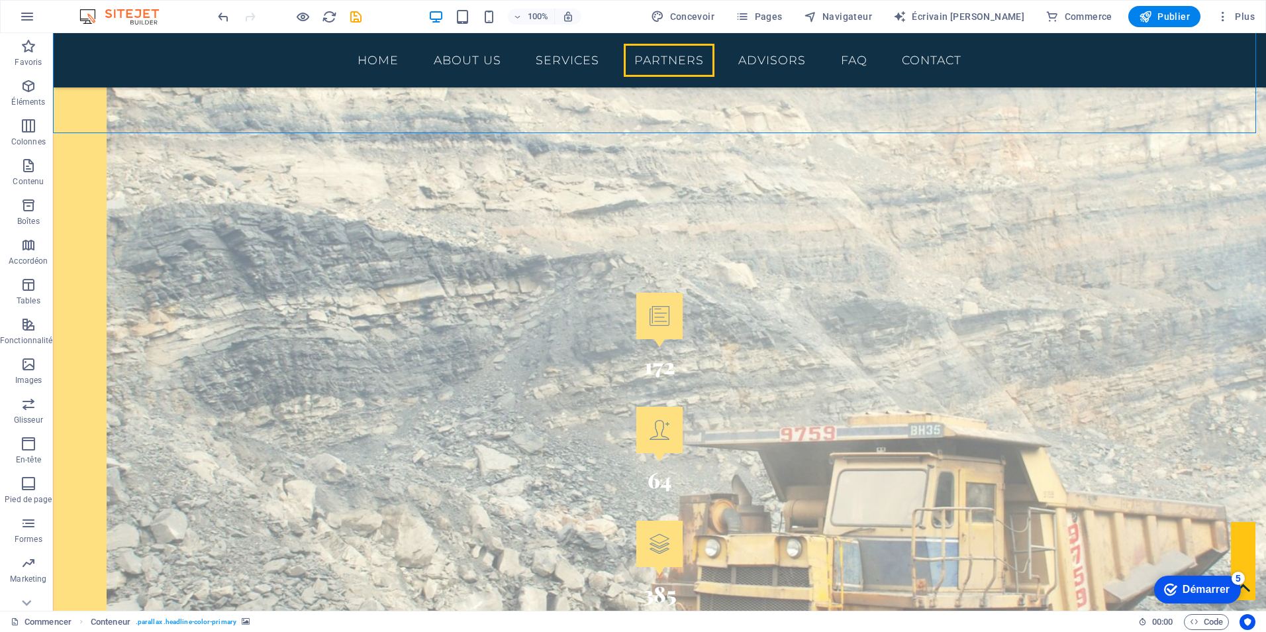
scroll to position [2074, 0]
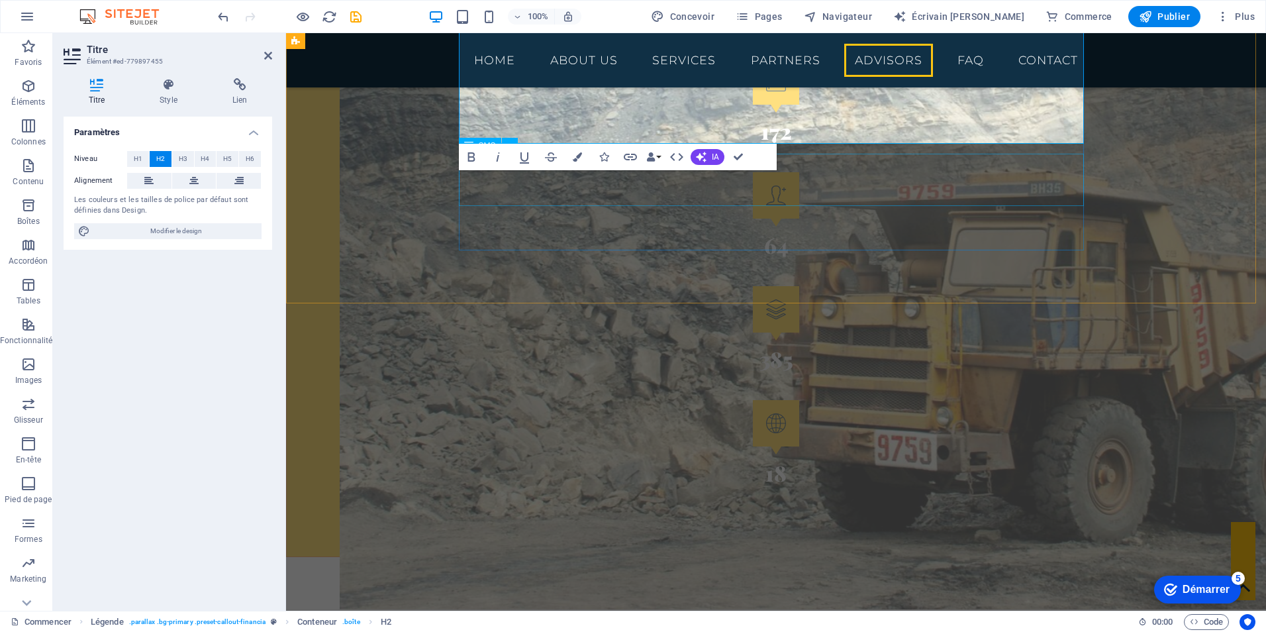
scroll to position [2107, 0]
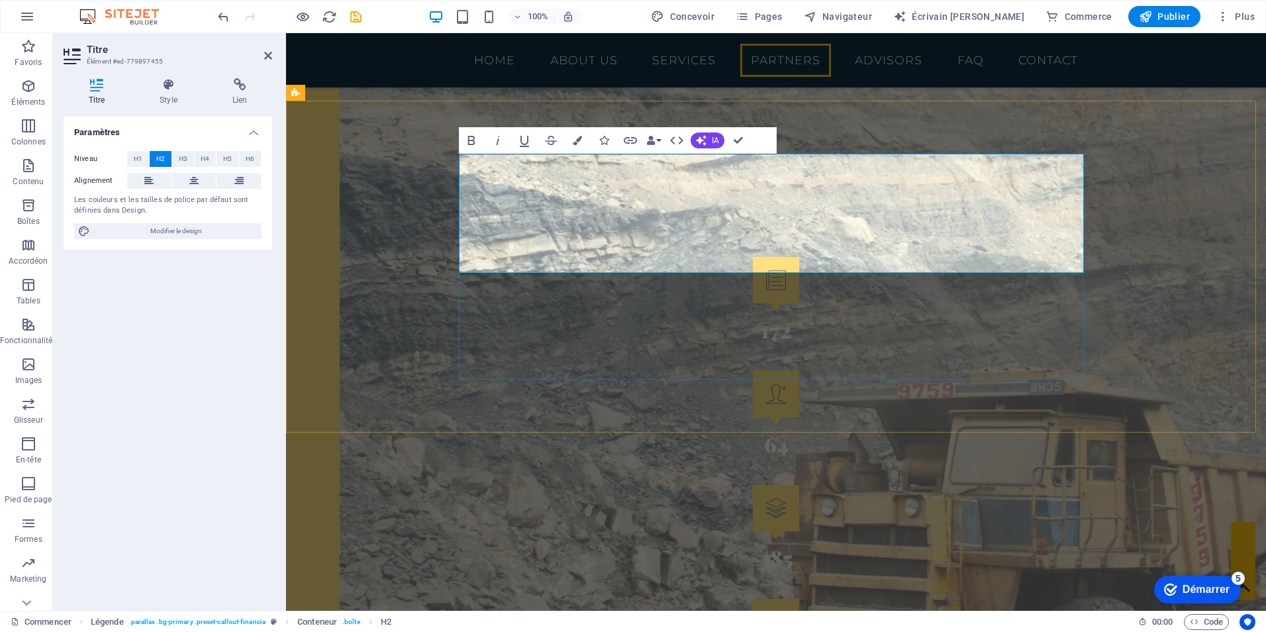
drag, startPoint x: 894, startPoint y: 260, endPoint x: 849, endPoint y: 254, distance: 44.7
drag, startPoint x: 849, startPoint y: 271, endPoint x: 704, endPoint y: 234, distance: 149.0
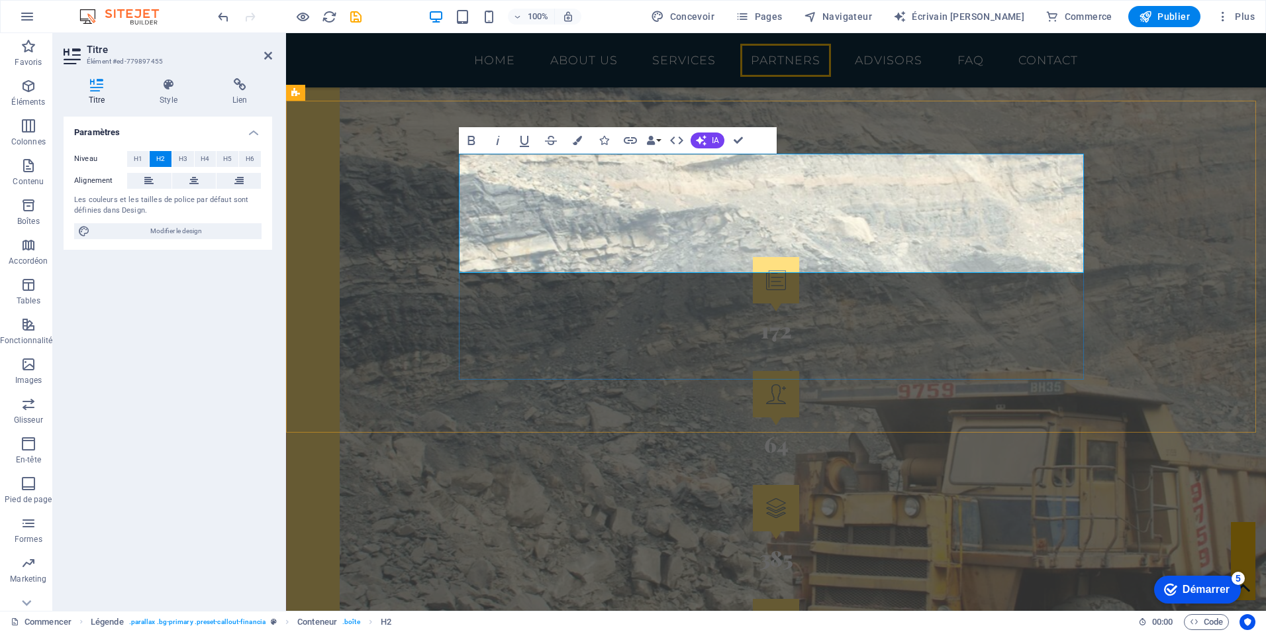
drag, startPoint x: 877, startPoint y: 258, endPoint x: 467, endPoint y: 171, distance: 418.4
click at [128, 158] on button "H1" at bounding box center [138, 159] width 22 height 16
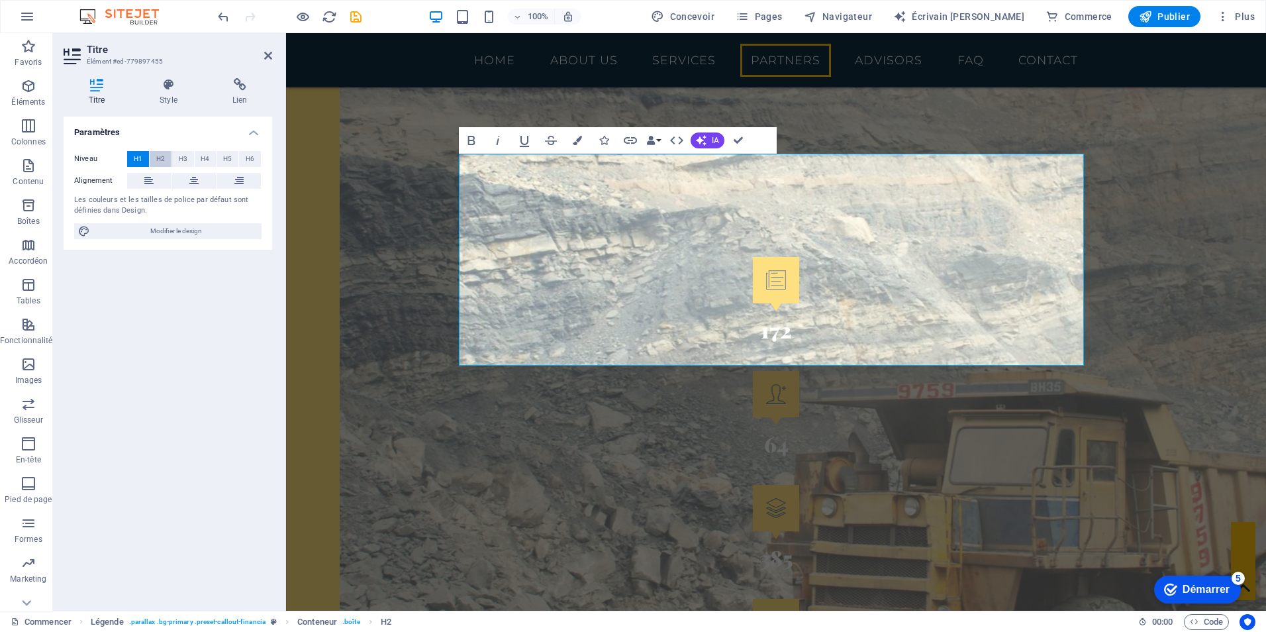
click at [171, 156] on button "H2" at bounding box center [161, 159] width 22 height 16
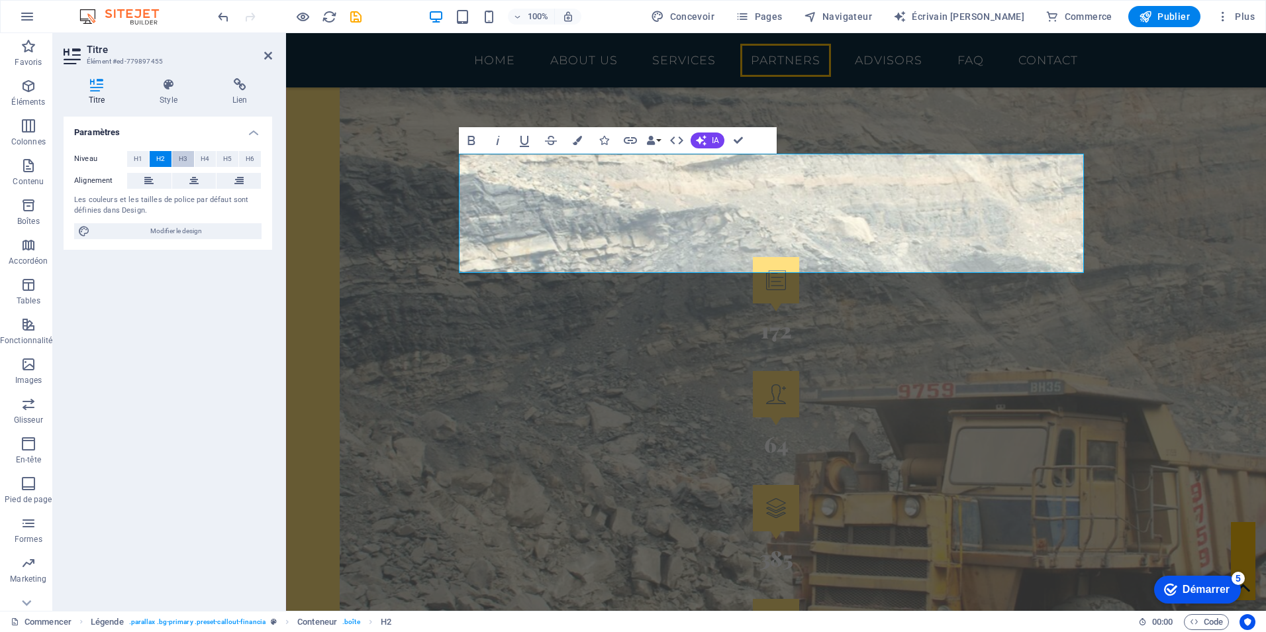
click at [183, 158] on span "H3" at bounding box center [183, 159] width 9 height 16
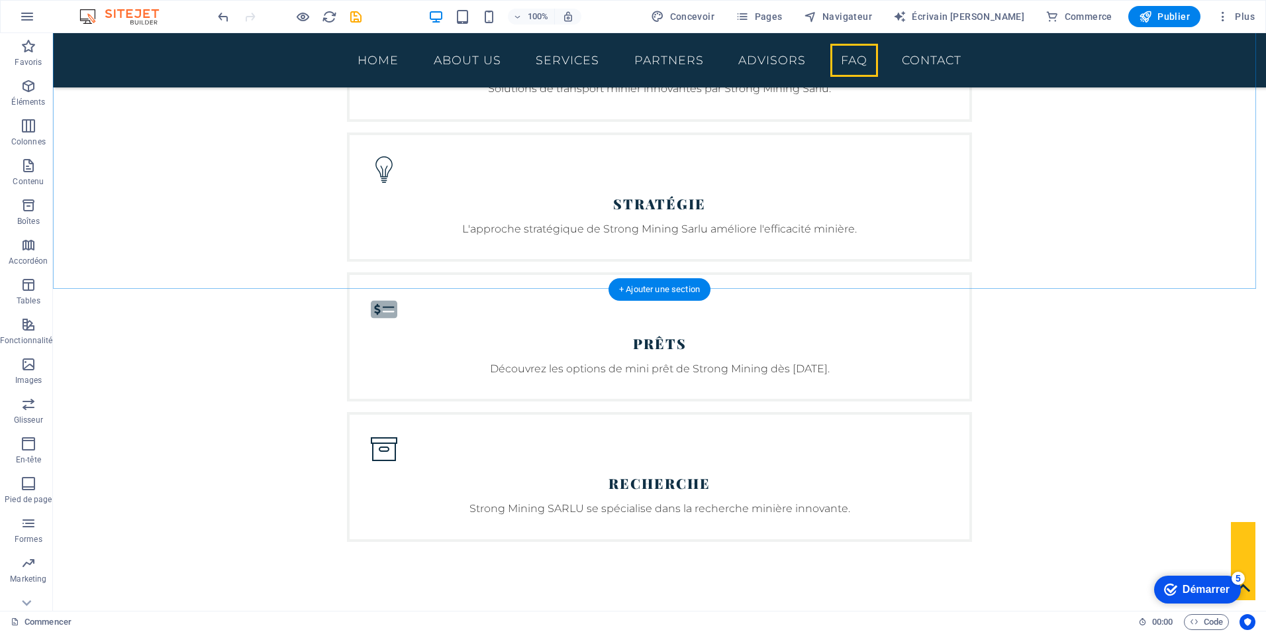
scroll to position [3410, 0]
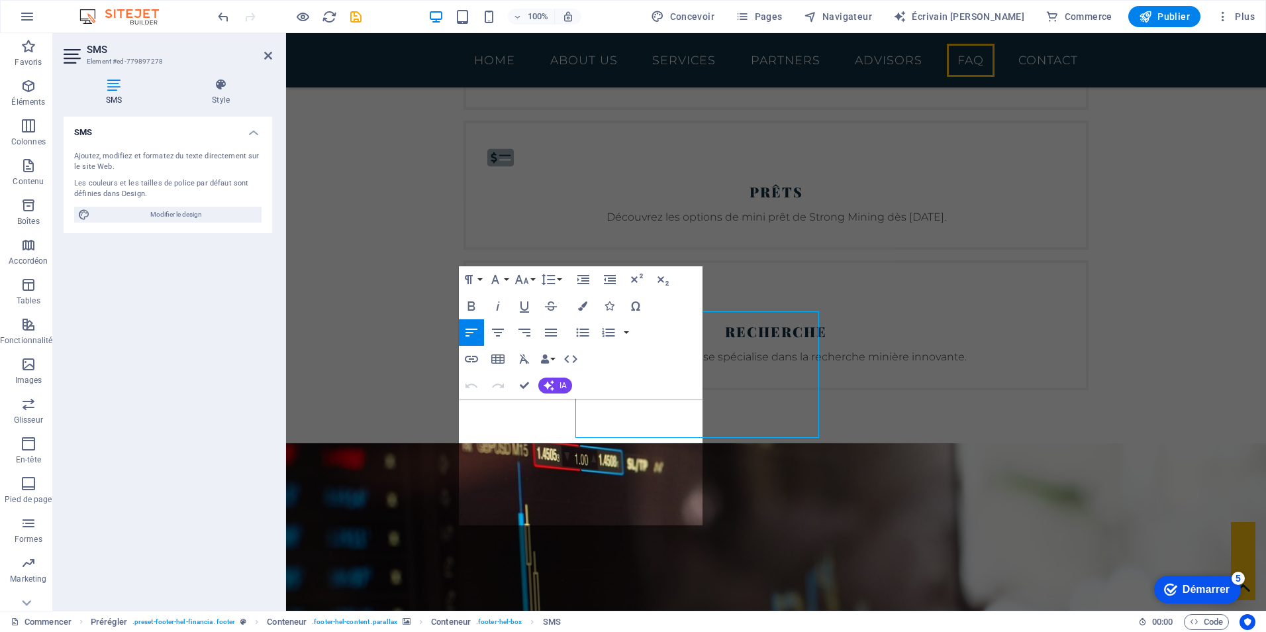
scroll to position [3498, 0]
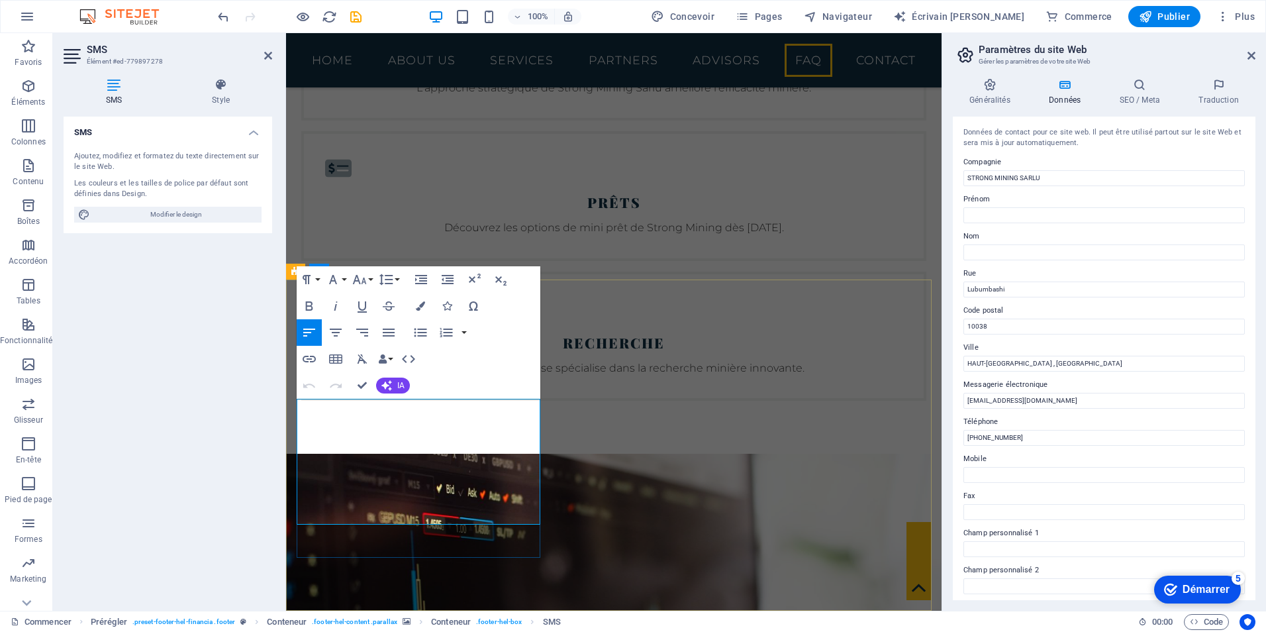
scroll to position [3938, 0]
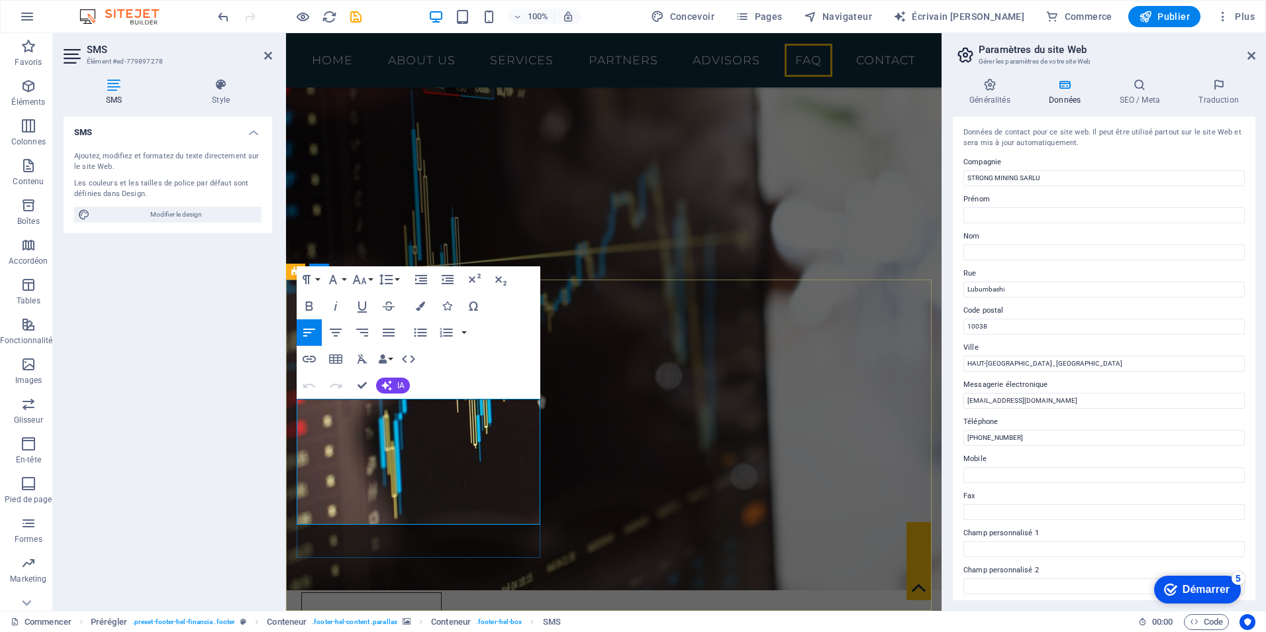
drag, startPoint x: 340, startPoint y: 447, endPoint x: 326, endPoint y: 447, distance: 14.6
drag, startPoint x: 342, startPoint y: 448, endPoint x: 302, endPoint y: 448, distance: 40.4
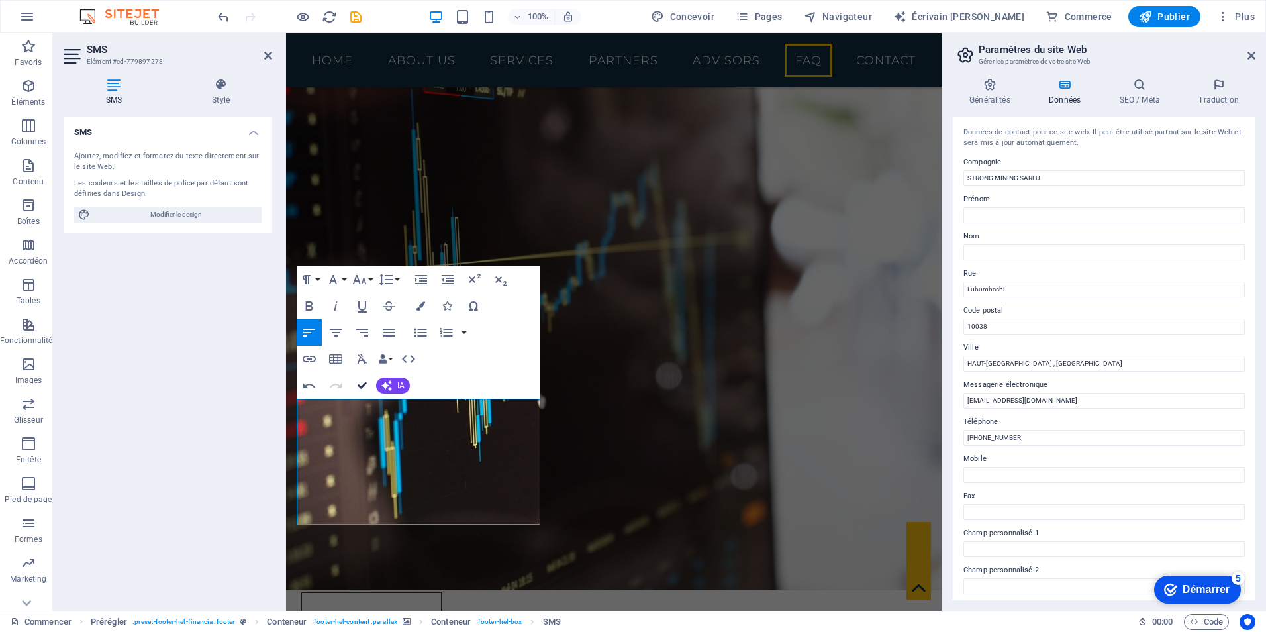
scroll to position [3568, 0]
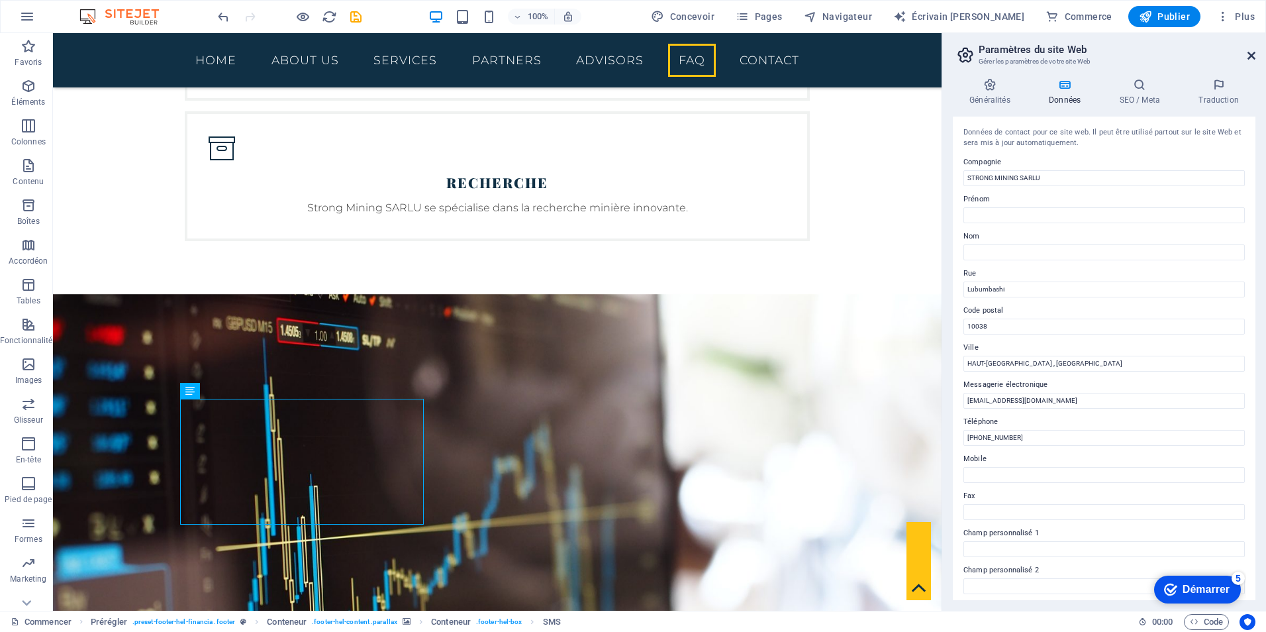
click at [1249, 58] on icon at bounding box center [1251, 55] width 8 height 11
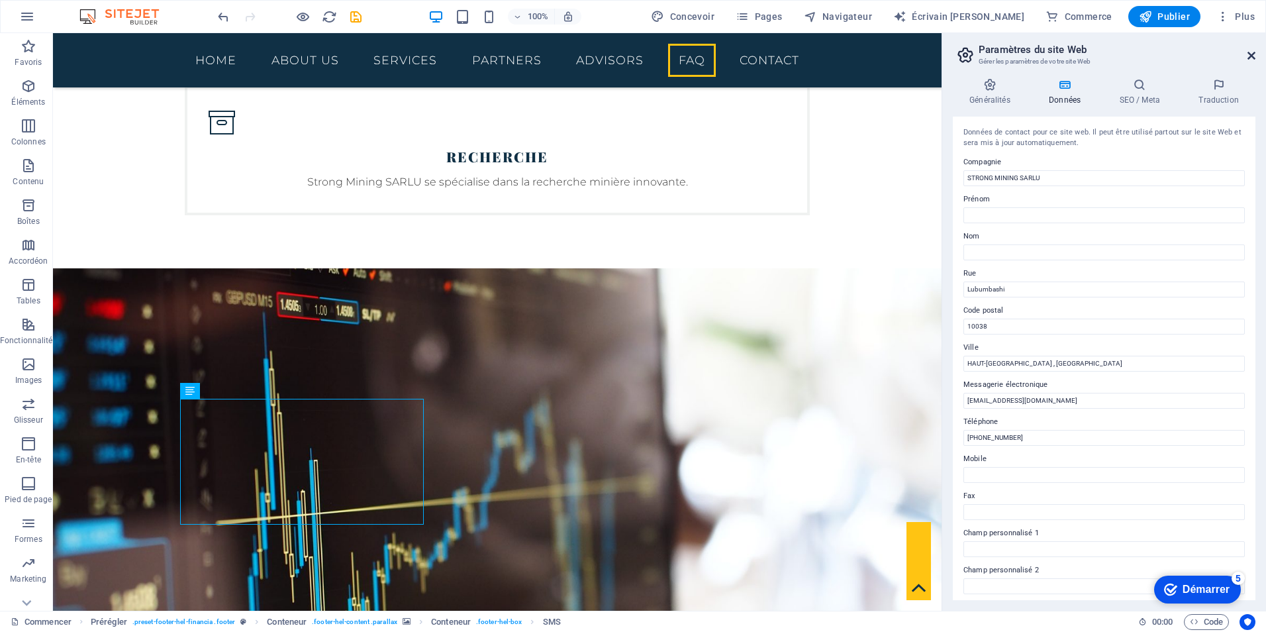
scroll to position [3410, 0]
